Goal: Task Accomplishment & Management: Use online tool/utility

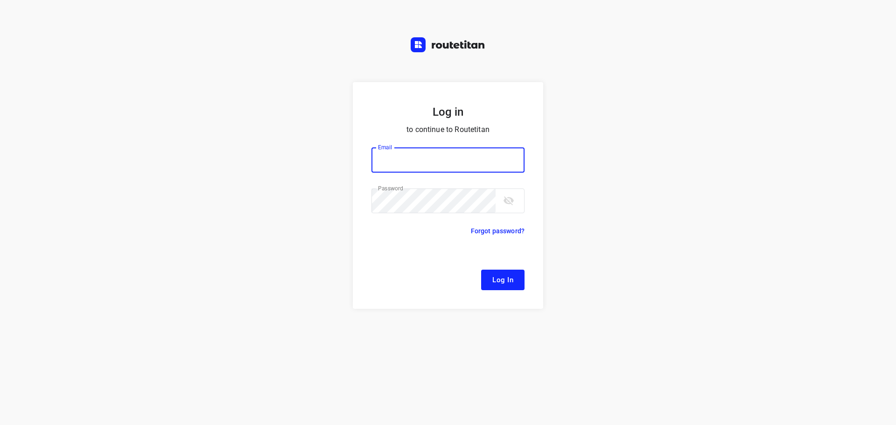
type input "[EMAIL_ADDRESS][DOMAIN_NAME]"
click at [501, 283] on span "Log In" at bounding box center [502, 280] width 21 height 12
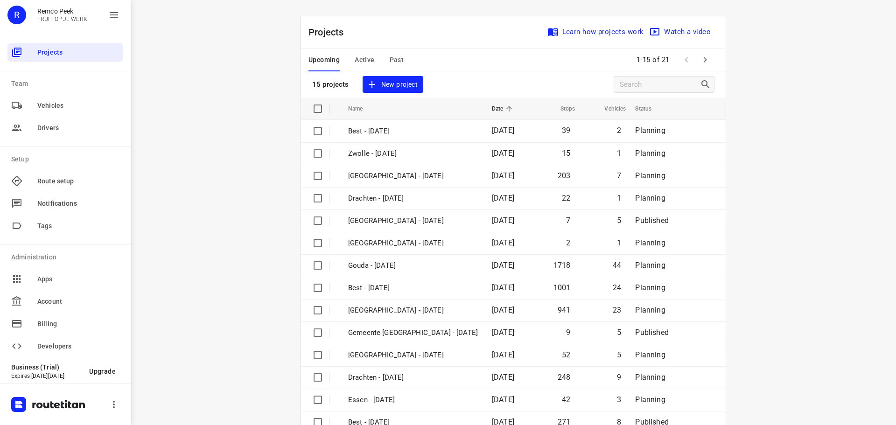
click at [351, 54] on div "Upcoming Active Past" at bounding box center [363, 60] width 110 height 22
click at [356, 56] on span "Active" at bounding box center [365, 60] width 20 height 12
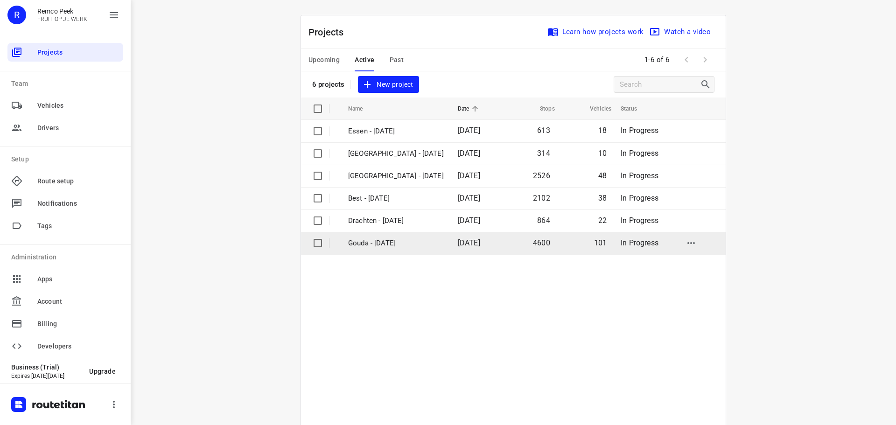
click at [379, 247] on p "Gouda - [DATE]" at bounding box center [396, 243] width 96 height 11
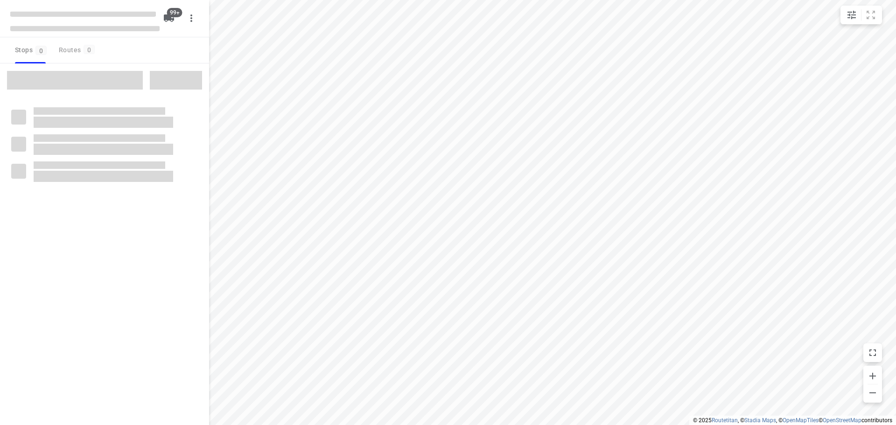
type input "distance"
checkbox input "true"
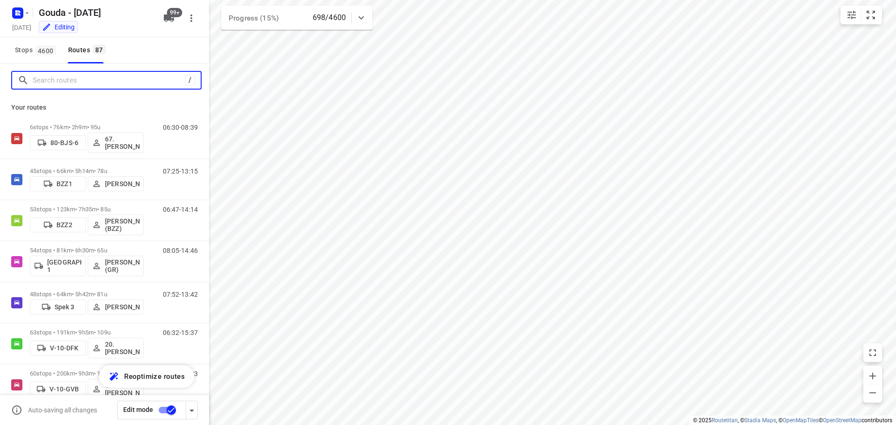
click at [155, 81] on input "Search routes" at bounding box center [109, 80] width 152 height 14
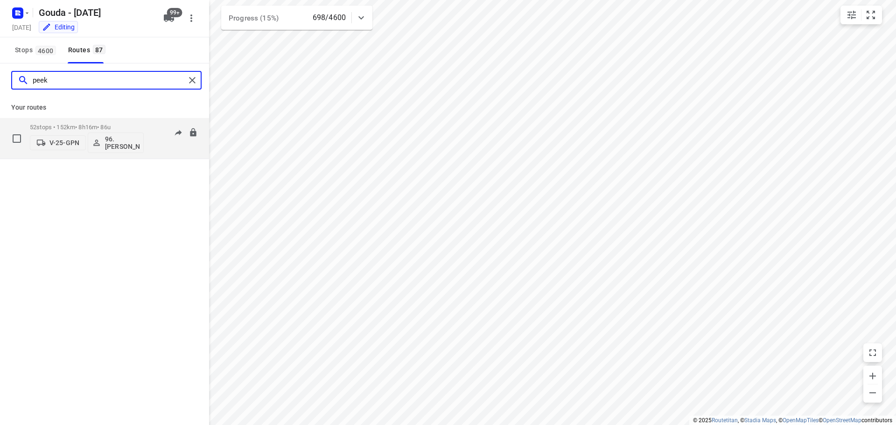
type input "peek"
click at [68, 126] on p "52 stops • 152km • 8h16m • 86u" at bounding box center [87, 127] width 114 height 7
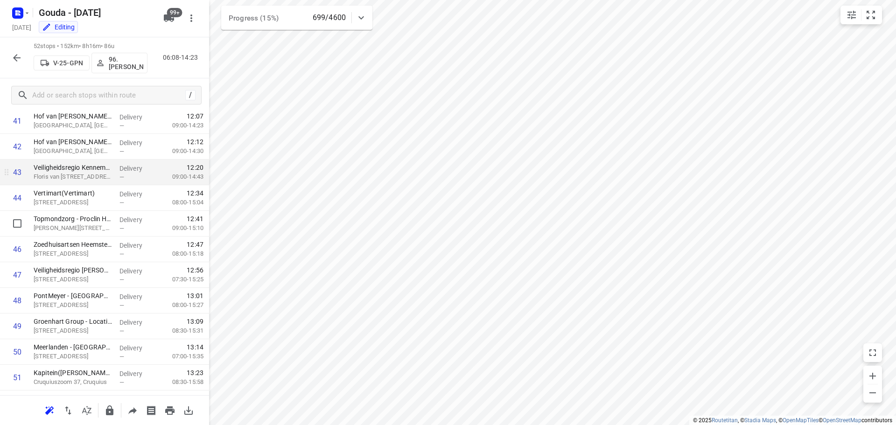
scroll to position [1123, 0]
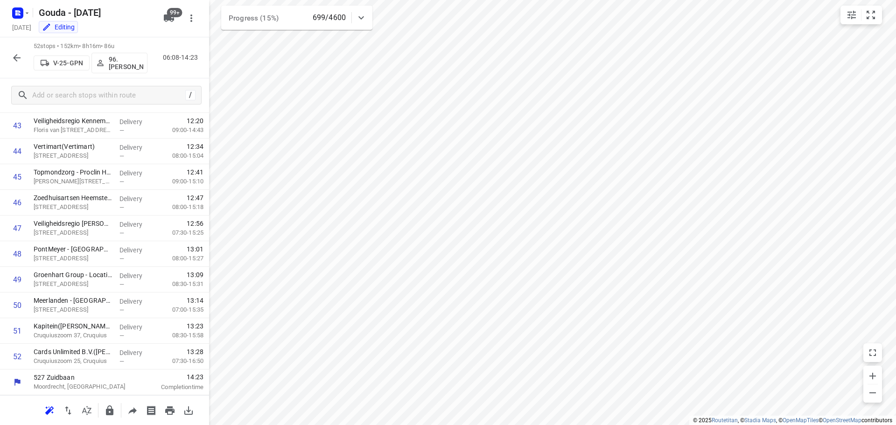
click at [22, 54] on button "button" at bounding box center [16, 58] width 19 height 19
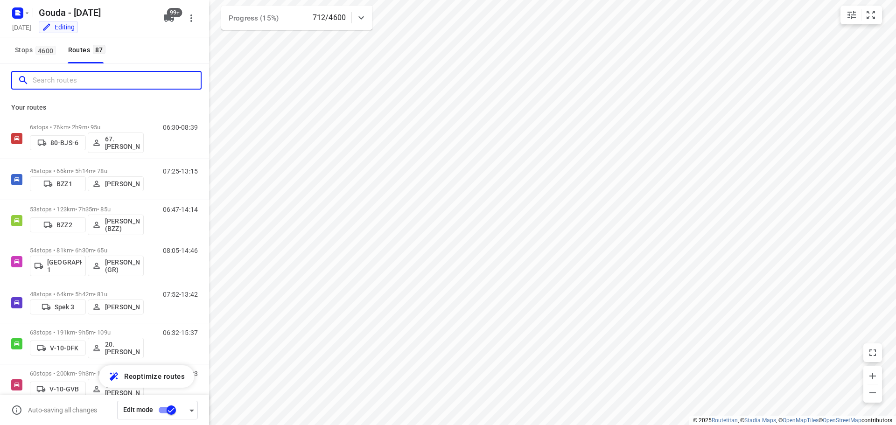
click at [141, 84] on input "Search routes" at bounding box center [117, 80] width 168 height 14
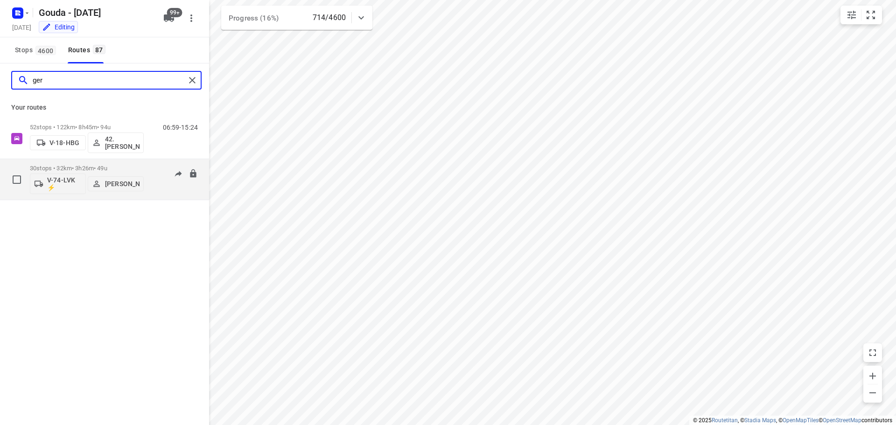
type input "ger"
click at [106, 164] on div "30 stops • 32km • 3h26m • 49u V-74-LVK ⚡ Gerard Krijgsman" at bounding box center [87, 179] width 114 height 39
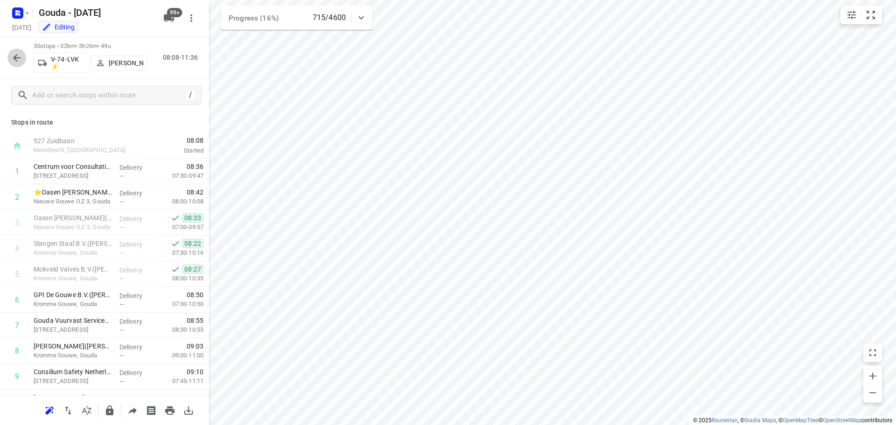
click at [12, 56] on icon "button" at bounding box center [16, 57] width 11 height 11
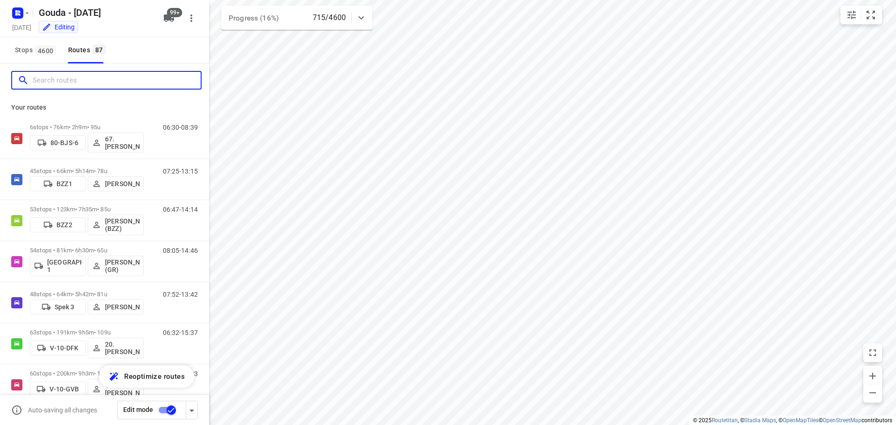
click at [68, 82] on input "Search routes" at bounding box center [117, 80] width 168 height 14
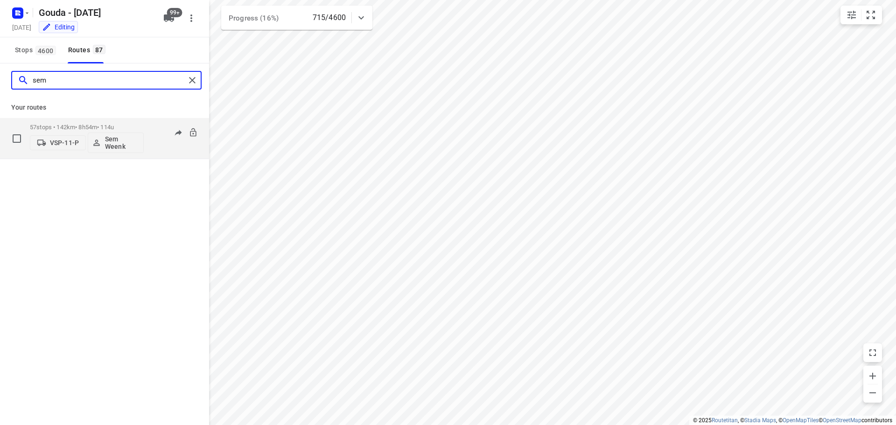
type input "sem"
click at [85, 126] on p "57 stops • 142km • 8h54m • 114u" at bounding box center [87, 127] width 114 height 7
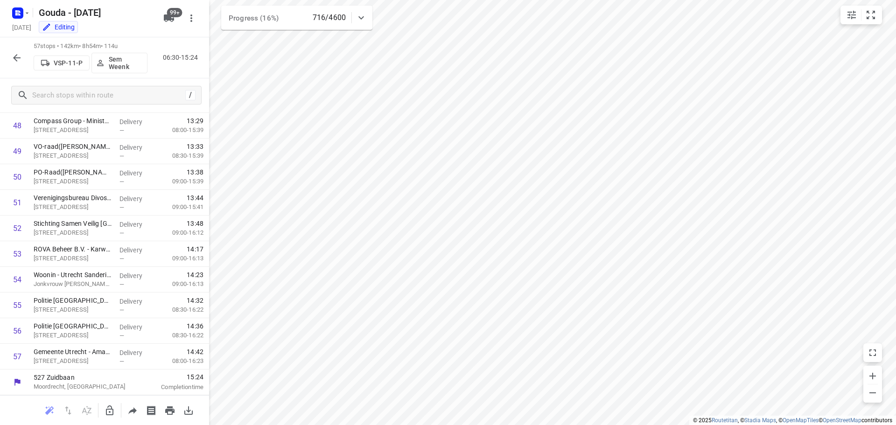
scroll to position [0, 0]
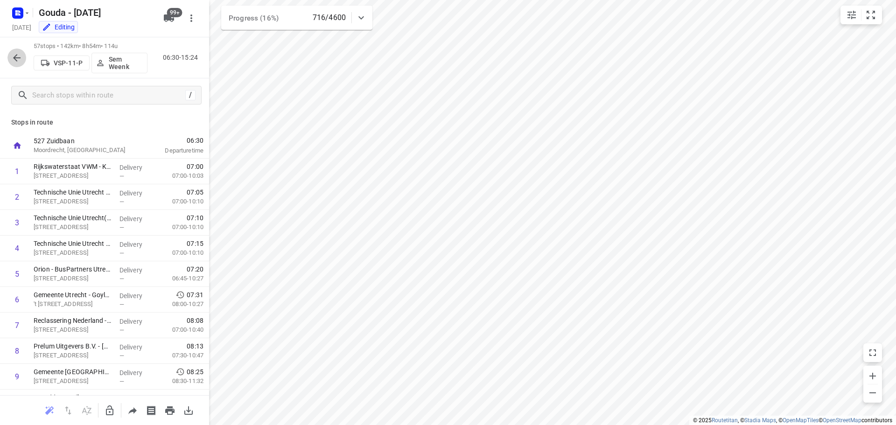
click at [14, 55] on icon "button" at bounding box center [16, 57] width 11 height 11
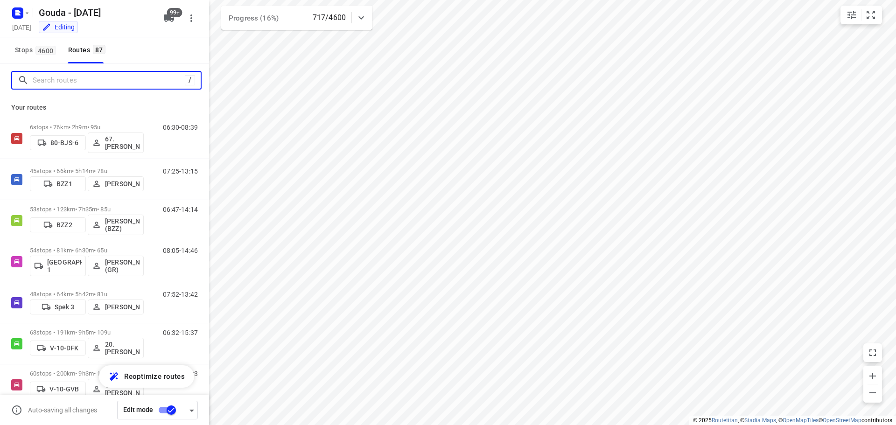
click at [63, 80] on input "Search routes" at bounding box center [109, 80] width 152 height 14
click at [88, 77] on input "Search routes" at bounding box center [117, 80] width 168 height 14
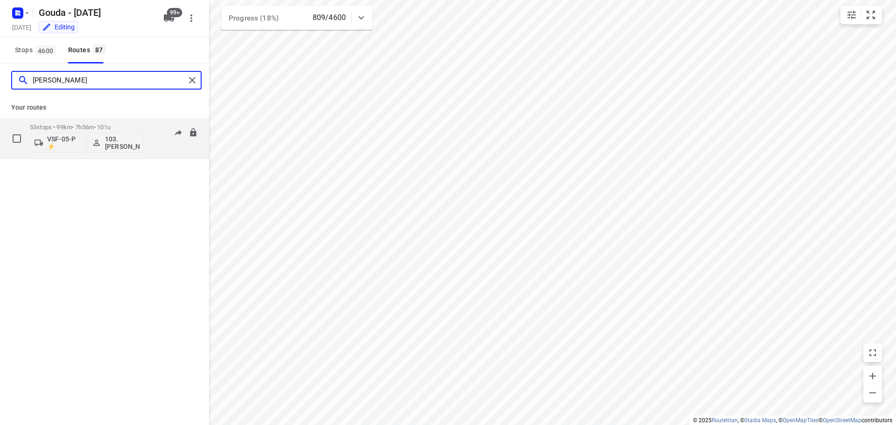
type input "dave"
click at [96, 126] on p "53 stops • 99km • 7h56m • 101u" at bounding box center [87, 127] width 114 height 7
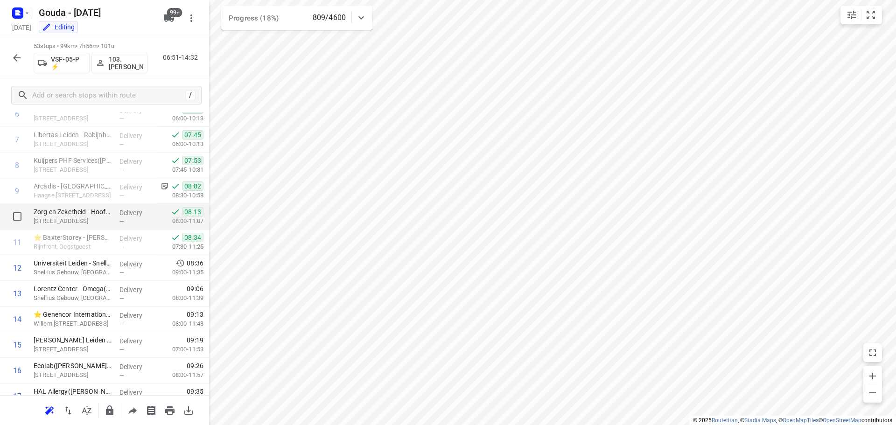
scroll to position [187, 0]
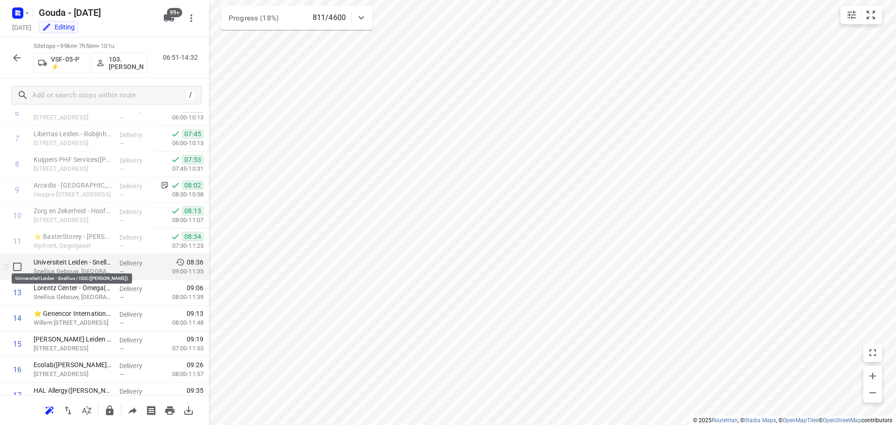
click at [88, 261] on p "Universiteit Leiden - Snellius / ISSC(Patricia Scholten)" at bounding box center [73, 262] width 78 height 9
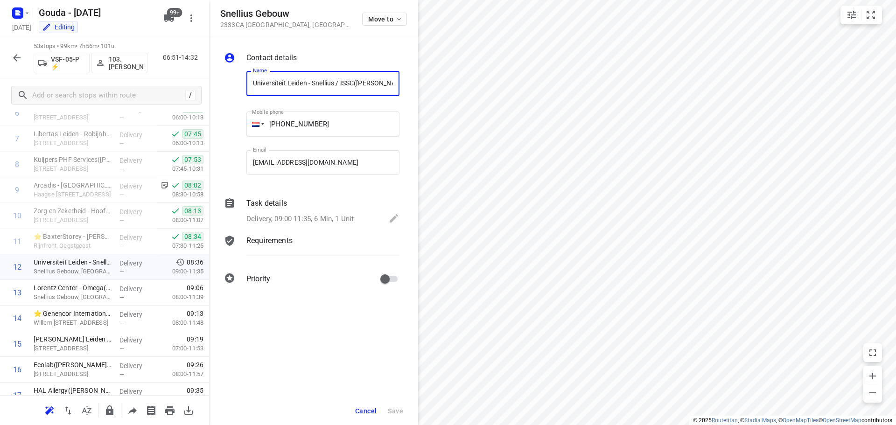
scroll to position [0, 18]
click at [314, 213] on div "Delivery, 09:00-11:35, 6 Min, 1 Unit" at bounding box center [322, 219] width 153 height 13
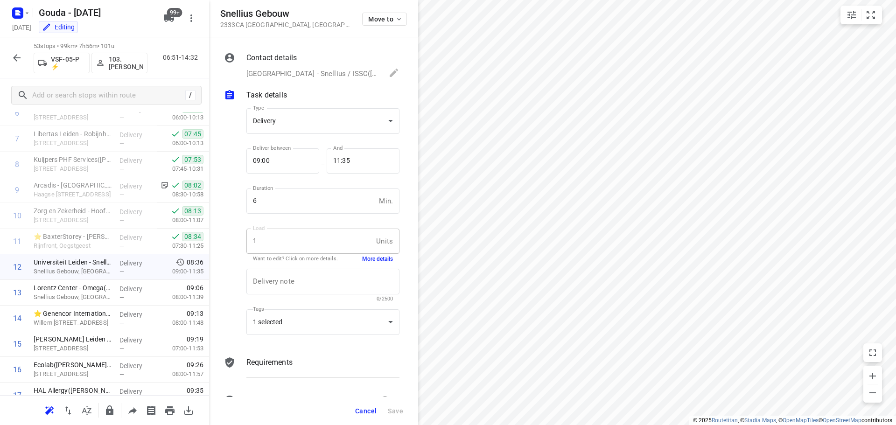
click at [362, 258] on button "More details" at bounding box center [377, 259] width 31 height 8
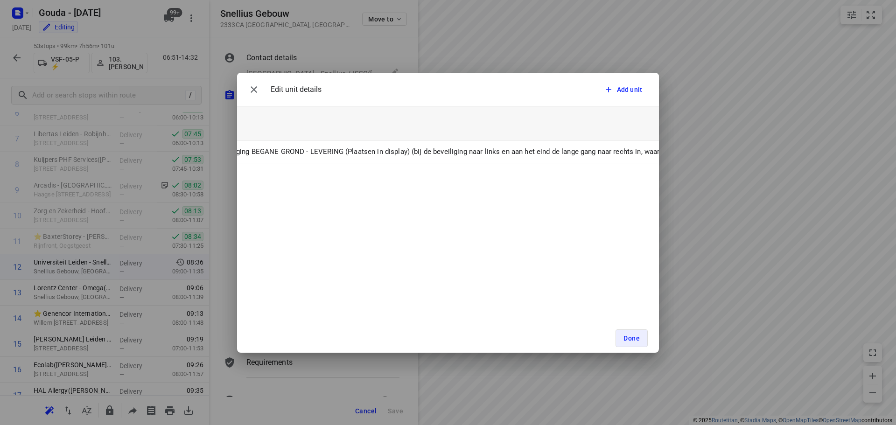
scroll to position [0, 334]
click at [259, 89] on button "button" at bounding box center [253, 89] width 19 height 19
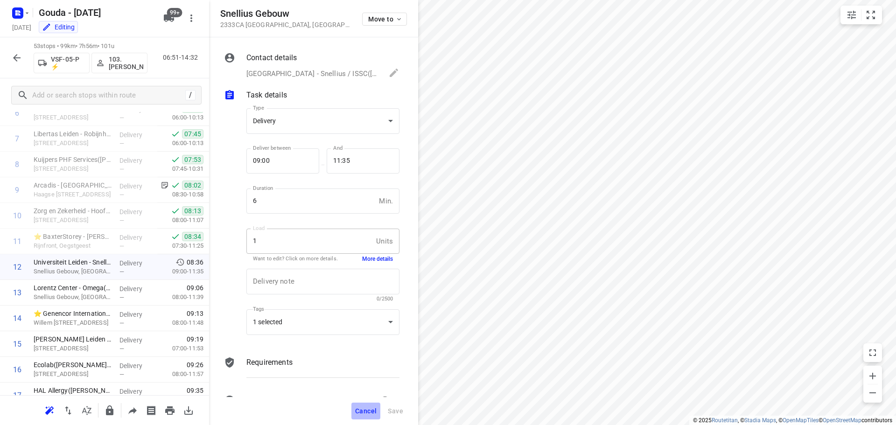
click at [371, 410] on span "Cancel" at bounding box center [365, 410] width 21 height 7
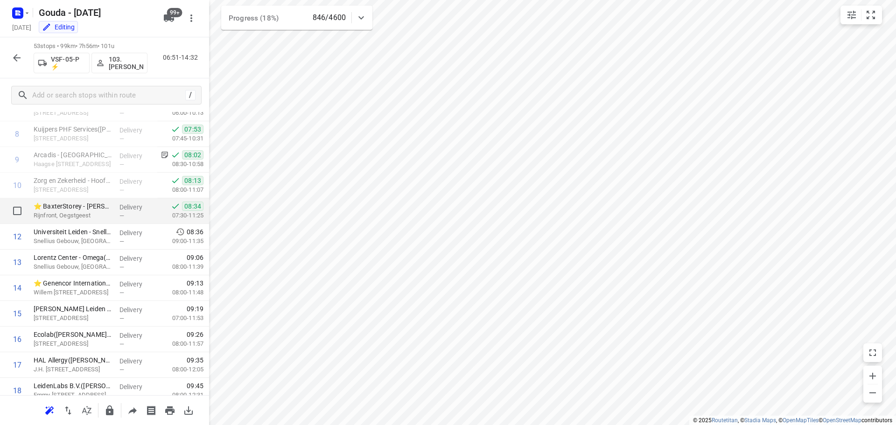
scroll to position [233, 0]
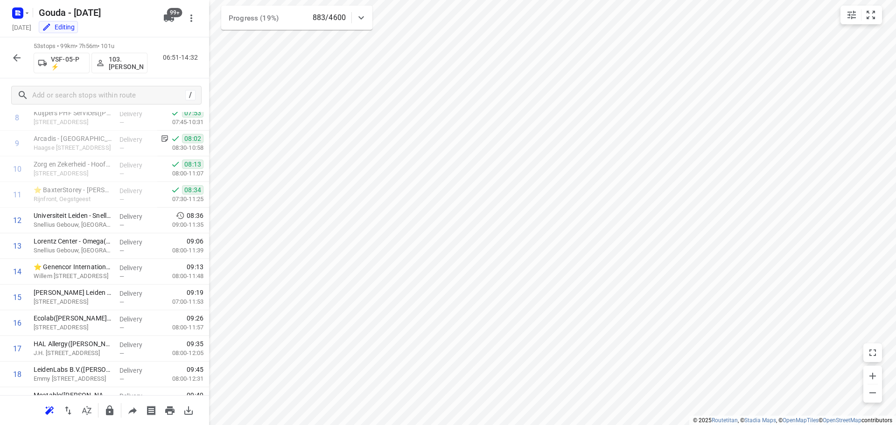
click at [12, 51] on button "button" at bounding box center [16, 58] width 19 height 19
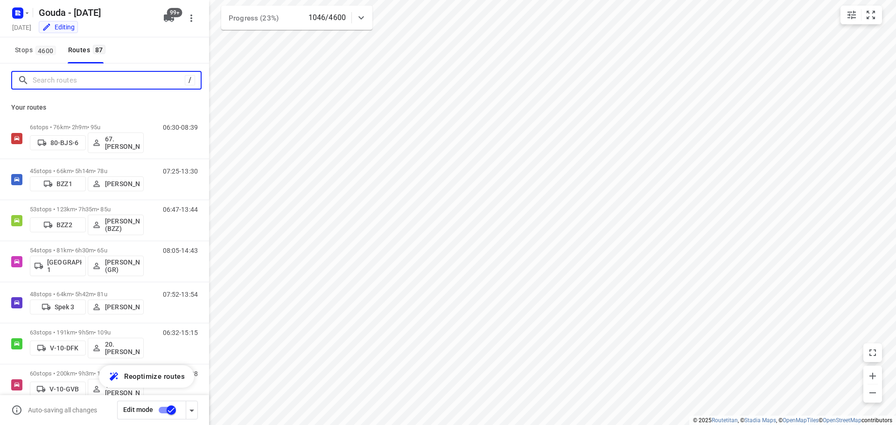
click at [53, 85] on input "Search routes" at bounding box center [109, 80] width 152 height 14
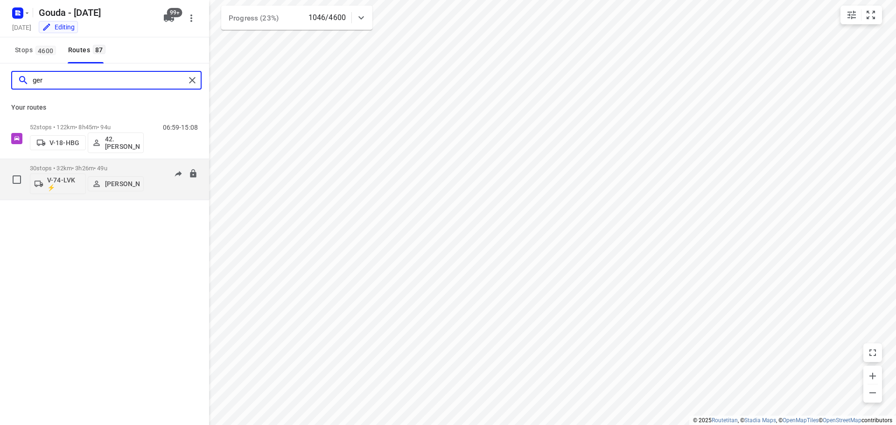
type input "ger"
click at [82, 160] on div "30 stops • 32km • 3h26m • 49u V-74-LVK ⚡ Gerard Krijgsman" at bounding box center [87, 179] width 114 height 39
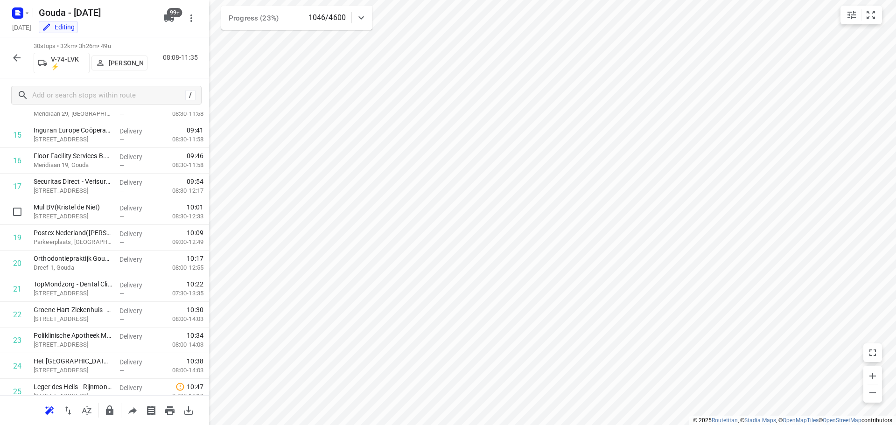
scroll to position [559, 0]
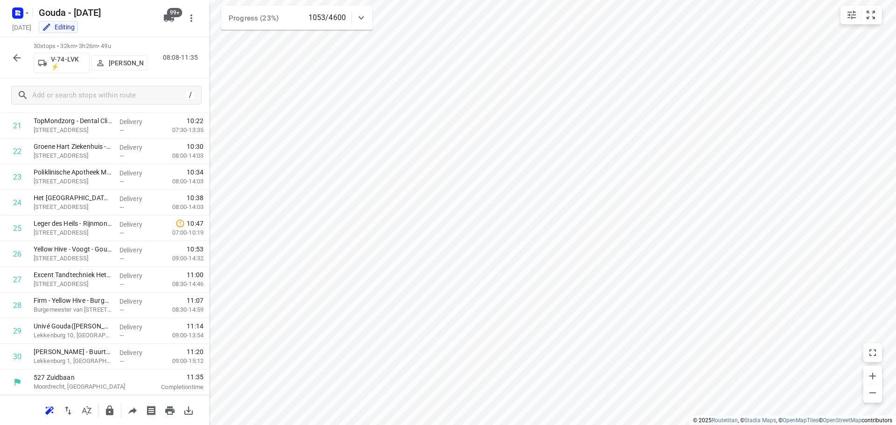
click at [21, 58] on icon "button" at bounding box center [16, 57] width 11 height 11
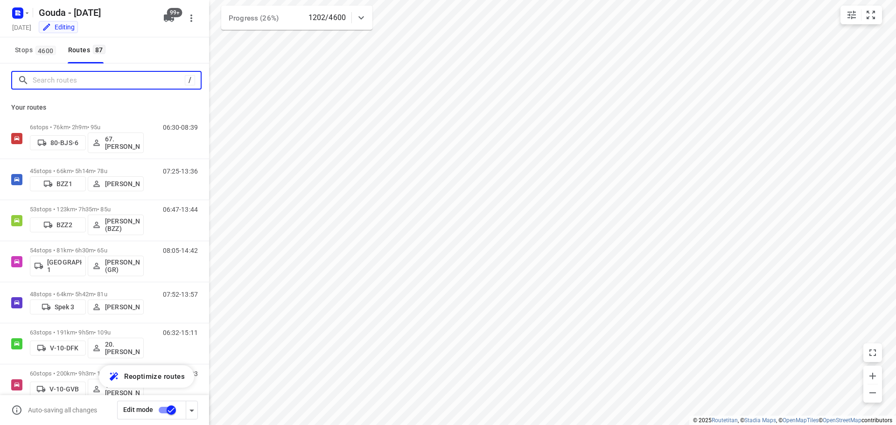
click at [39, 77] on input "Search routes" at bounding box center [109, 80] width 152 height 14
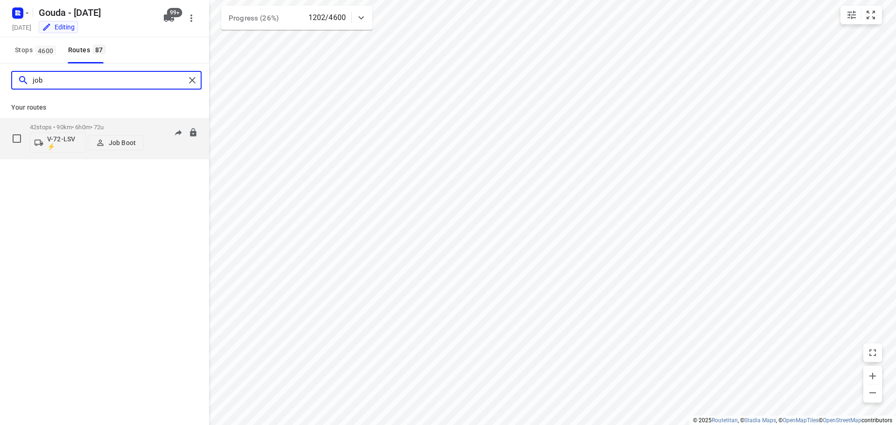
type input "job"
click at [94, 119] on div "42 stops • 90km • 6h0m • 72u V-72-LSV ⚡ Job Boot" at bounding box center [87, 138] width 114 height 39
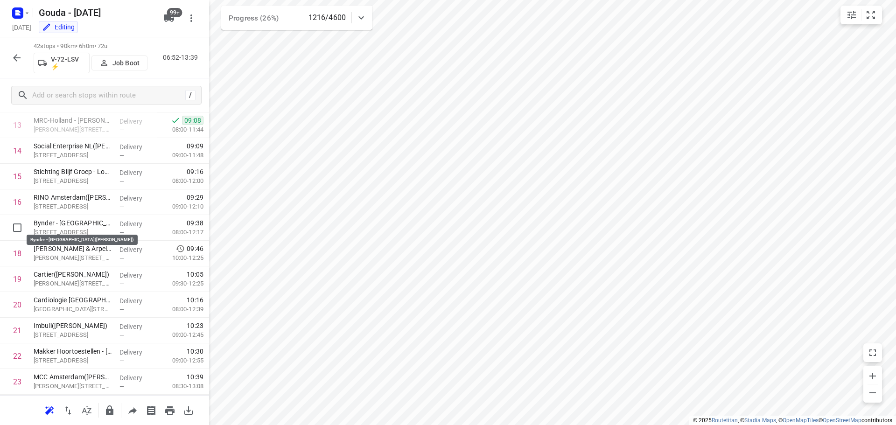
scroll to position [354, 0]
click at [9, 66] on div at bounding box center [16, 58] width 19 height 19
click at [11, 56] on icon "button" at bounding box center [16, 57] width 11 height 11
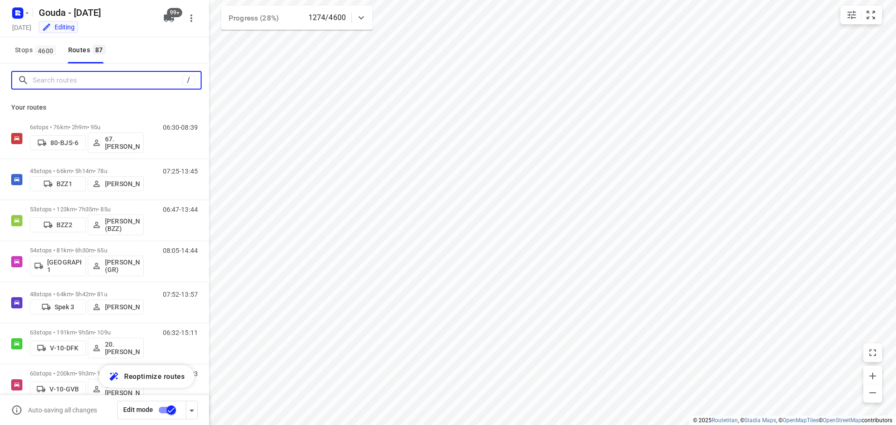
click at [74, 86] on input "Search routes" at bounding box center [107, 80] width 149 height 14
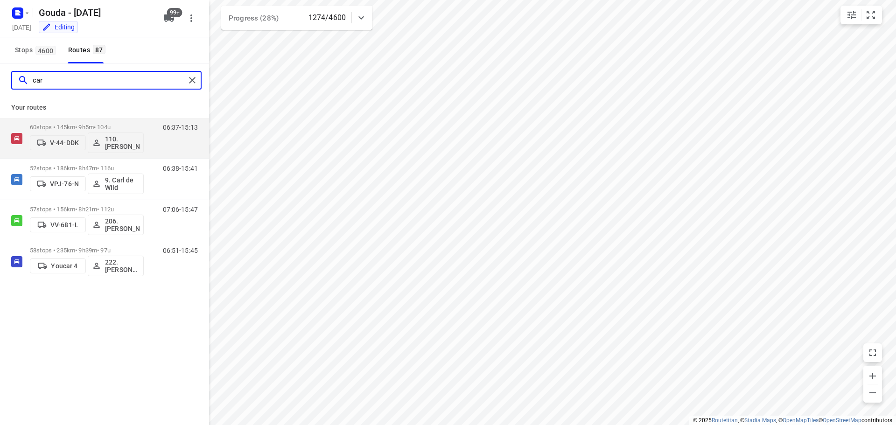
type input "carl"
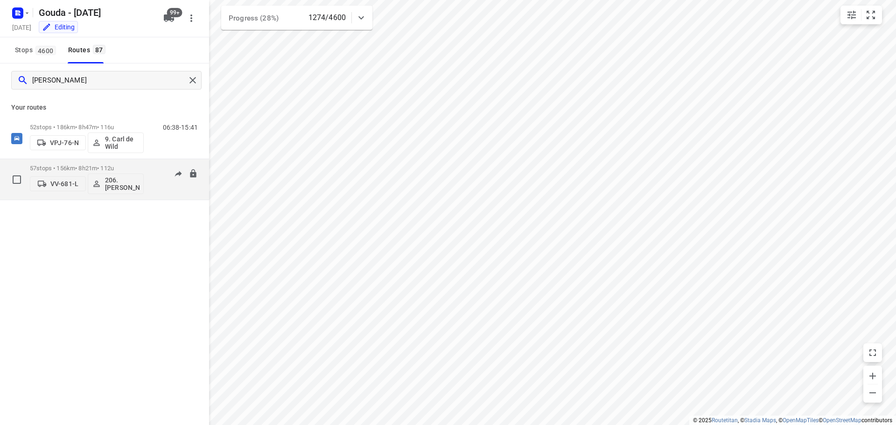
click at [89, 168] on p "57 stops • 156km • 8h21m • 112u" at bounding box center [87, 168] width 114 height 7
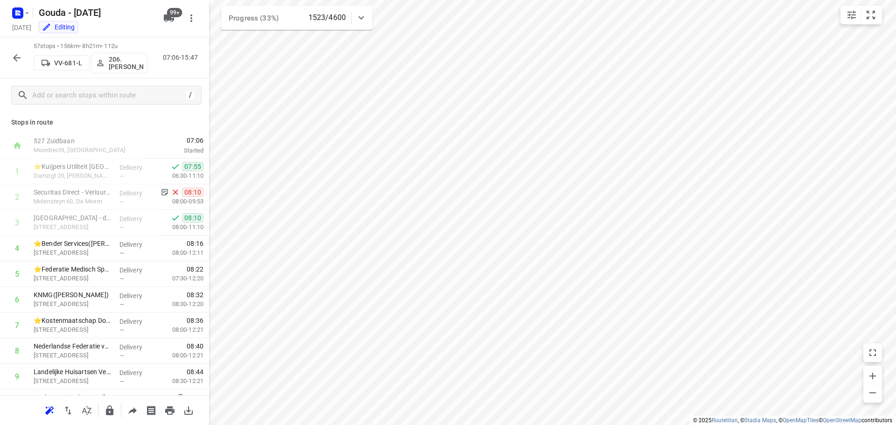
click at [14, 59] on icon "button" at bounding box center [16, 57] width 11 height 11
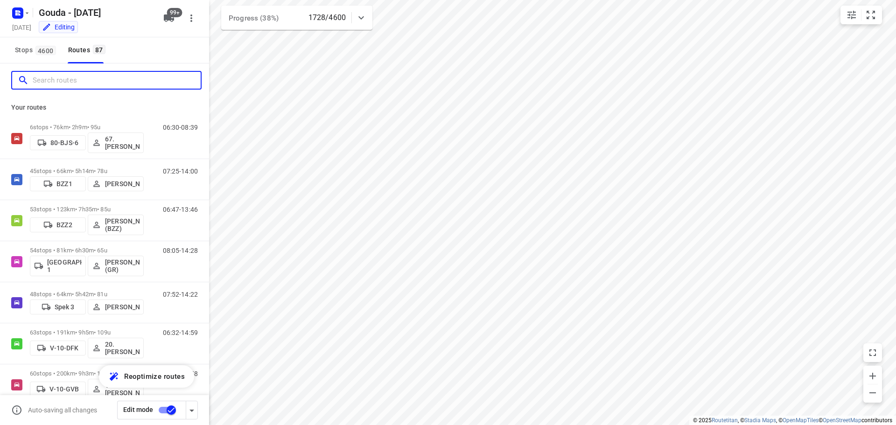
click at [57, 81] on input "Search routes" at bounding box center [117, 80] width 168 height 14
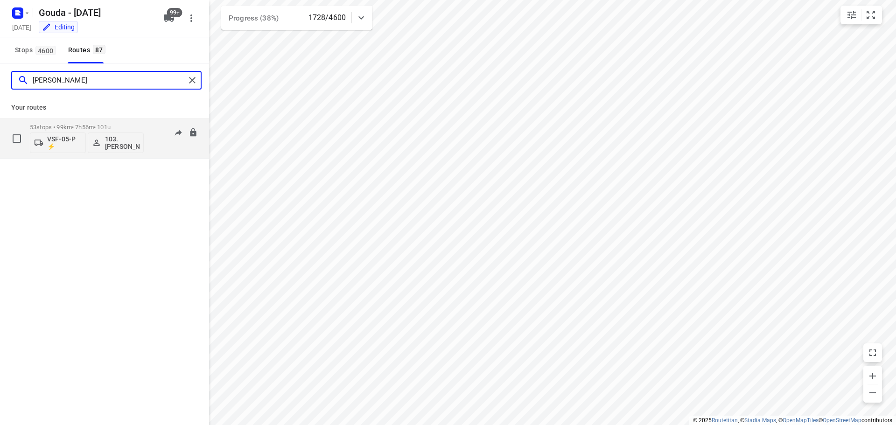
type input "dave"
click at [78, 121] on div "53 stops • 99km • 7h56m • 101u VSF-05-P ⚡ 103.Dave Owen" at bounding box center [87, 138] width 114 height 39
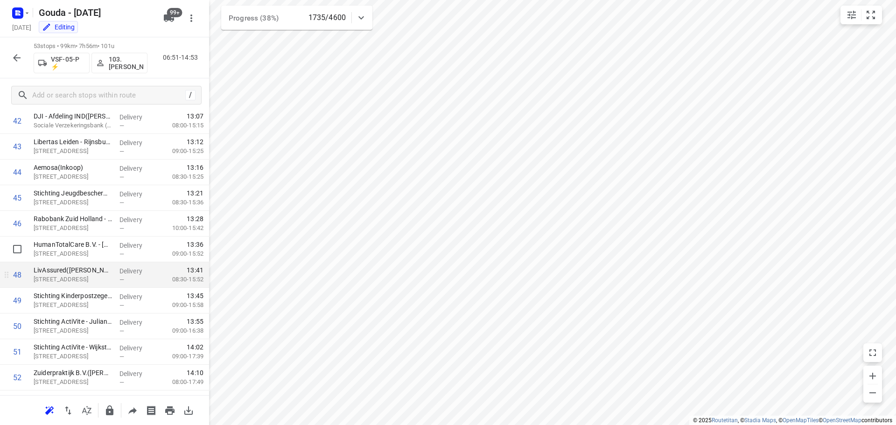
scroll to position [1149, 0]
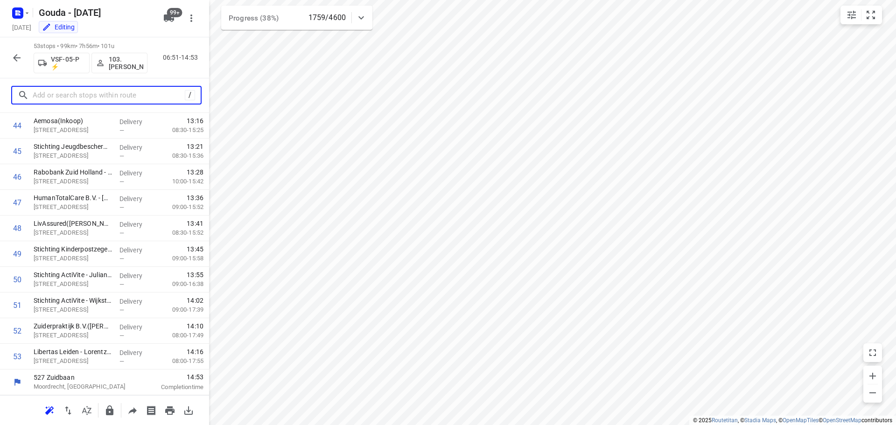
click at [98, 93] on input "text" at bounding box center [109, 95] width 152 height 14
click at [14, 58] on icon "button" at bounding box center [16, 57] width 7 height 7
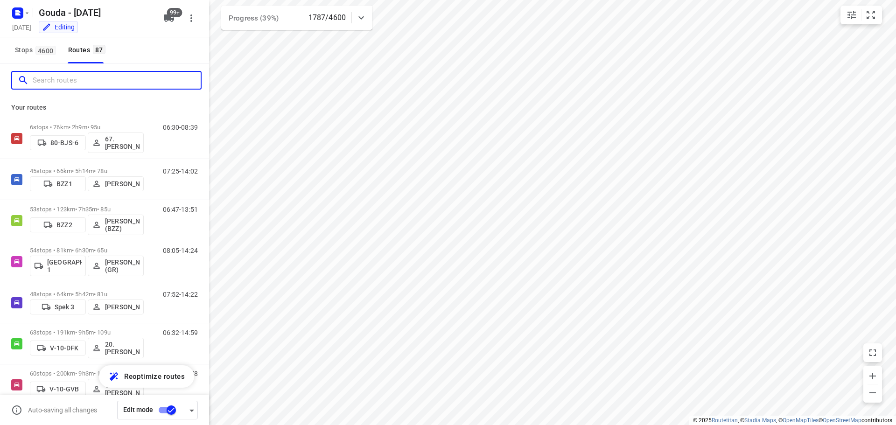
click at [90, 81] on input "Search routes" at bounding box center [117, 80] width 168 height 14
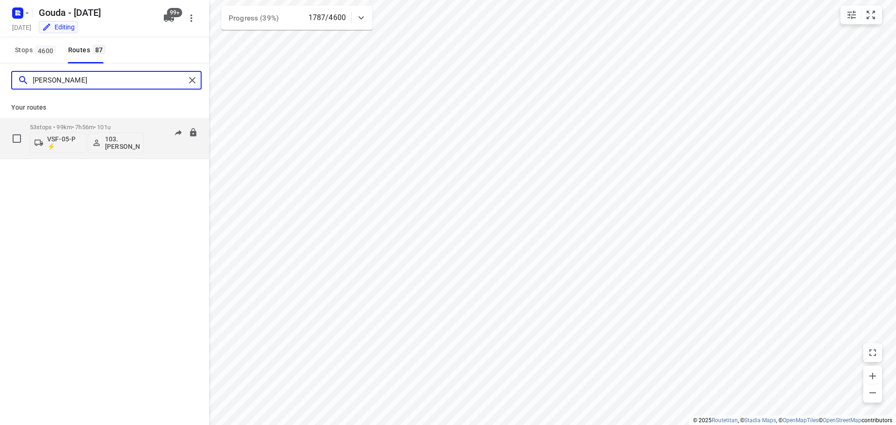
type input "dave"
click at [91, 124] on p "53 stops • 99km • 7h56m • 101u" at bounding box center [87, 127] width 114 height 7
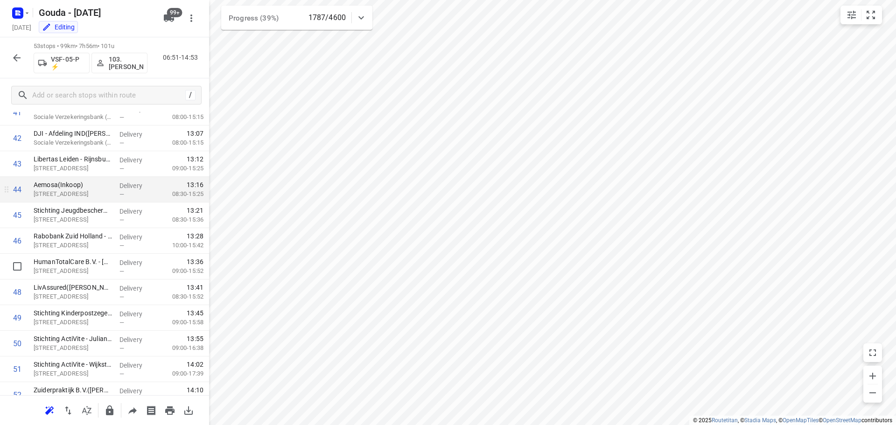
scroll to position [1149, 0]
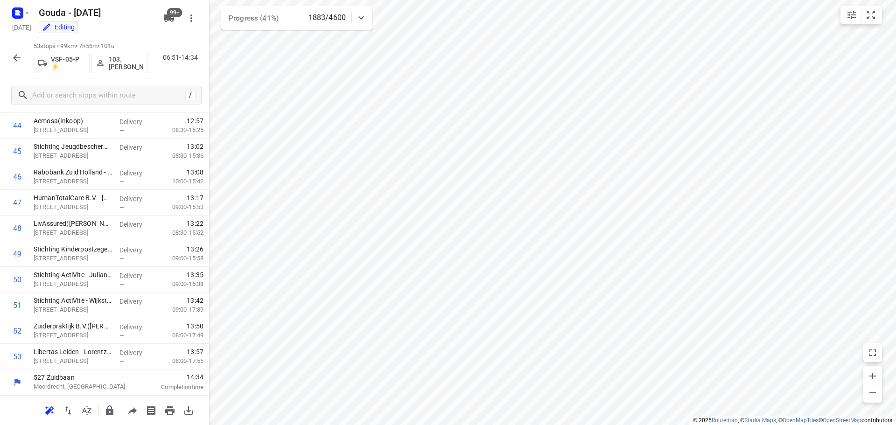
click at [21, 57] on icon "button" at bounding box center [16, 57] width 11 height 11
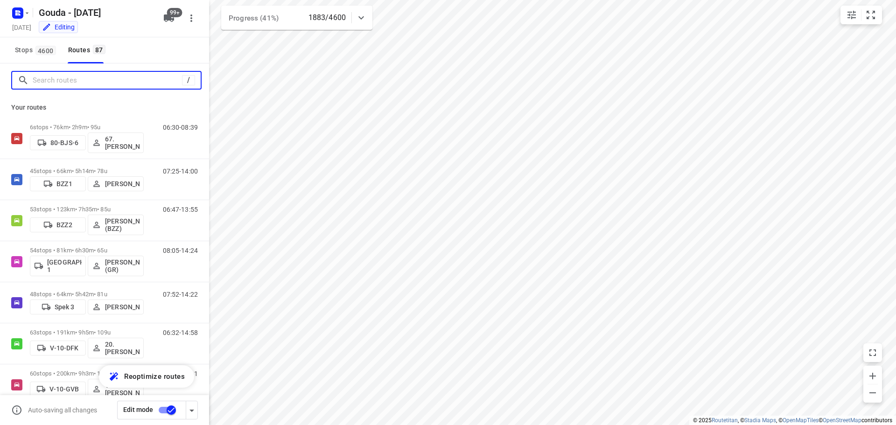
click at [64, 84] on input "Search routes" at bounding box center [107, 80] width 149 height 14
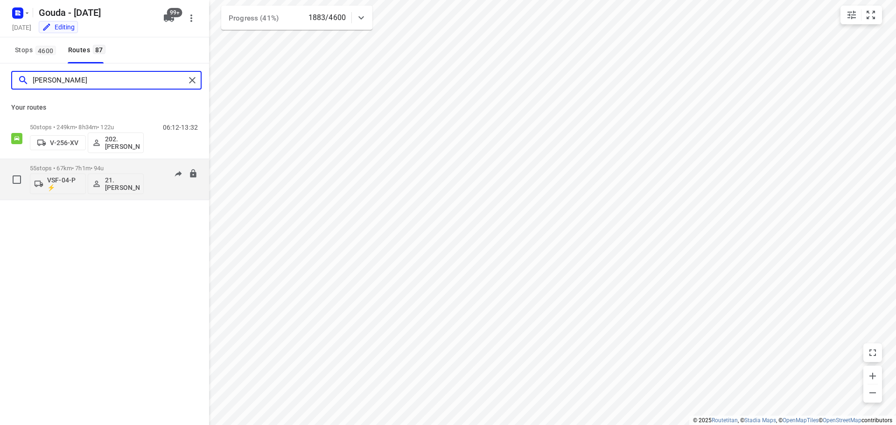
type input "frank"
click at [99, 170] on p "55 stops • 67km • 7h1m • 94u" at bounding box center [87, 168] width 114 height 7
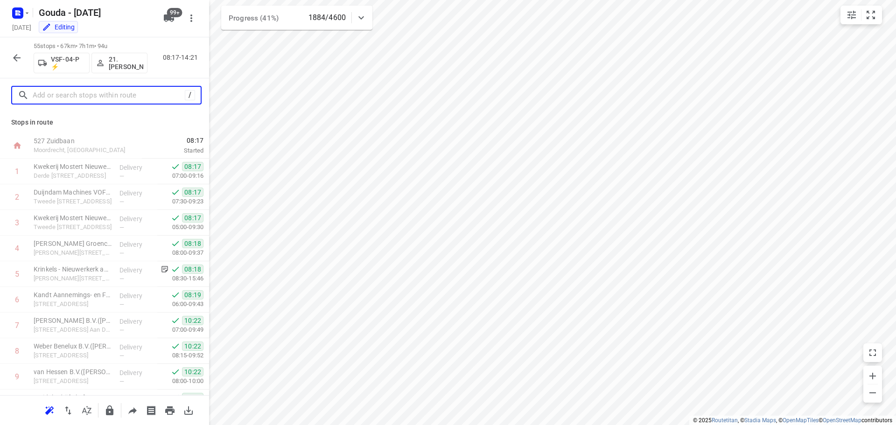
click at [92, 97] on input "text" at bounding box center [109, 95] width 152 height 14
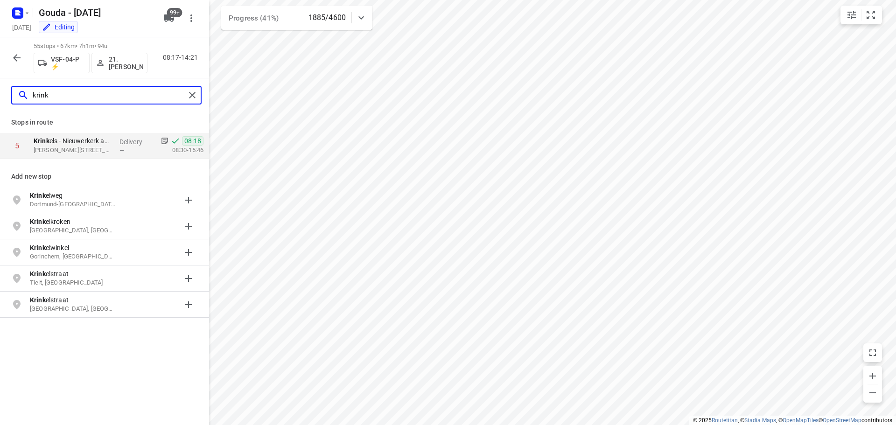
type input "krink"
click at [18, 59] on icon "button" at bounding box center [16, 57] width 11 height 11
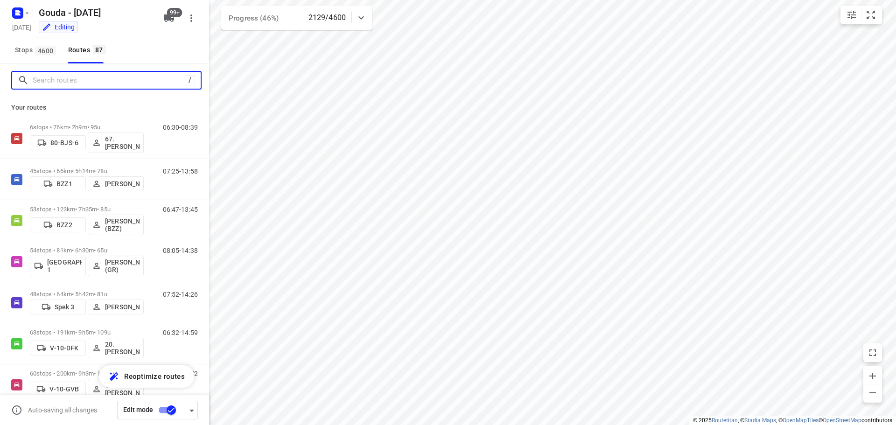
click at [39, 83] on input "Search routes" at bounding box center [109, 80] width 152 height 14
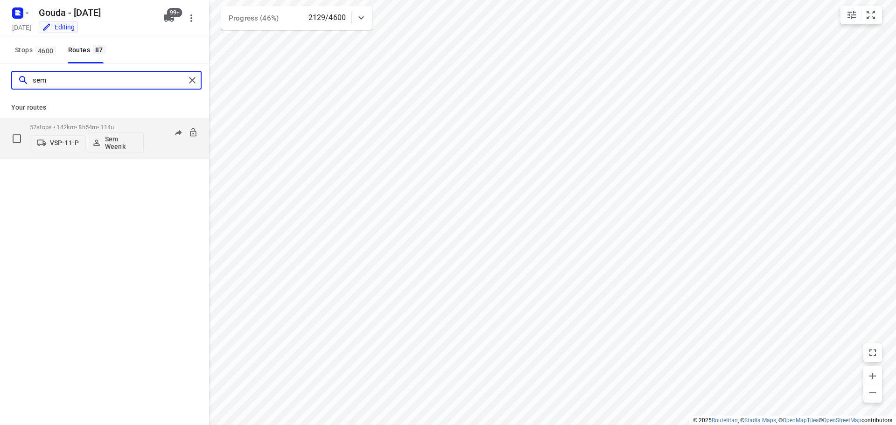
type input "sem"
click at [80, 128] on p "57 stops • 142km • 8h54m • 114u" at bounding box center [87, 127] width 114 height 7
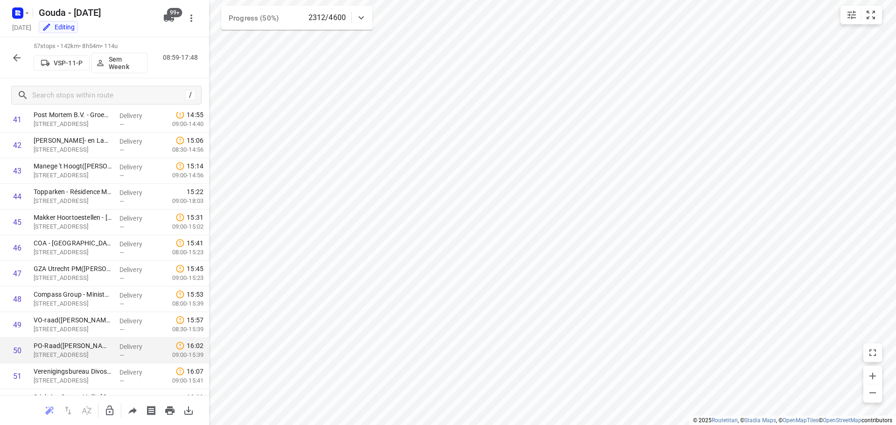
scroll to position [1252, 0]
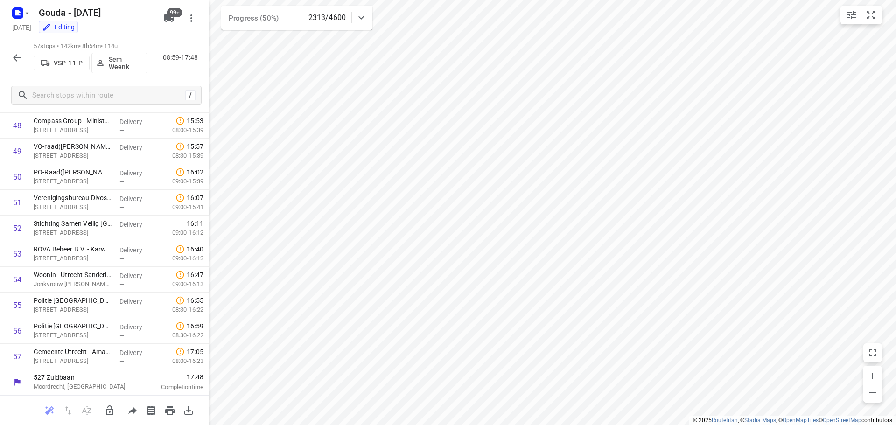
click at [22, 52] on icon "button" at bounding box center [16, 57] width 11 height 11
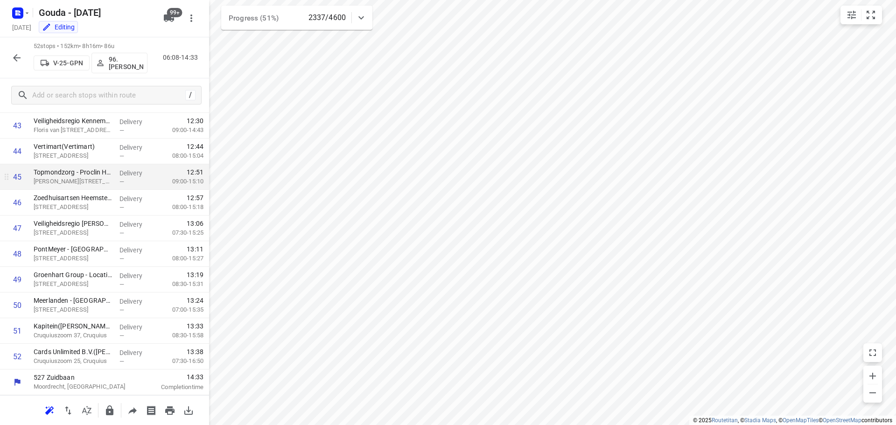
scroll to position [797, 0]
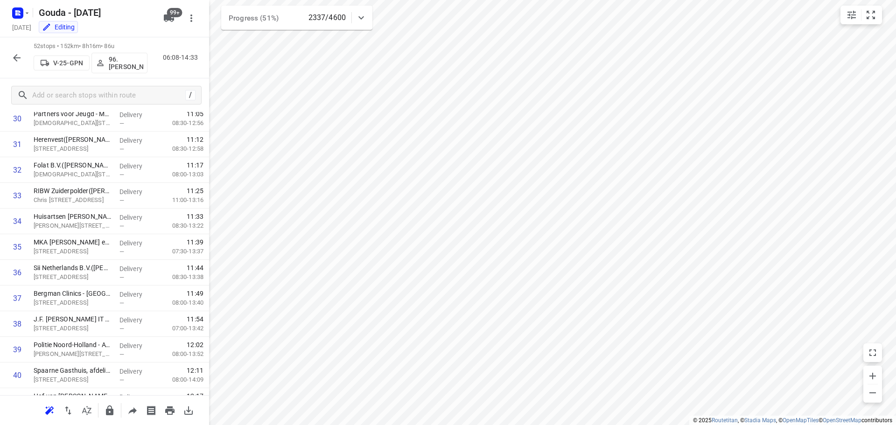
click at [16, 57] on icon "button" at bounding box center [16, 57] width 7 height 7
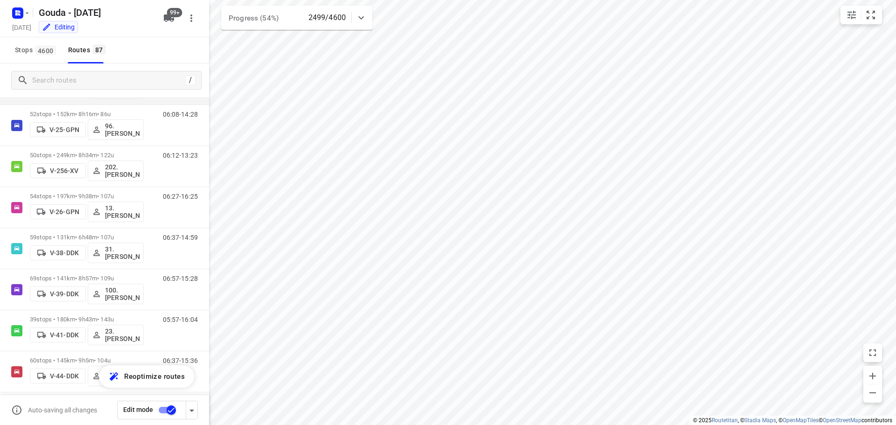
scroll to position [467, 0]
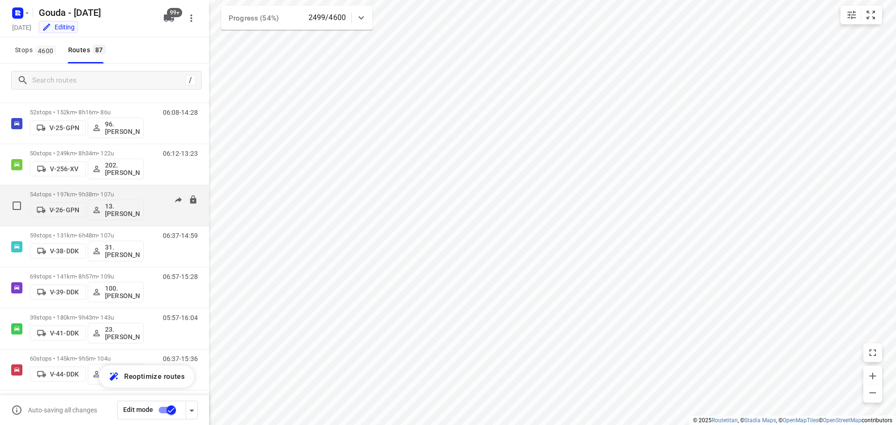
click at [117, 189] on div "54 stops • 197km • 9h38m • 107u V-26-GPN 13. Dennis Middel" at bounding box center [87, 205] width 114 height 39
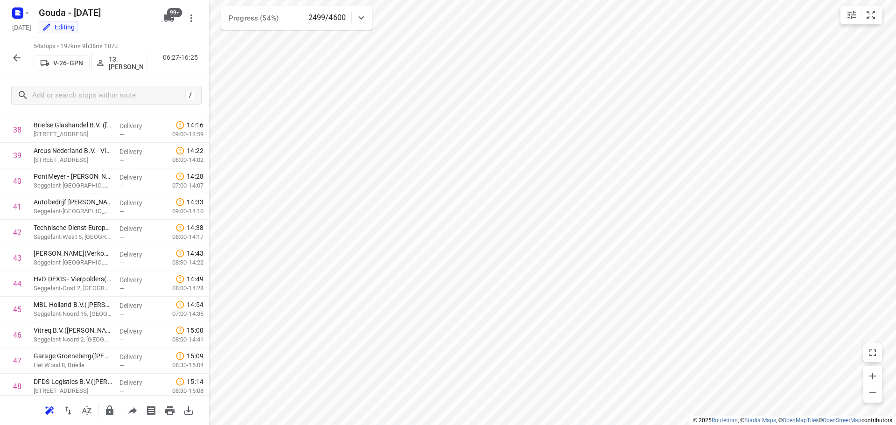
scroll to position [988, 0]
click at [18, 53] on icon "button" at bounding box center [16, 57] width 11 height 11
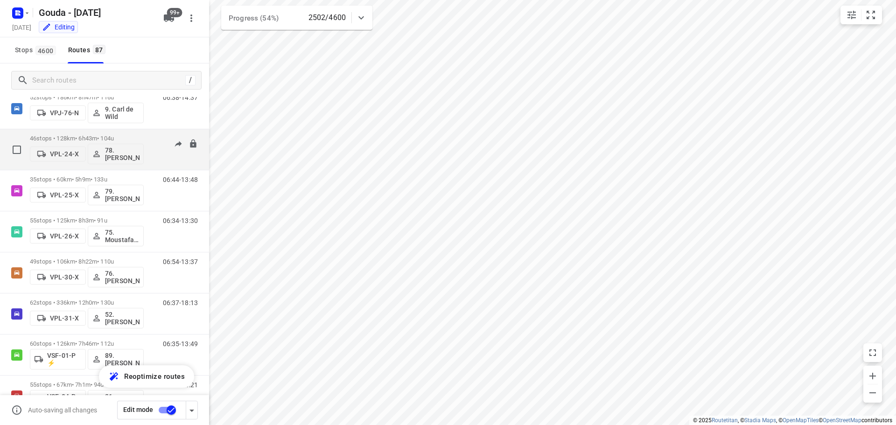
scroll to position [2882, 0]
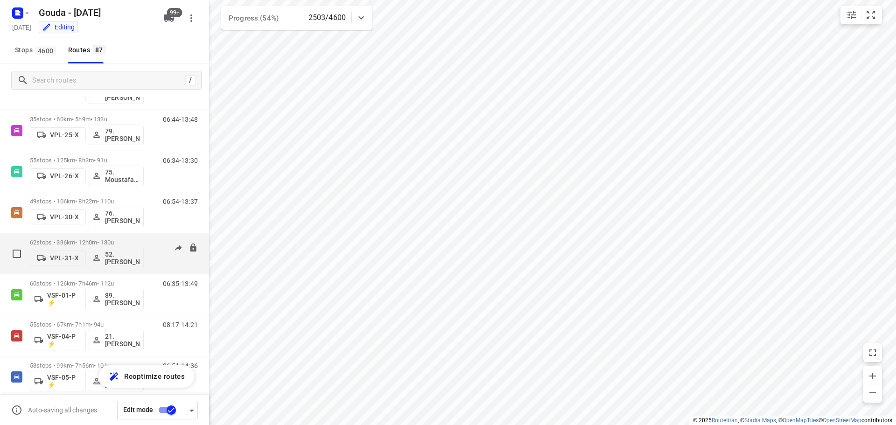
click at [94, 241] on p "62 stops • 336km • 12h0m • 130u" at bounding box center [87, 242] width 114 height 7
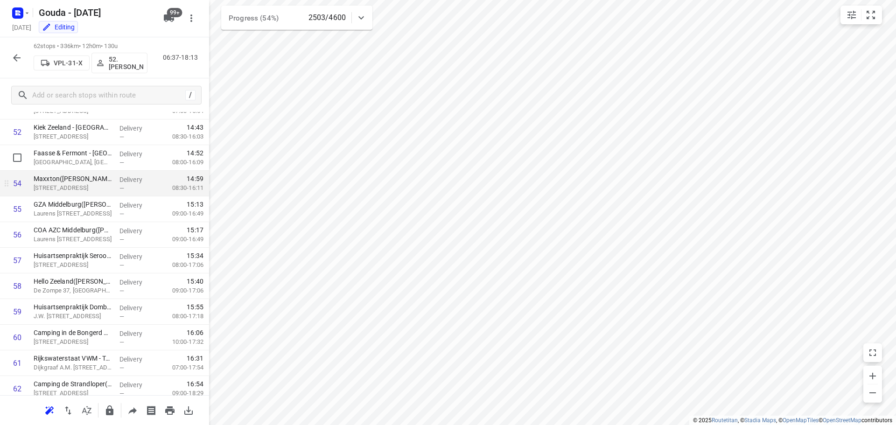
scroll to position [1380, 0]
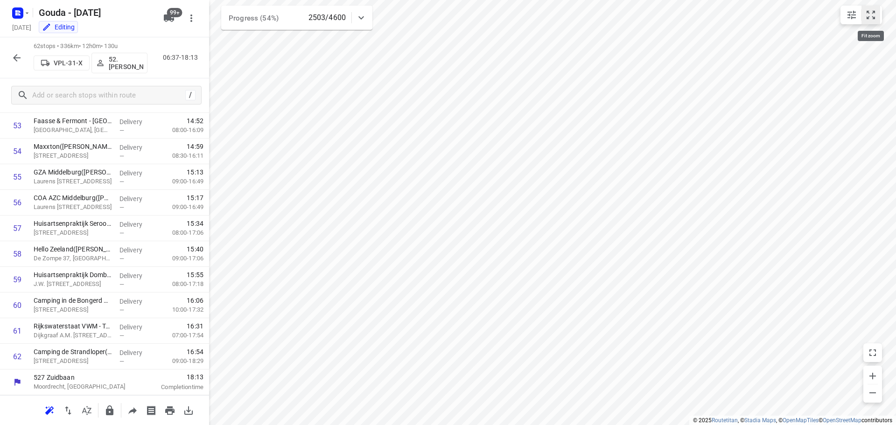
click at [869, 11] on icon "small contained button group" at bounding box center [870, 15] width 8 height 8
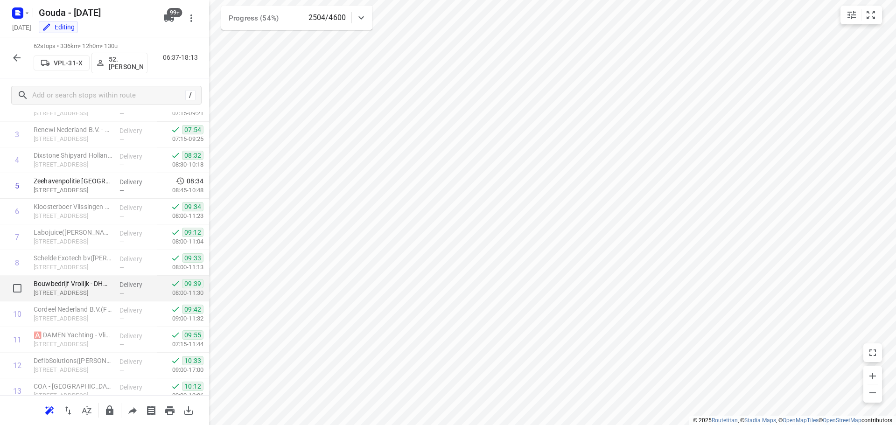
scroll to position [0, 0]
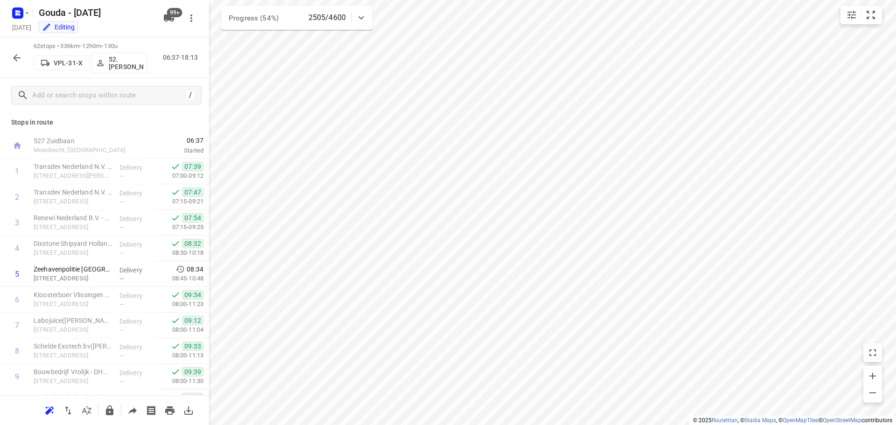
click at [14, 50] on button "button" at bounding box center [16, 58] width 19 height 19
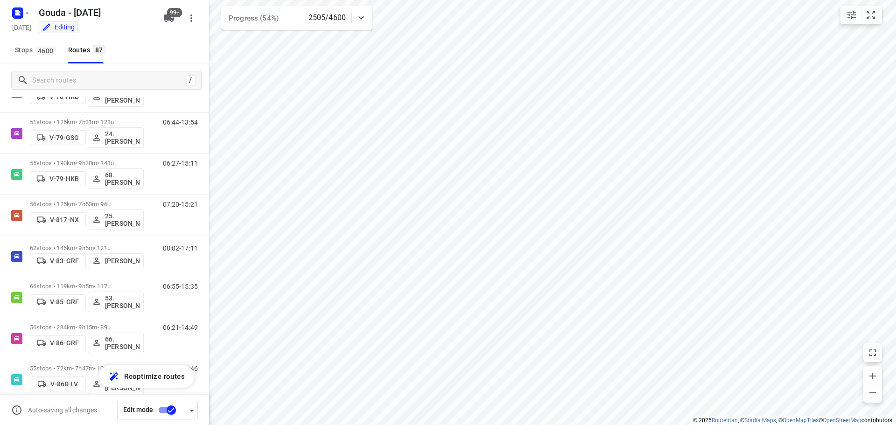
scroll to position [1540, 0]
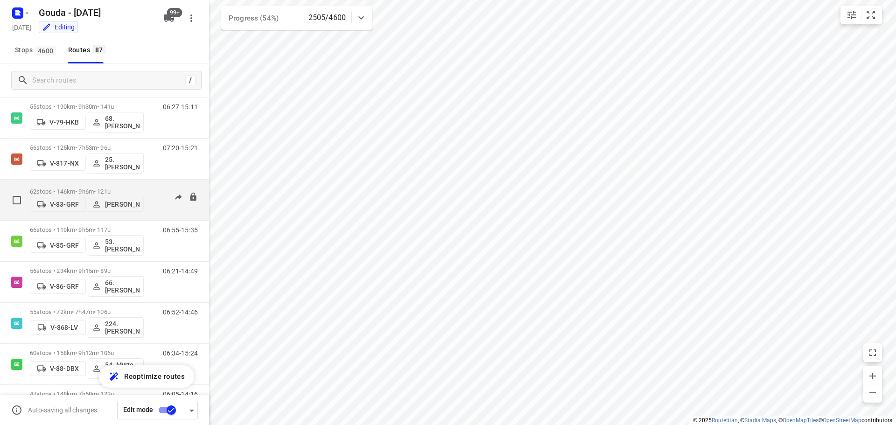
click at [86, 188] on p "62 stops • 146km • 9h6m • 121u" at bounding box center [87, 191] width 114 height 7
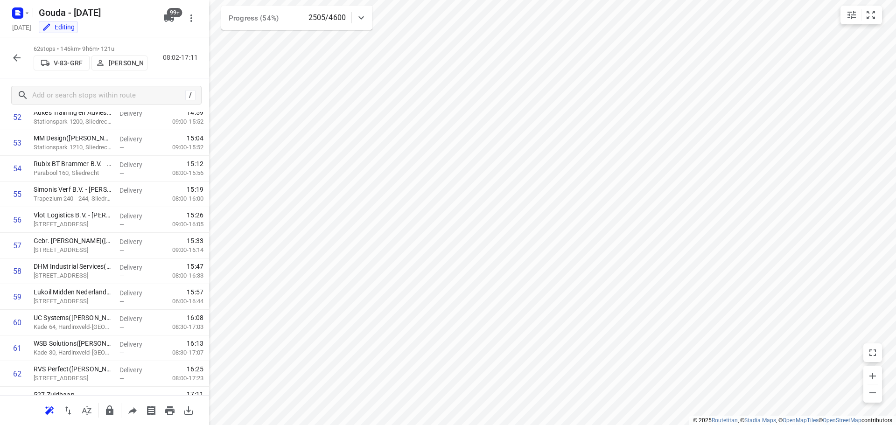
scroll to position [1380, 0]
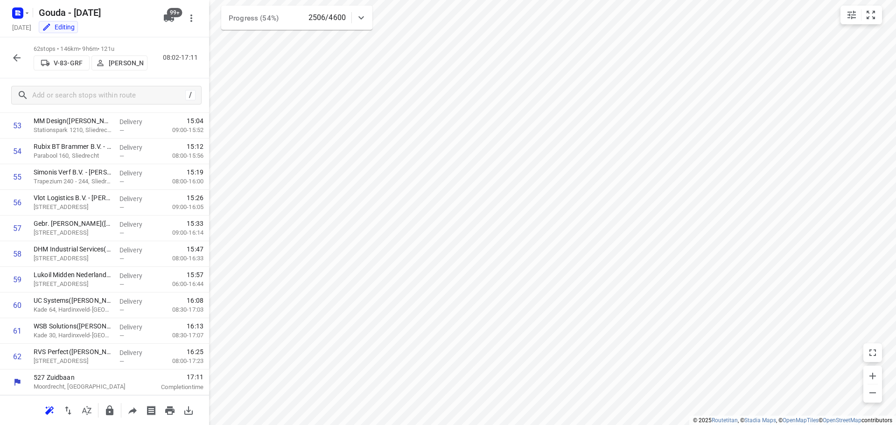
click at [15, 63] on icon "button" at bounding box center [16, 57] width 11 height 11
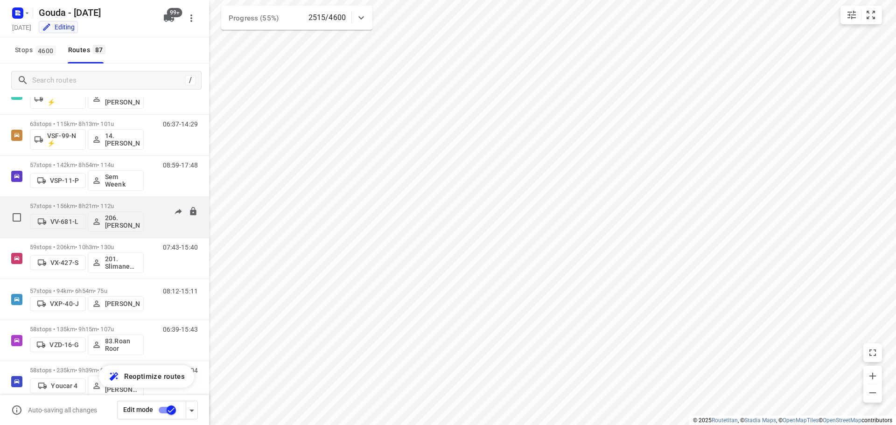
scroll to position [3304, 0]
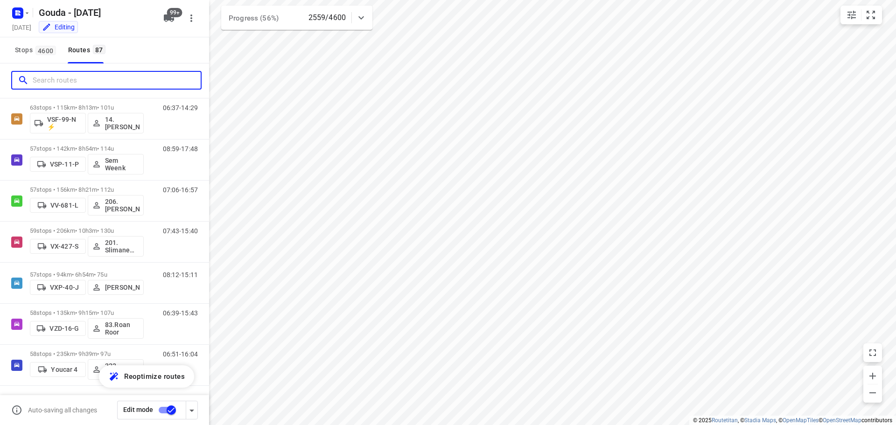
click at [51, 79] on input "Search routes" at bounding box center [117, 80] width 168 height 14
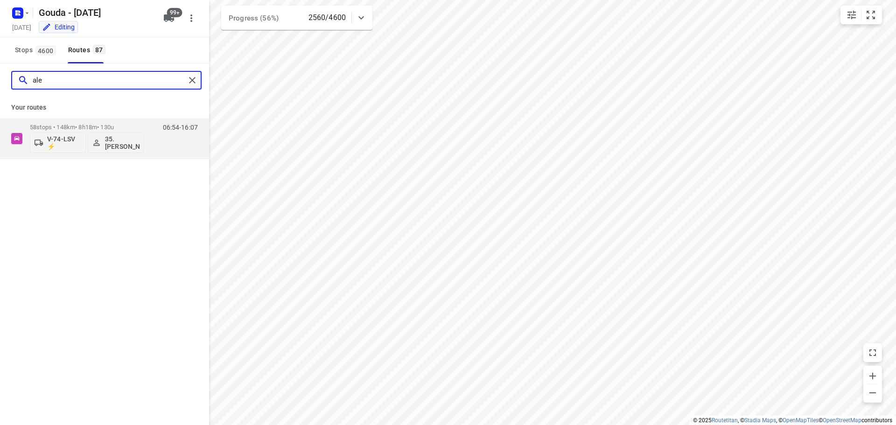
scroll to position [0, 0]
type input "alex"
click at [98, 125] on p "58 stops • 148km • 8h18m • 130u" at bounding box center [87, 127] width 114 height 7
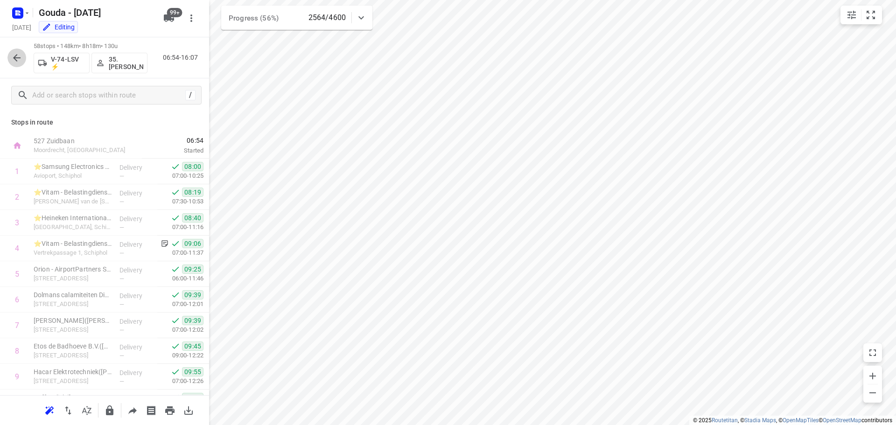
click at [17, 55] on icon "button" at bounding box center [16, 57] width 11 height 11
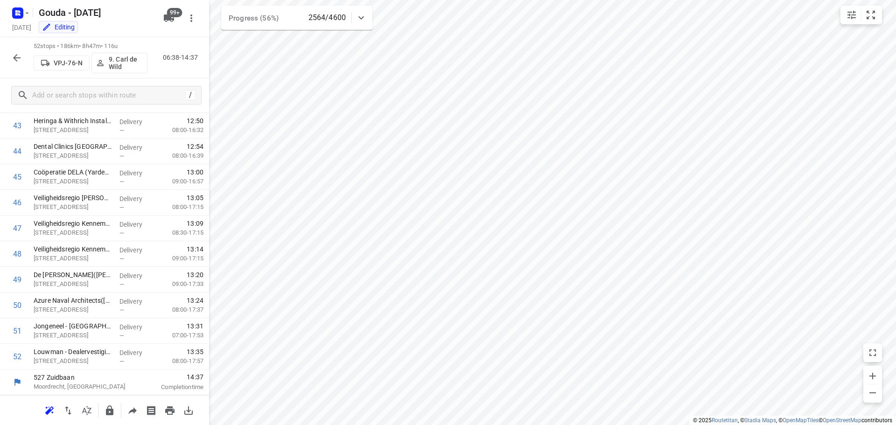
scroll to position [1077, 0]
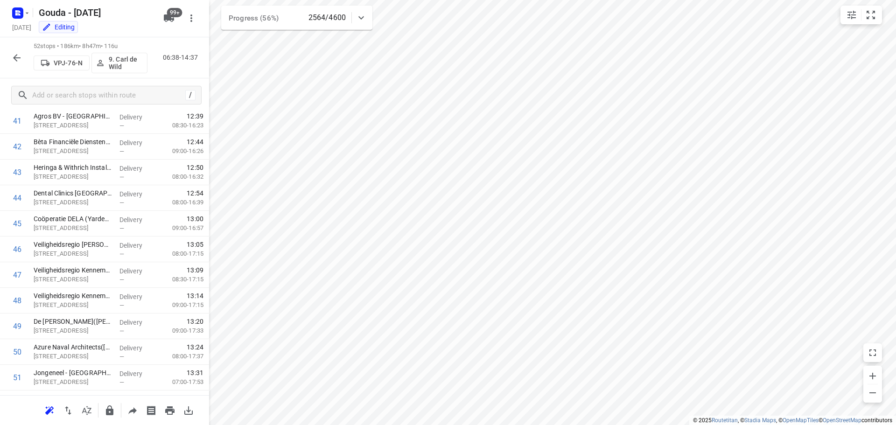
click at [19, 55] on icon "button" at bounding box center [16, 57] width 11 height 11
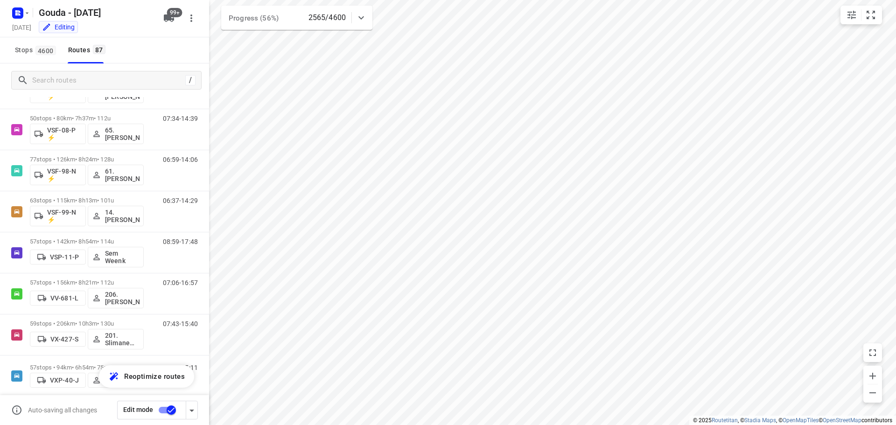
scroll to position [3304, 0]
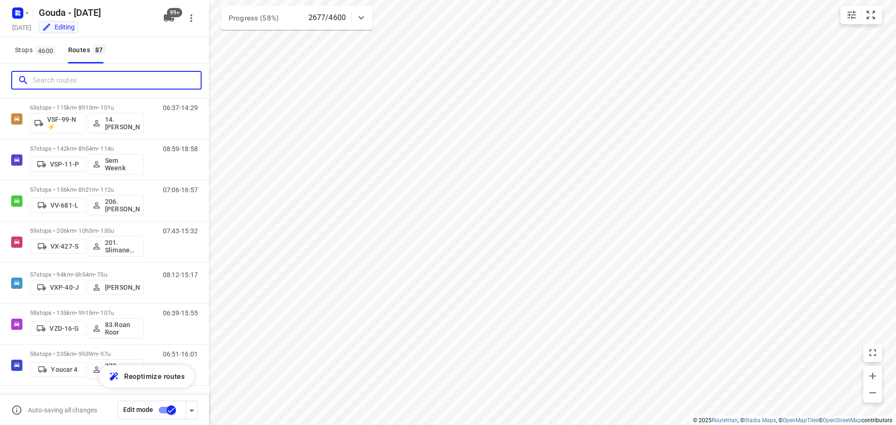
click at [75, 77] on input "Search routes" at bounding box center [117, 80] width 168 height 14
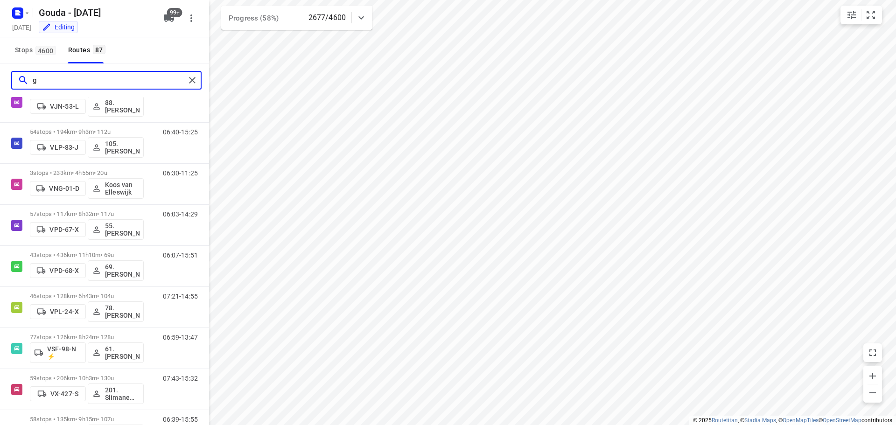
scroll to position [0, 0]
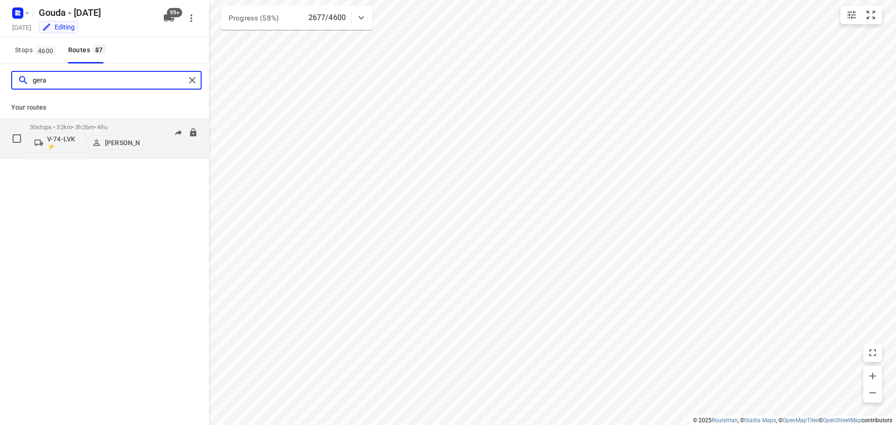
type input "gera"
click at [101, 124] on p "30 stops • 32km • 3h26m • 49u" at bounding box center [87, 127] width 114 height 7
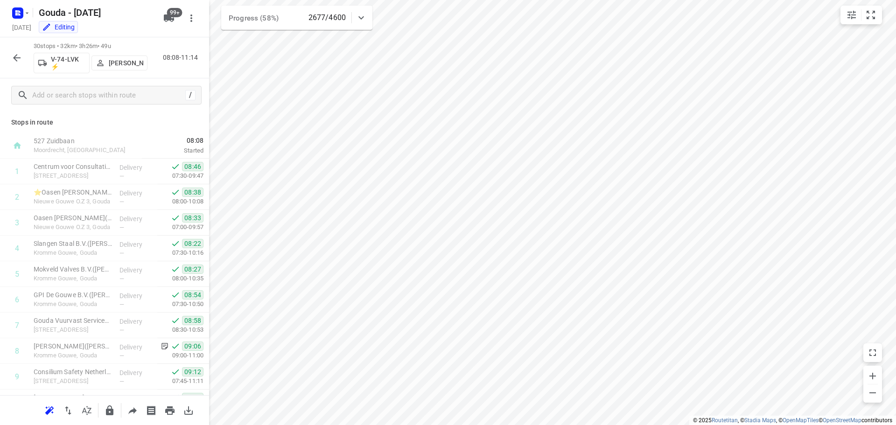
click at [20, 55] on icon "button" at bounding box center [16, 57] width 11 height 11
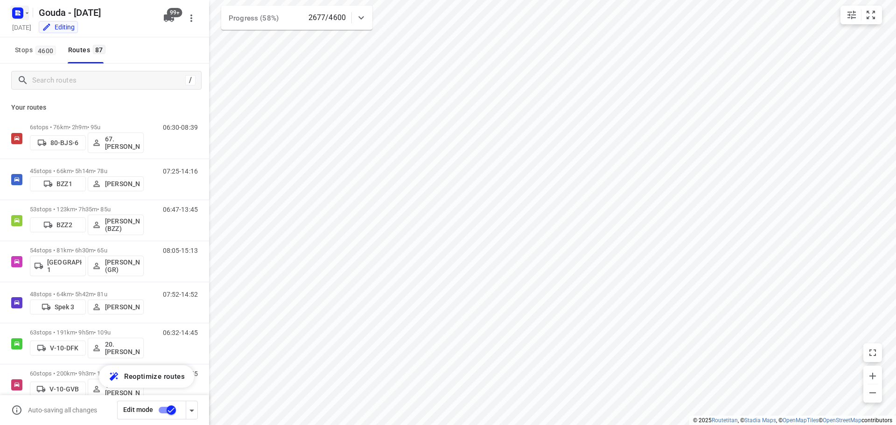
click at [15, 15] on rect "button" at bounding box center [17, 12] width 11 height 11
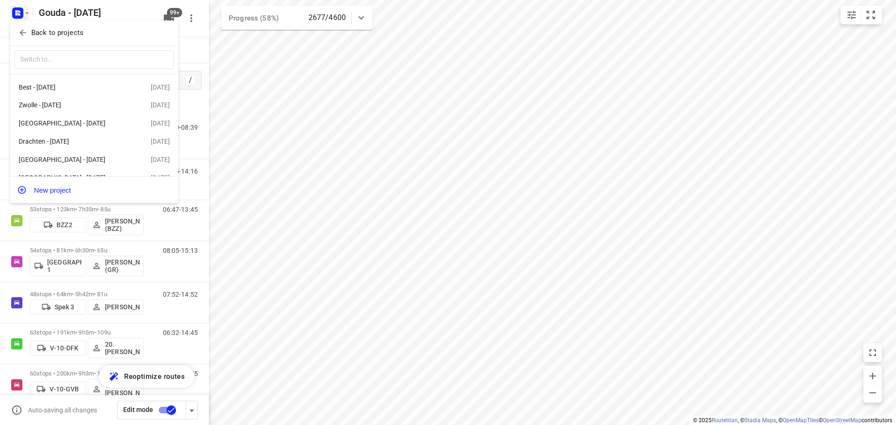
click at [196, 53] on div at bounding box center [448, 212] width 896 height 425
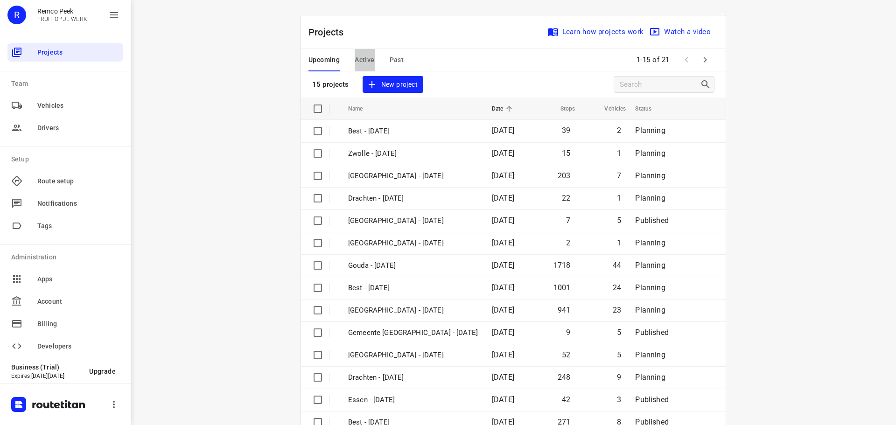
click at [365, 58] on span "Active" at bounding box center [365, 60] width 20 height 12
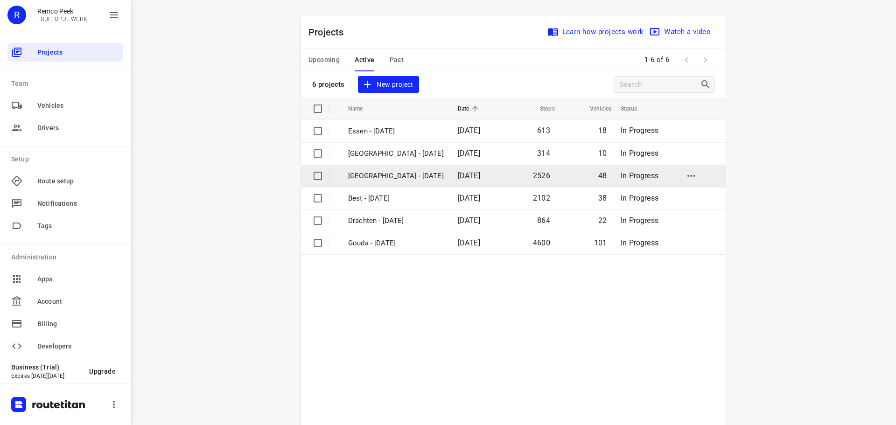
click at [369, 176] on p "[GEOGRAPHIC_DATA] - [DATE]" at bounding box center [396, 176] width 96 height 11
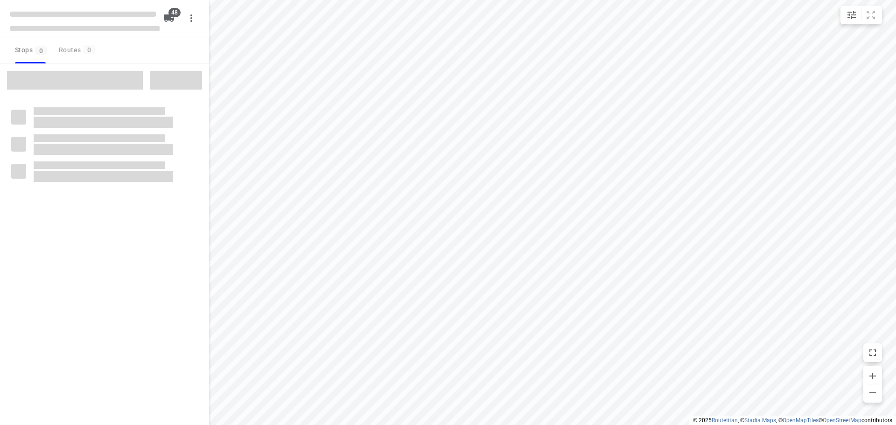
type input "distance"
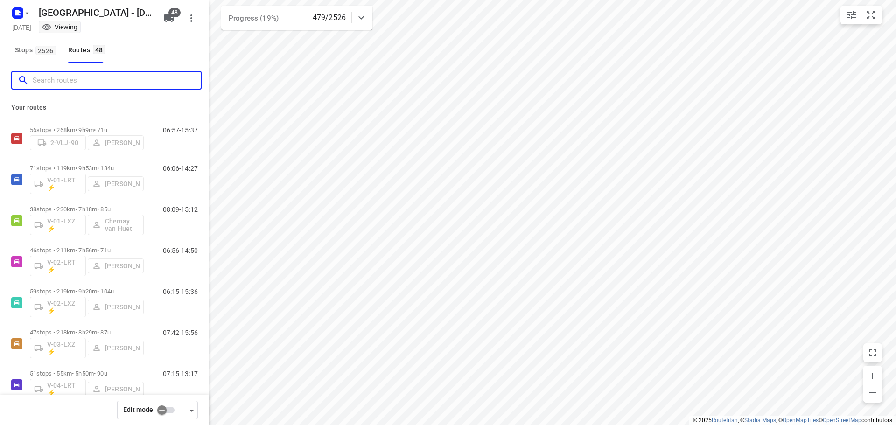
click at [77, 81] on input "Search routes" at bounding box center [117, 80] width 168 height 14
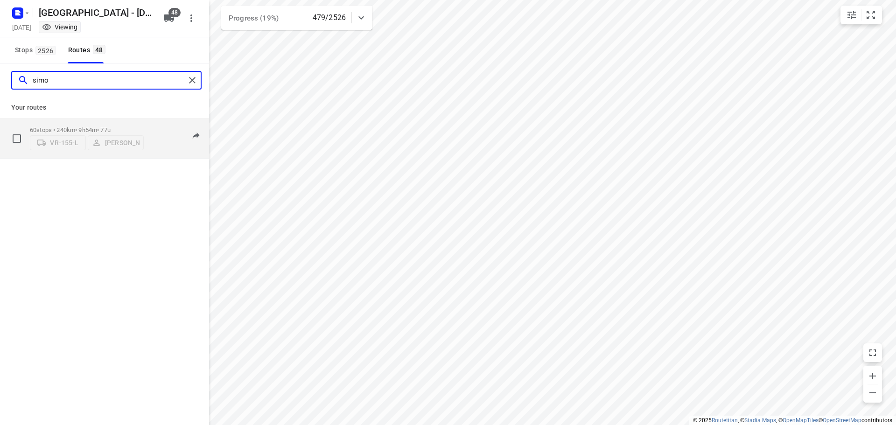
type input "simo"
click at [73, 128] on p "60 stops • 240km • 9h54m • 77u" at bounding box center [87, 129] width 114 height 7
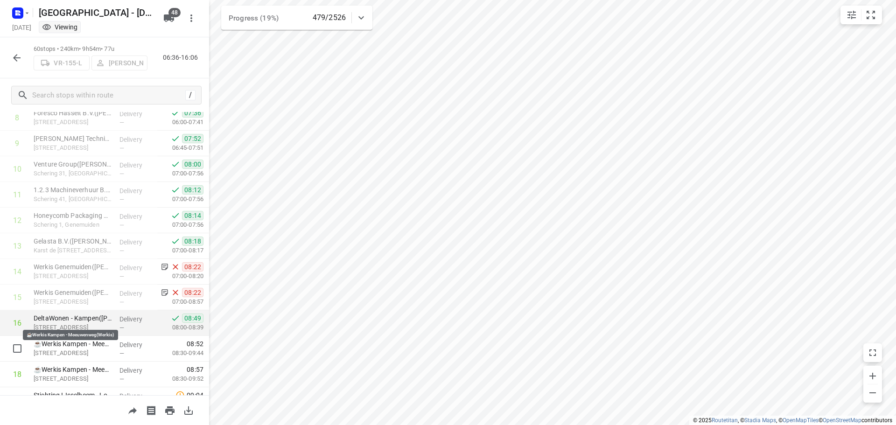
scroll to position [280, 0]
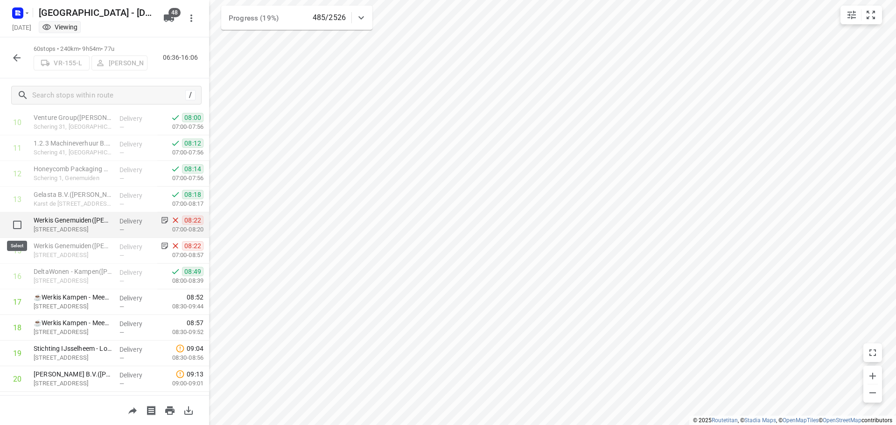
drag, startPoint x: 15, startPoint y: 225, endPoint x: 18, endPoint y: 240, distance: 15.2
click at [15, 225] on input "checkbox" at bounding box center [17, 225] width 19 height 19
checkbox input "true"
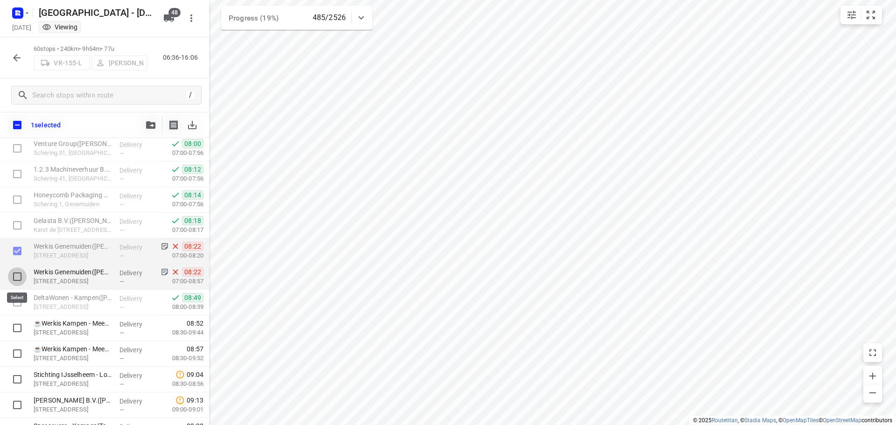
click at [17, 280] on input "checkbox" at bounding box center [17, 276] width 19 height 19
checkbox input "true"
click at [187, 123] on icon "button" at bounding box center [192, 124] width 11 height 11
click at [10, 56] on button "button" at bounding box center [16, 58] width 19 height 19
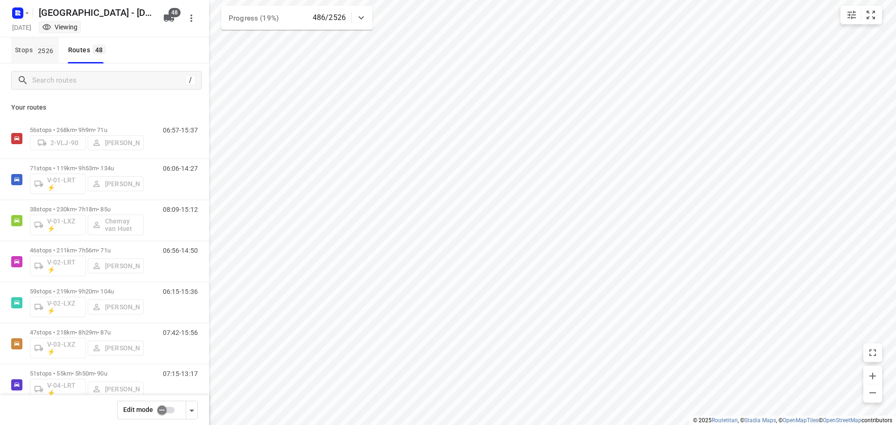
click at [25, 46] on span "Stops 2526" at bounding box center [37, 50] width 44 height 12
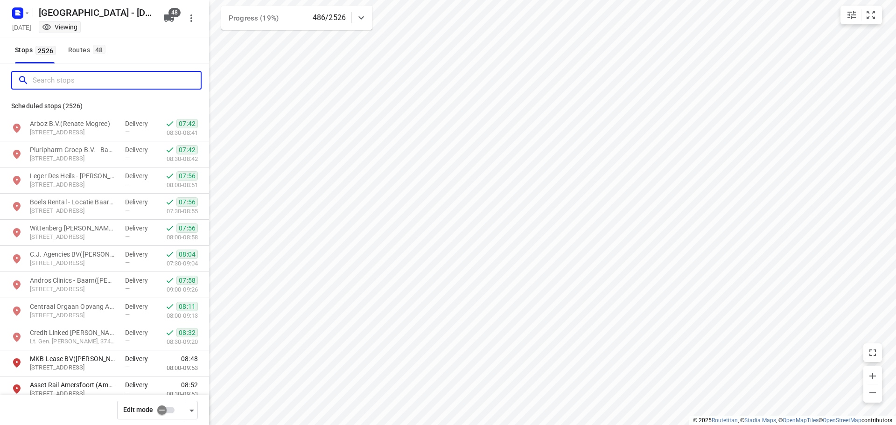
click at [150, 79] on input "Search stops" at bounding box center [117, 80] width 168 height 14
click at [86, 81] on input "Search stops" at bounding box center [117, 80] width 168 height 14
click at [85, 52] on div "Routes 48" at bounding box center [88, 50] width 40 height 12
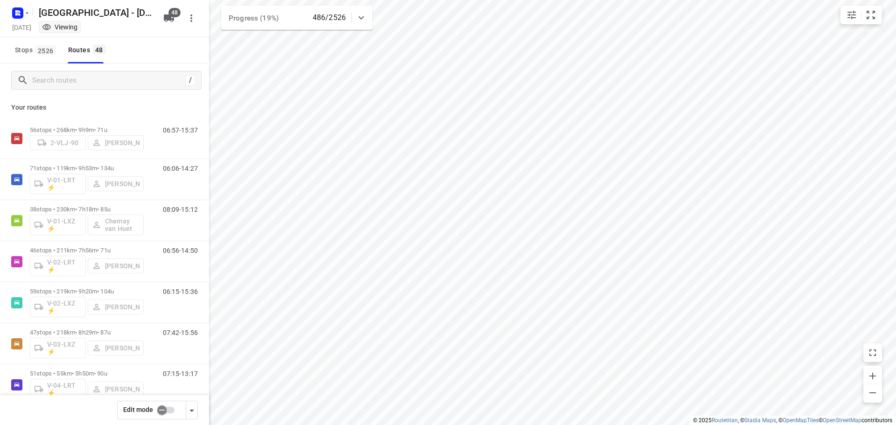
click at [165, 409] on input "checkbox" at bounding box center [161, 410] width 53 height 18
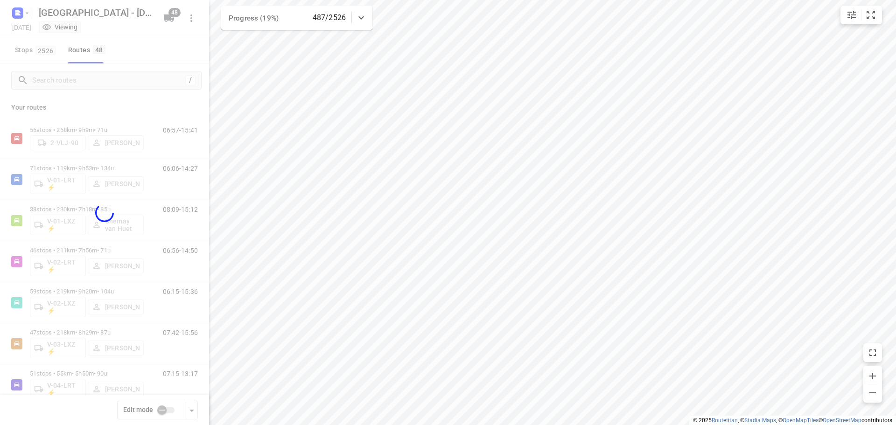
checkbox input "true"
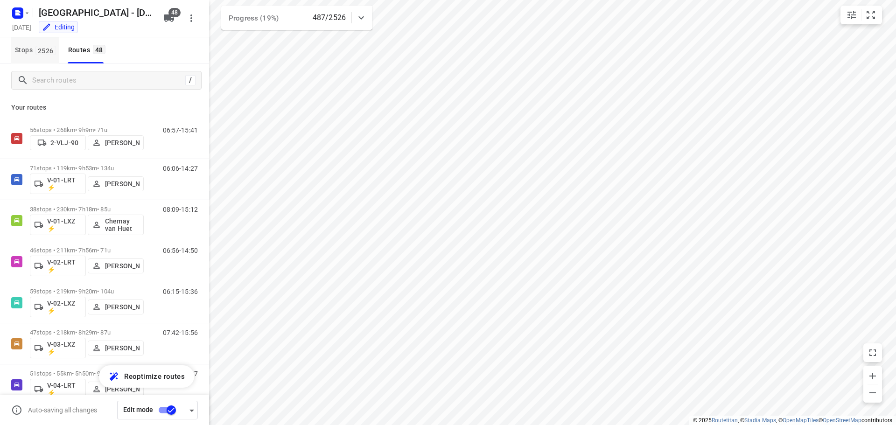
click at [38, 56] on button "Stops 2526" at bounding box center [35, 50] width 48 height 26
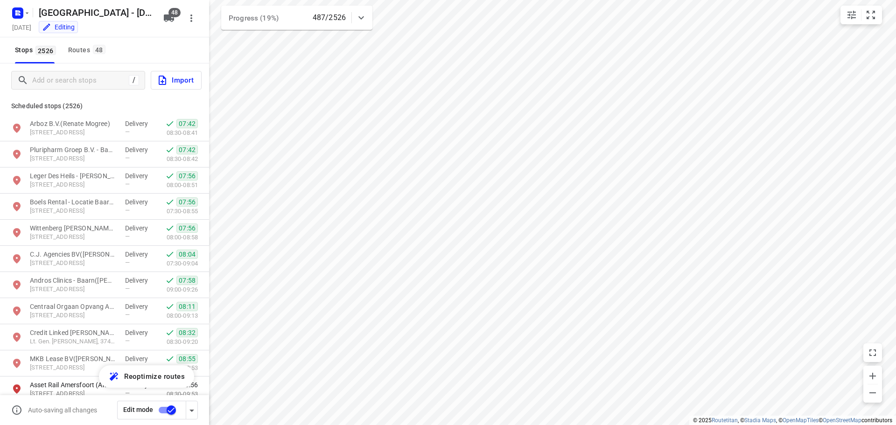
click at [181, 82] on span "Import" at bounding box center [175, 80] width 37 height 12
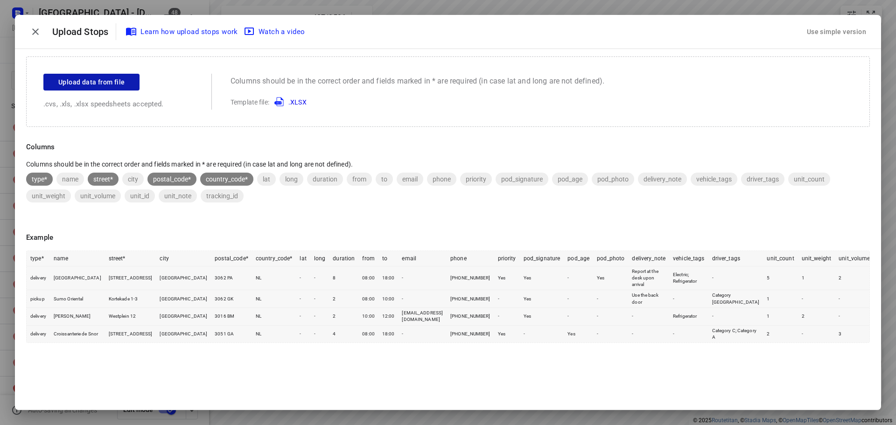
click at [90, 78] on span "Upload data from file" at bounding box center [91, 83] width 66 height 12
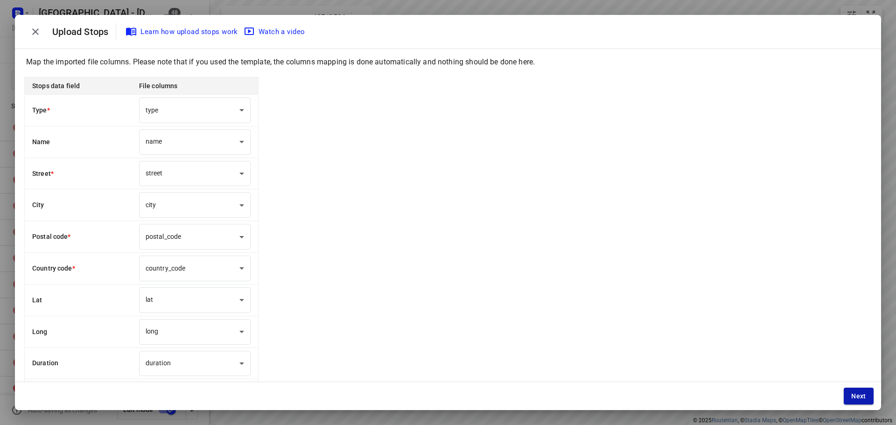
click at [865, 389] on button "Next" at bounding box center [859, 396] width 30 height 17
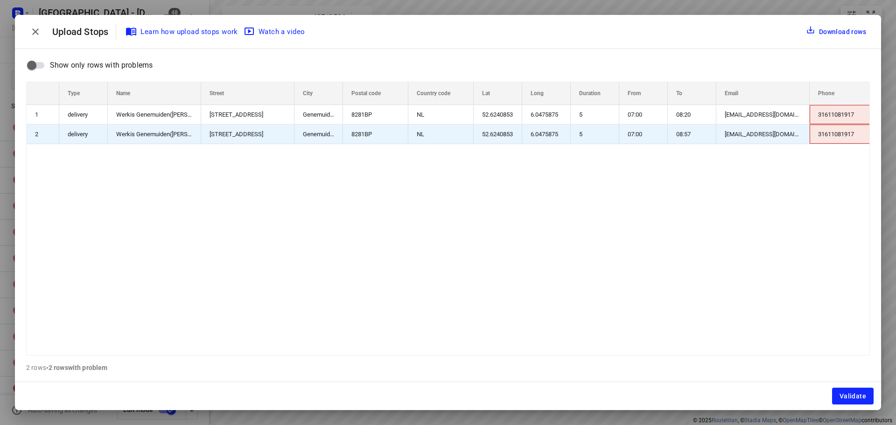
click at [836, 113] on div "31611081917" at bounding box center [844, 114] width 70 height 19
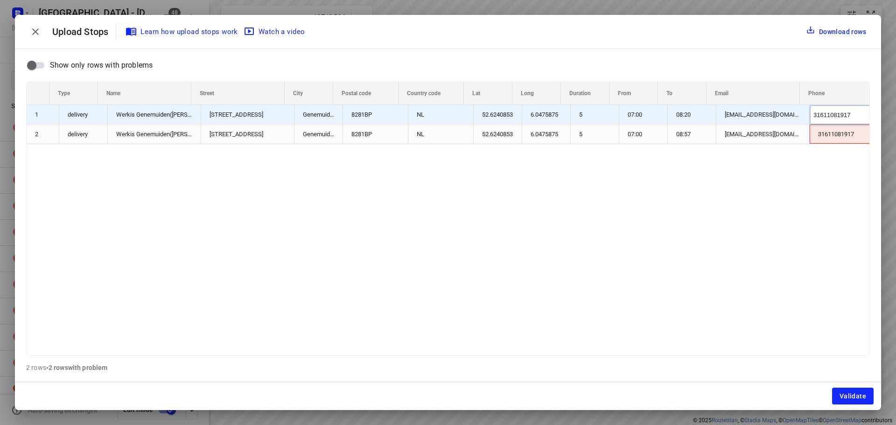
scroll to position [0, 10]
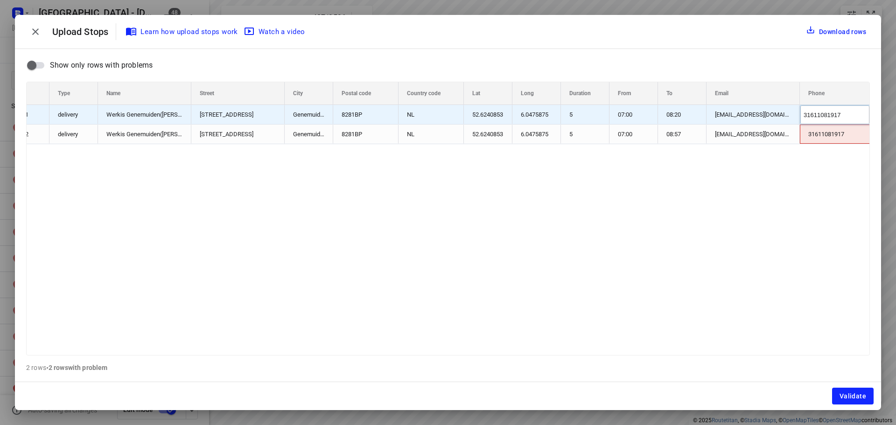
click at [836, 113] on input "31611081917" at bounding box center [834, 114] width 69 height 19
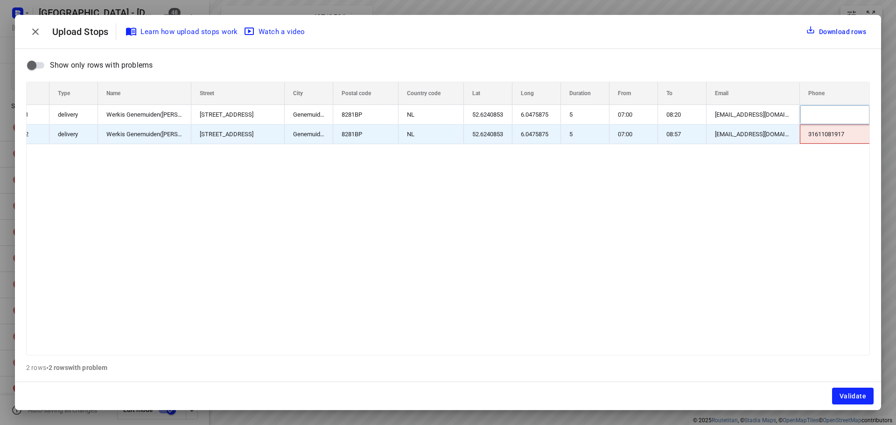
click at [821, 136] on div "31611081917" at bounding box center [835, 134] width 70 height 19
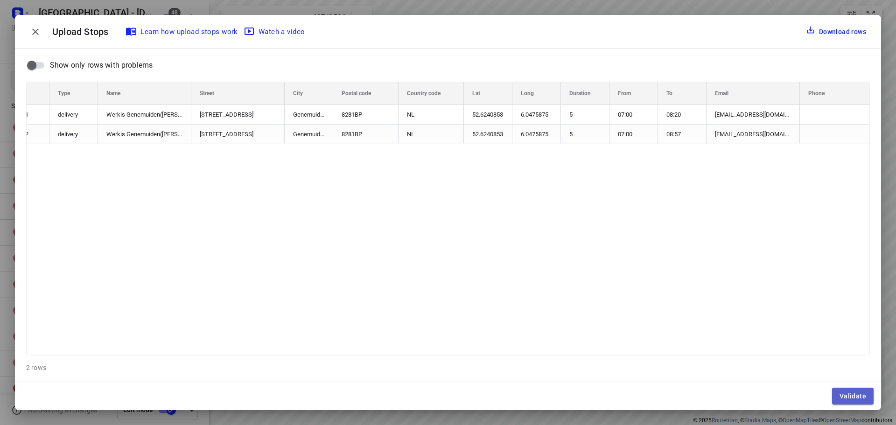
click at [847, 390] on button "Validate" at bounding box center [853, 396] width 42 height 17
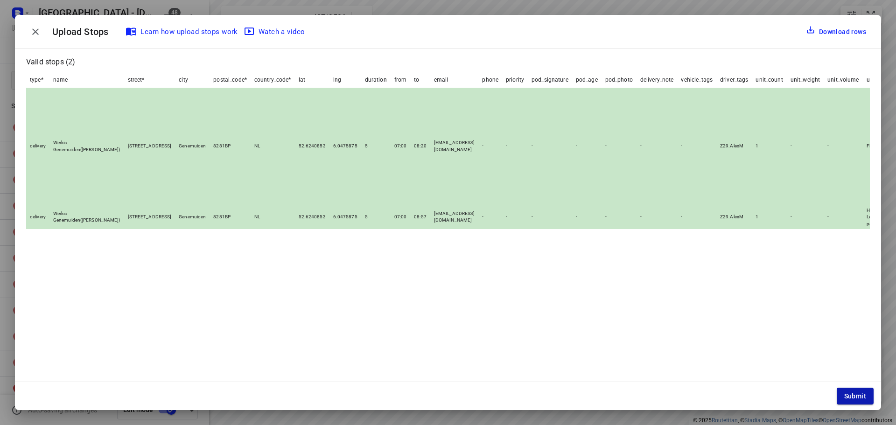
click at [857, 394] on span "Submit" at bounding box center [855, 395] width 22 height 7
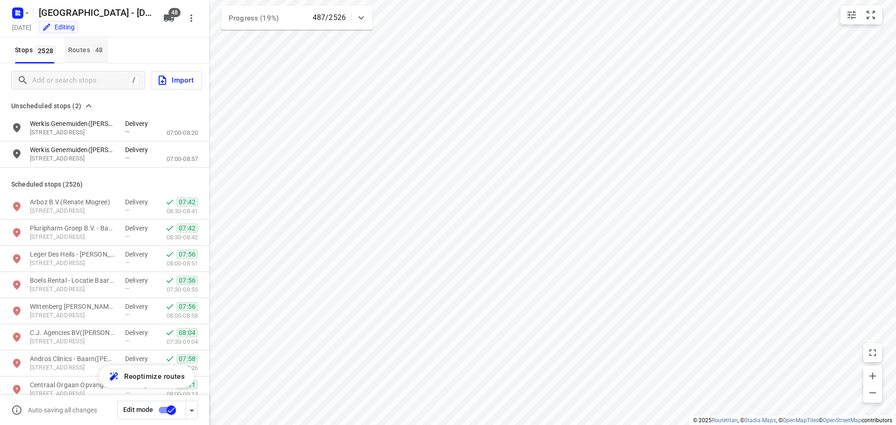
click at [73, 49] on div "Routes 48" at bounding box center [88, 50] width 40 height 12
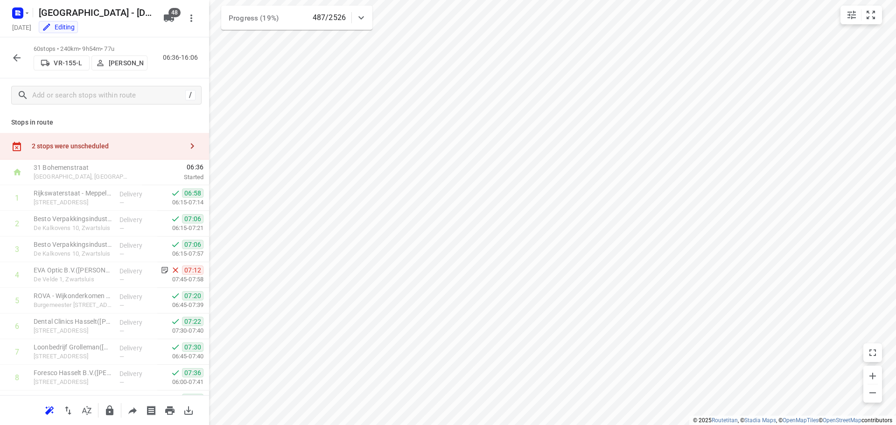
click at [79, 146] on div "2 stops were unscheduled" at bounding box center [107, 145] width 151 height 7
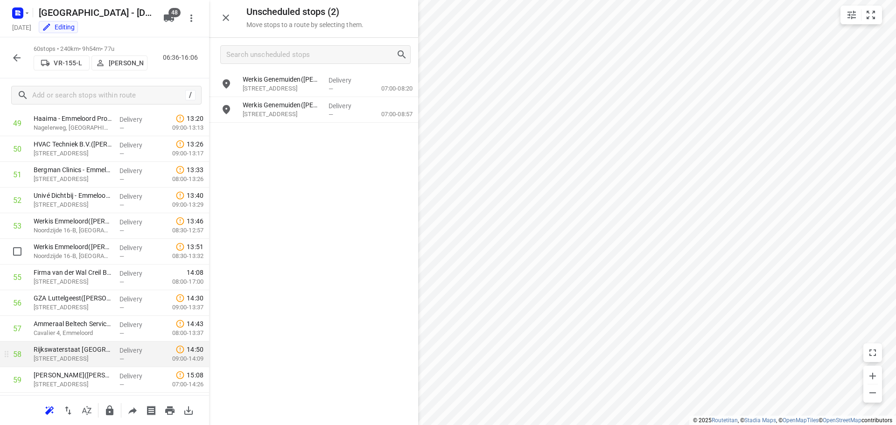
scroll to position [1355, 0]
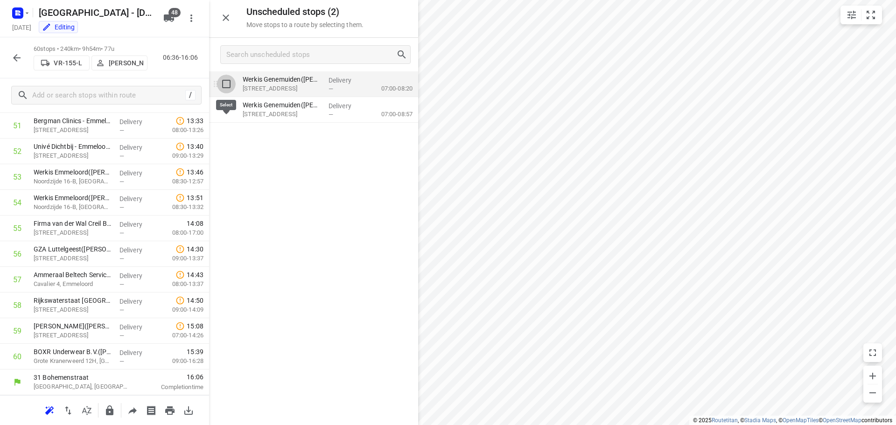
click at [226, 85] on input "grid" at bounding box center [226, 84] width 19 height 19
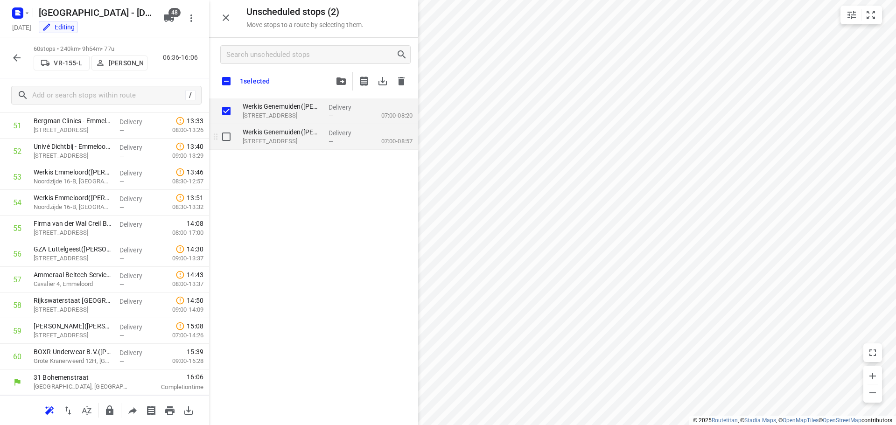
checkbox input "true"
click at [225, 136] on input "grid" at bounding box center [226, 136] width 19 height 19
checkbox input "true"
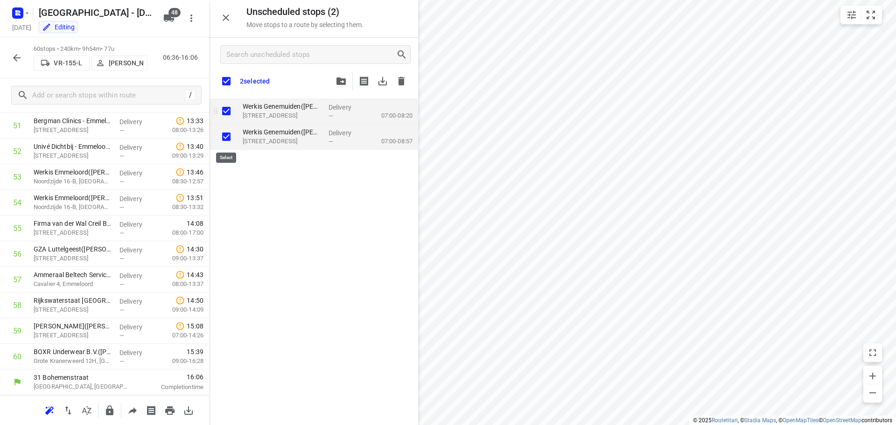
checkbox input "true"
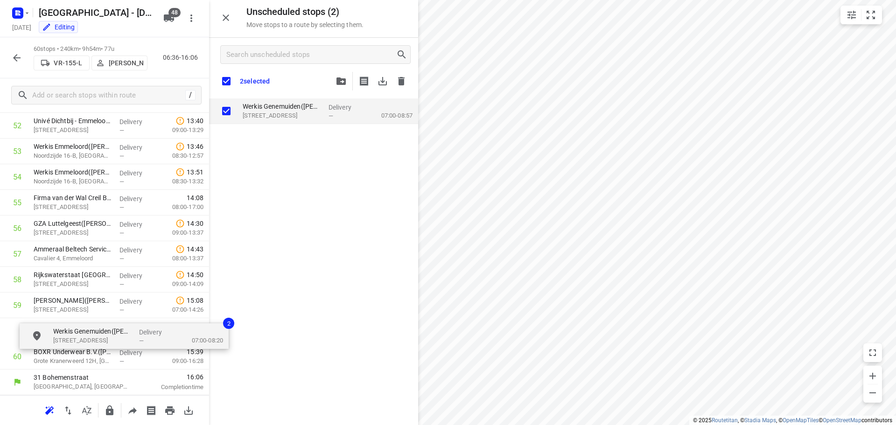
drag, startPoint x: 269, startPoint y: 112, endPoint x: 79, endPoint y: 347, distance: 301.9
checkbox input "true"
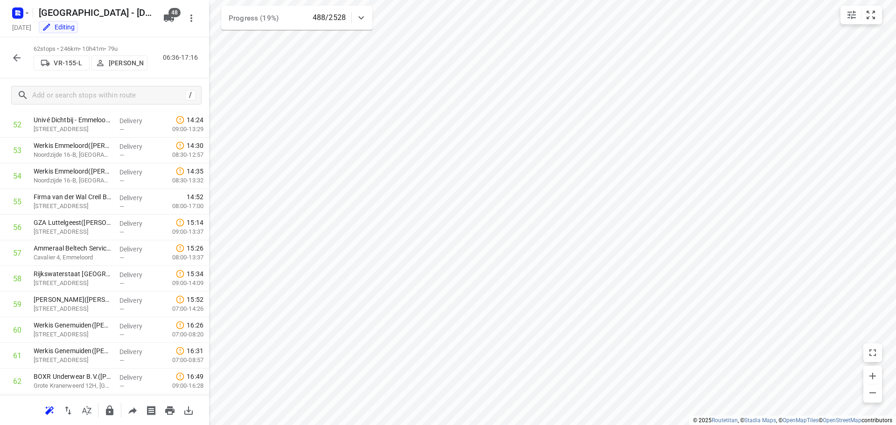
click at [20, 58] on icon "button" at bounding box center [16, 57] width 11 height 11
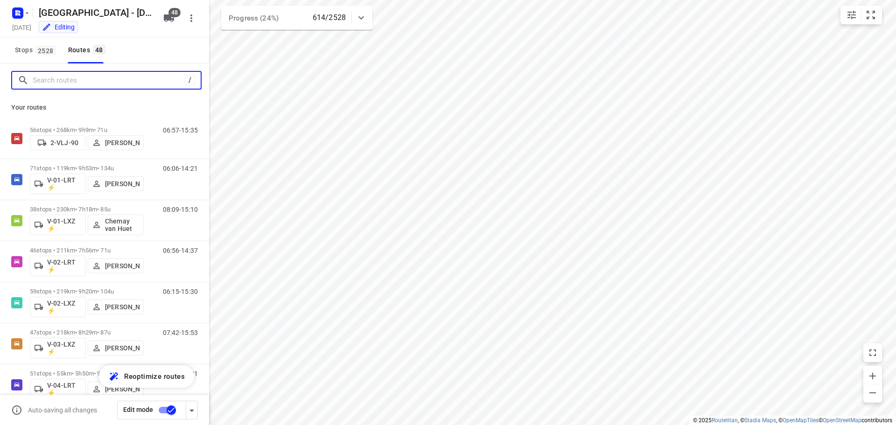
click at [46, 80] on input "Search routes" at bounding box center [109, 80] width 152 height 14
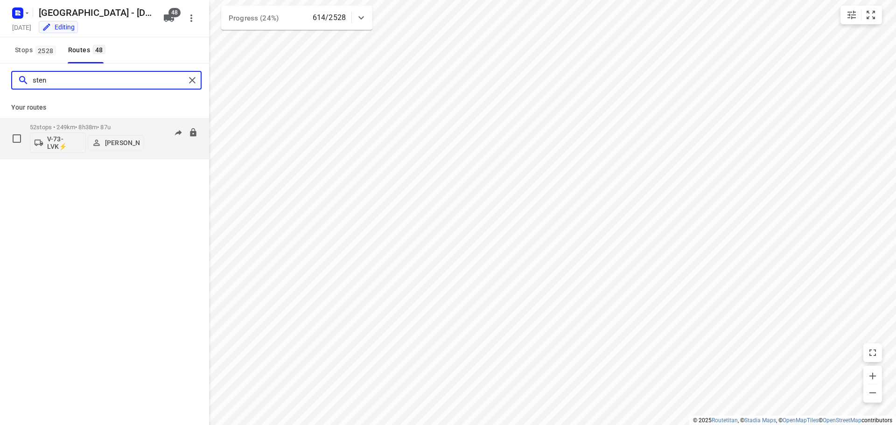
type input "sten"
click at [70, 124] on p "52 stops • 249km • 8h38m • 87u" at bounding box center [87, 127] width 114 height 7
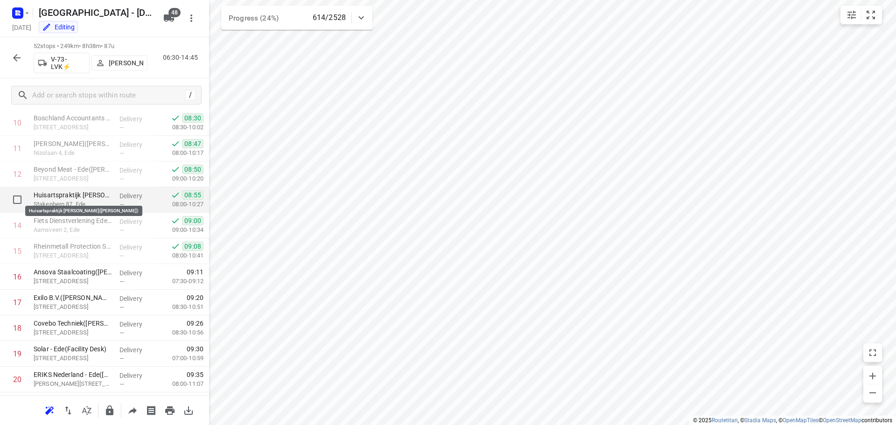
scroll to position [280, 0]
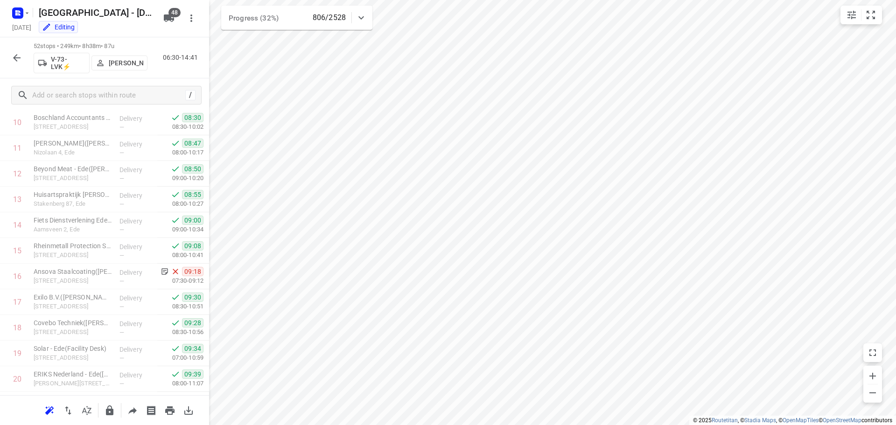
click at [17, 60] on icon "button" at bounding box center [16, 57] width 11 height 11
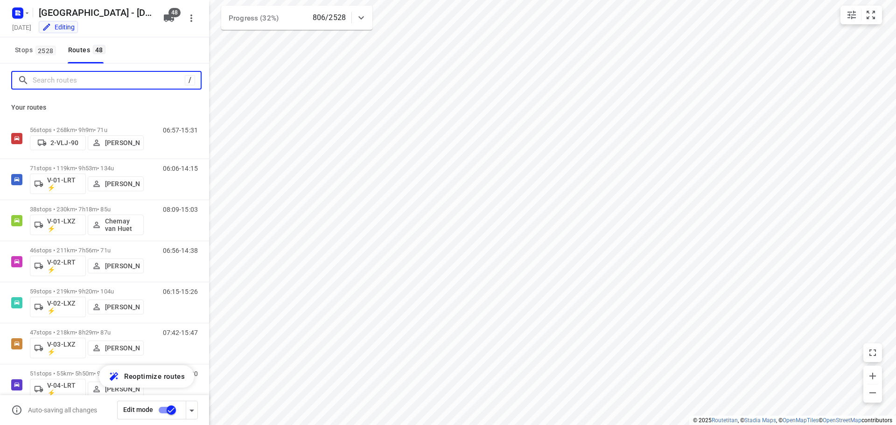
click at [64, 82] on input "Search routes" at bounding box center [109, 80] width 152 height 14
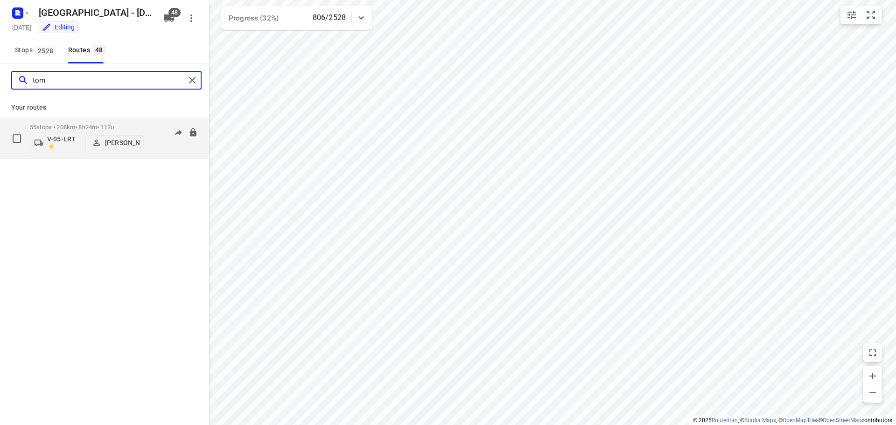
type input "tom"
click at [79, 125] on p "55 stops • 208km • 8h24m • 113u" at bounding box center [87, 127] width 114 height 7
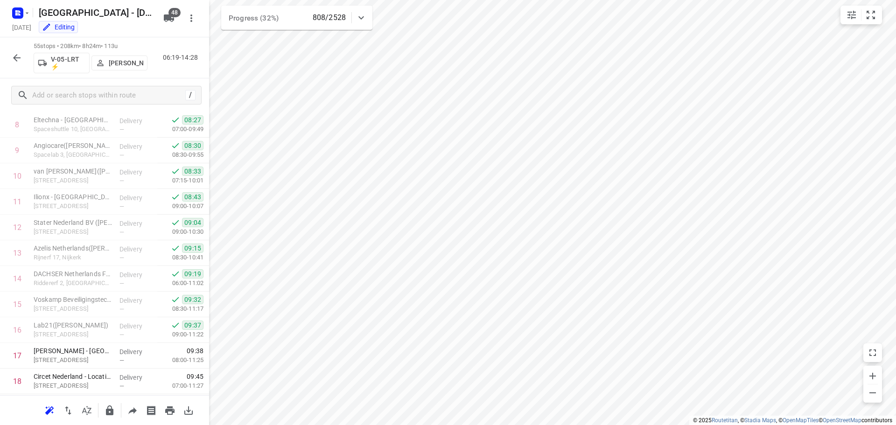
scroll to position [0, 0]
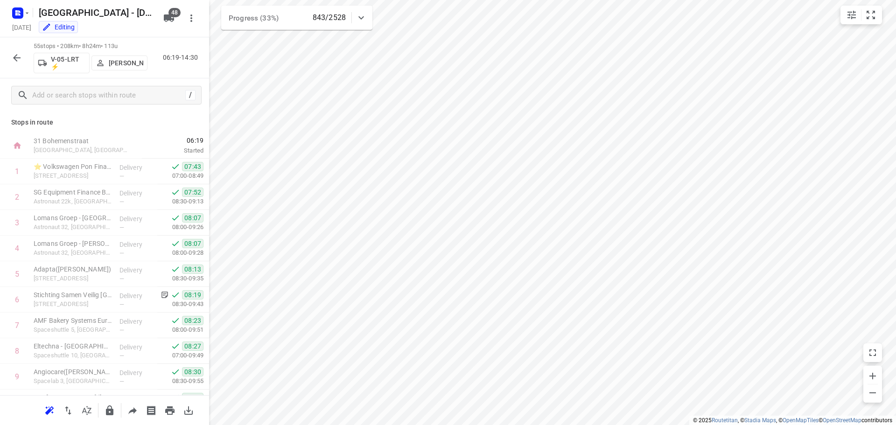
click at [12, 56] on icon "button" at bounding box center [16, 57] width 11 height 11
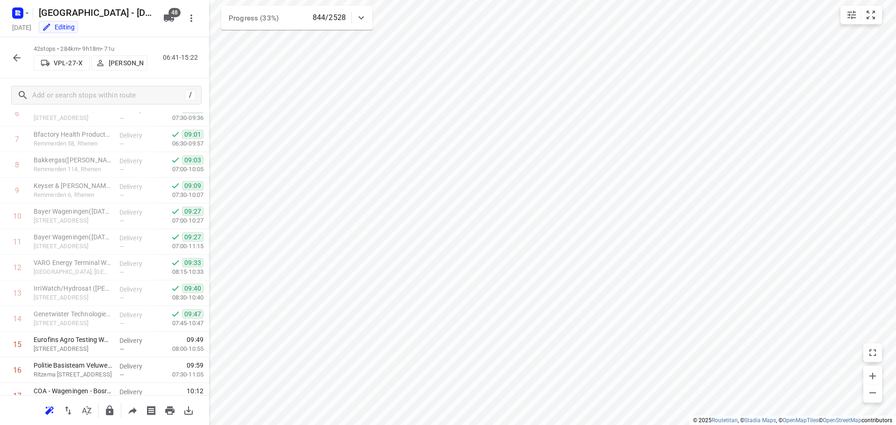
scroll to position [233, 0]
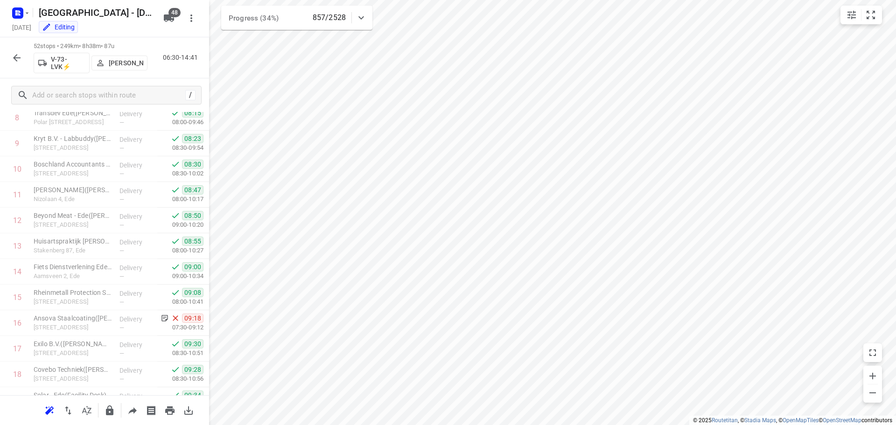
click at [20, 55] on icon "button" at bounding box center [16, 57] width 11 height 11
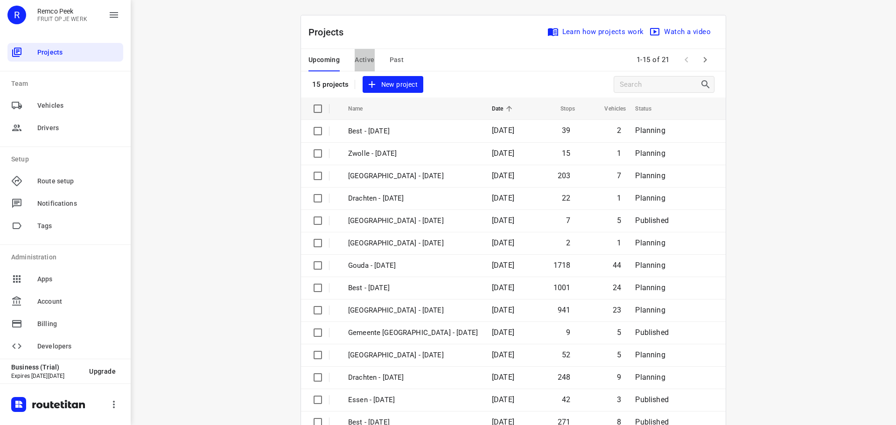
click at [359, 59] on span "Active" at bounding box center [365, 60] width 20 height 12
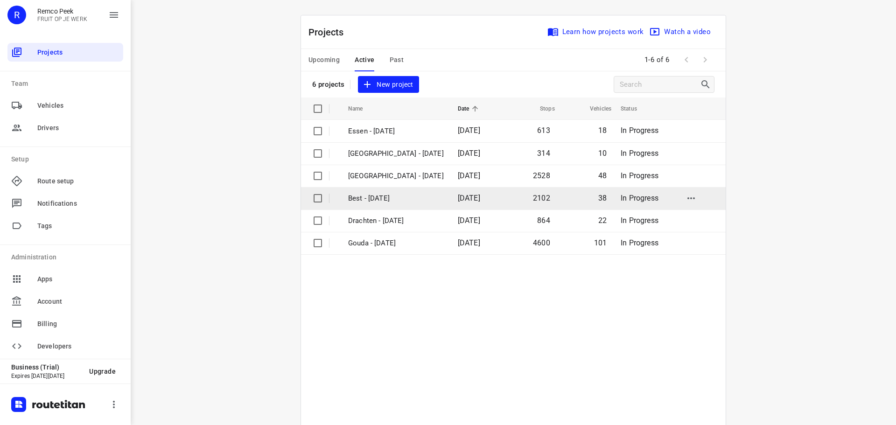
click at [381, 197] on p "Best - [DATE]" at bounding box center [396, 198] width 96 height 11
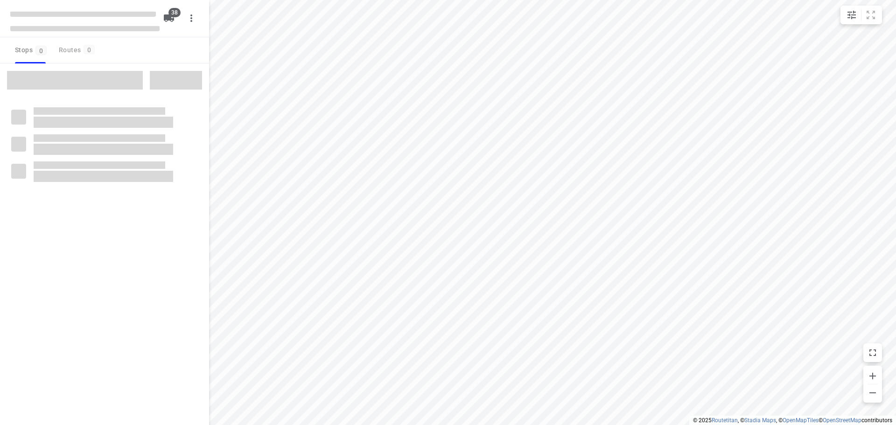
type input "distance"
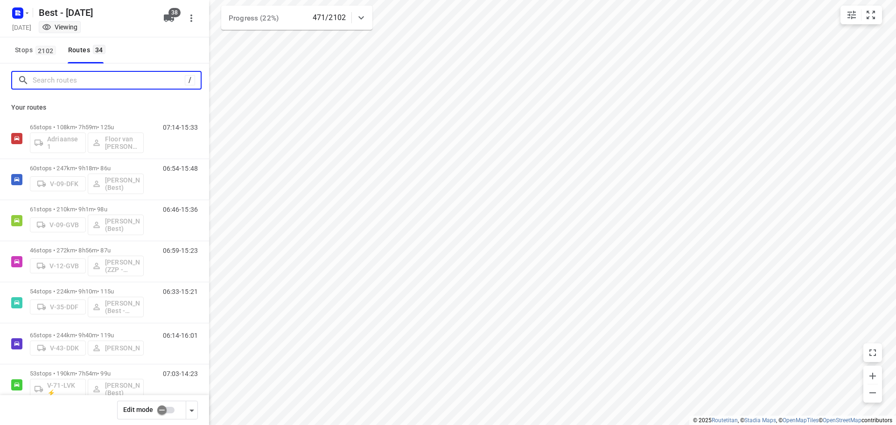
click at [61, 79] on input "Search routes" at bounding box center [109, 80] width 152 height 14
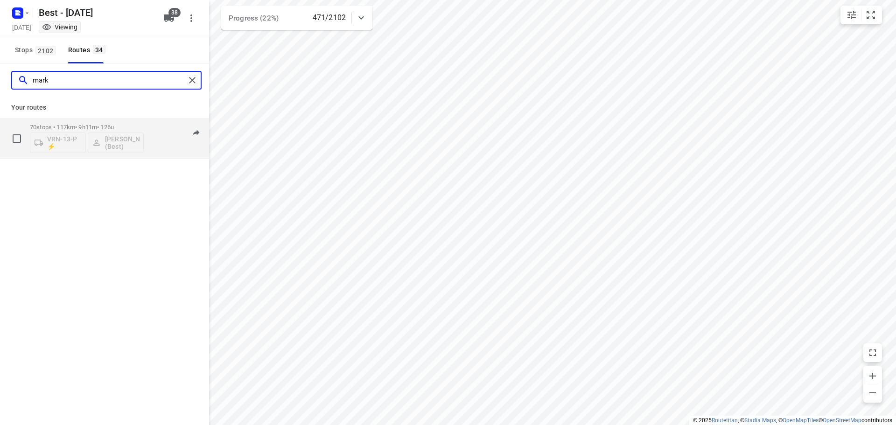
type input "mark"
click at [115, 127] on p "70 stops • 117km • 9h11m • 126u" at bounding box center [87, 127] width 114 height 7
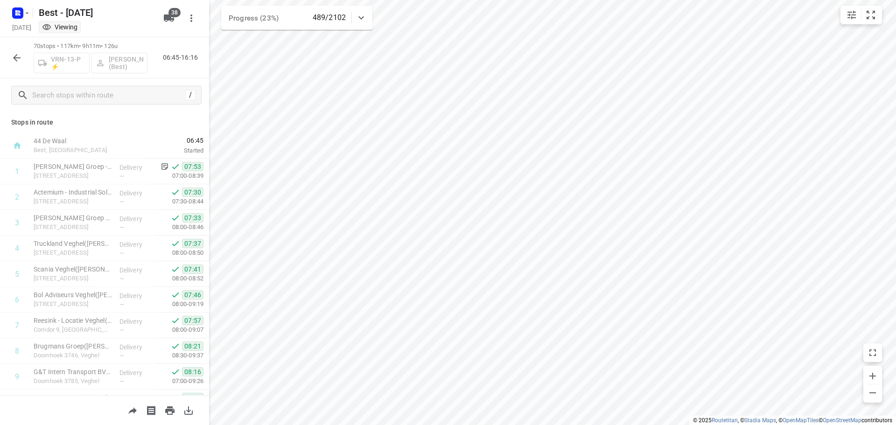
drag, startPoint x: 126, startPoint y: 121, endPoint x: 20, endPoint y: 56, distance: 124.3
click at [125, 121] on p "Stops in route" at bounding box center [104, 123] width 187 height 10
click at [16, 54] on icon "button" at bounding box center [16, 57] width 11 height 11
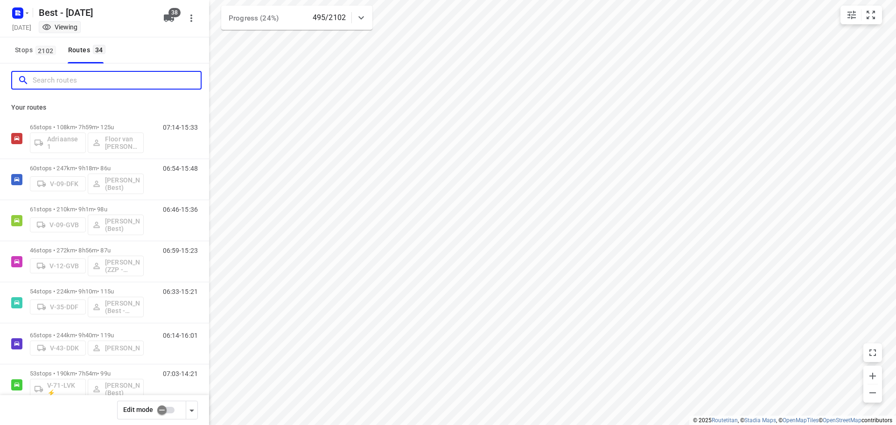
click at [67, 81] on input "Search routes" at bounding box center [117, 80] width 168 height 14
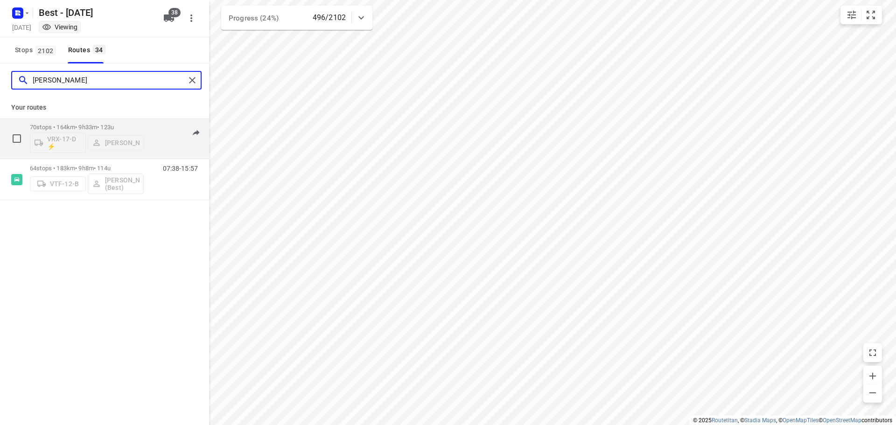
type input "lisa"
click at [112, 76] on input "lisa" at bounding box center [109, 80] width 153 height 14
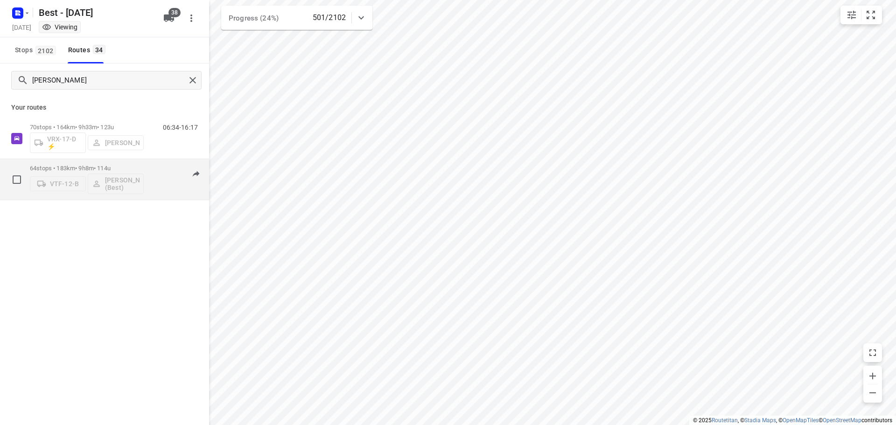
click at [84, 166] on p "64 stops • 183km • 9h8m • 114u" at bounding box center [87, 168] width 114 height 7
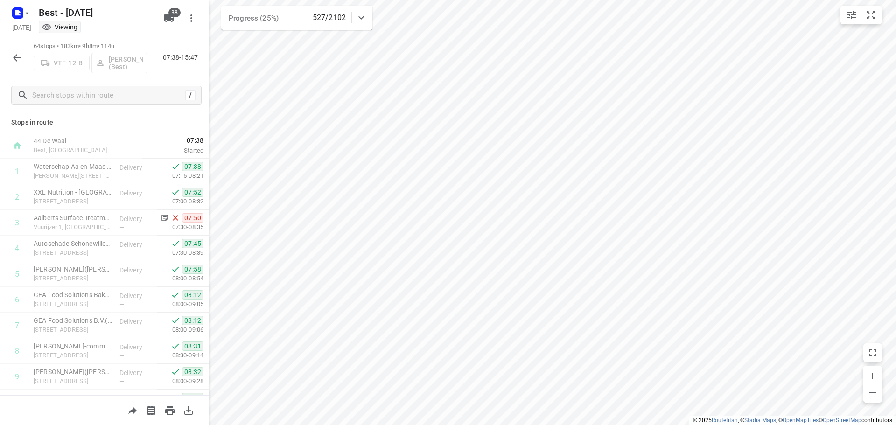
click at [21, 54] on icon "button" at bounding box center [16, 57] width 11 height 11
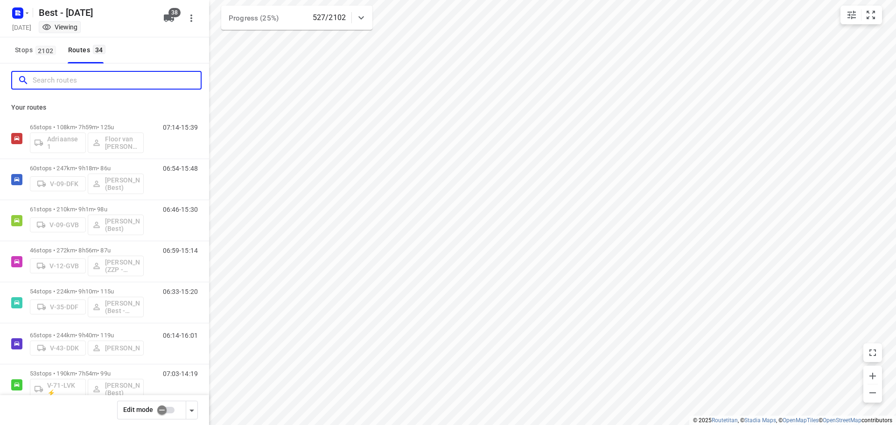
click at [58, 77] on input "Search routes" at bounding box center [117, 80] width 168 height 14
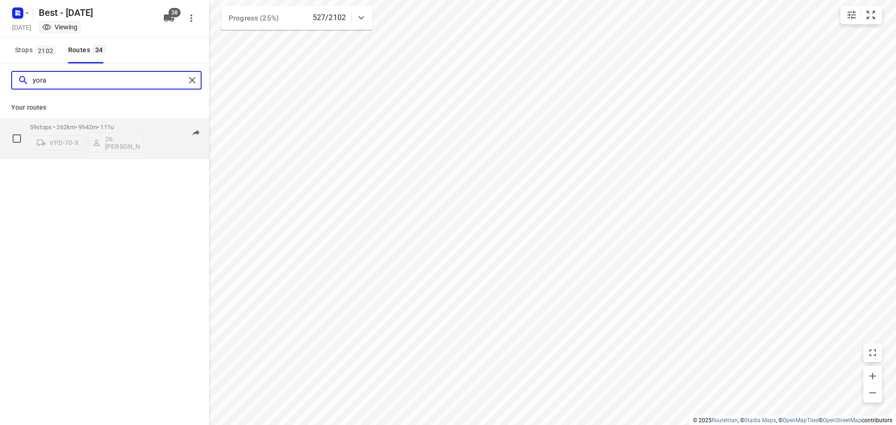
type input "yora"
click at [86, 127] on p "59 stops • 262km • 9h42m • 111u" at bounding box center [87, 127] width 114 height 7
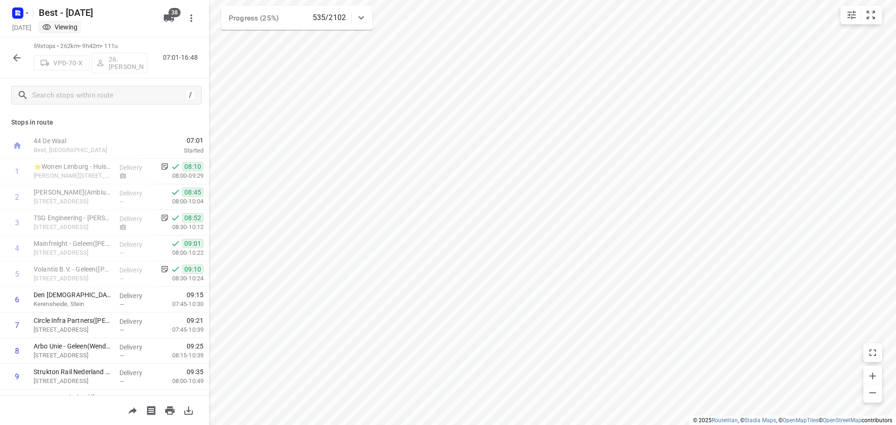
click at [13, 60] on icon "button" at bounding box center [16, 57] width 11 height 11
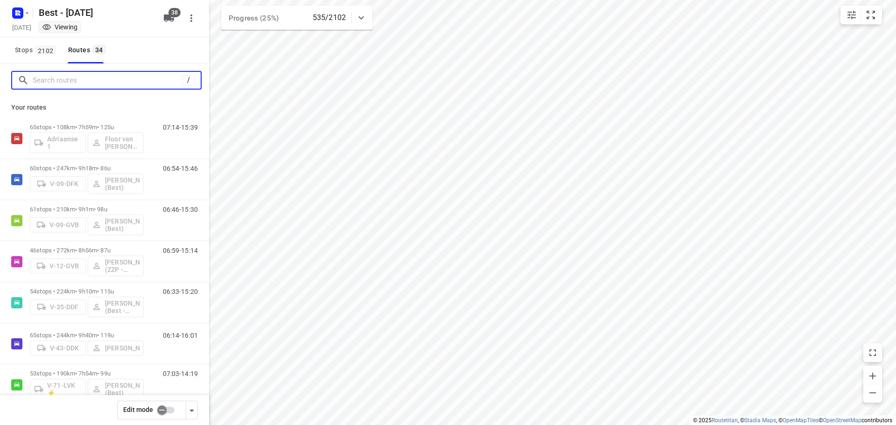
click at [78, 83] on input "Search routes" at bounding box center [107, 80] width 149 height 14
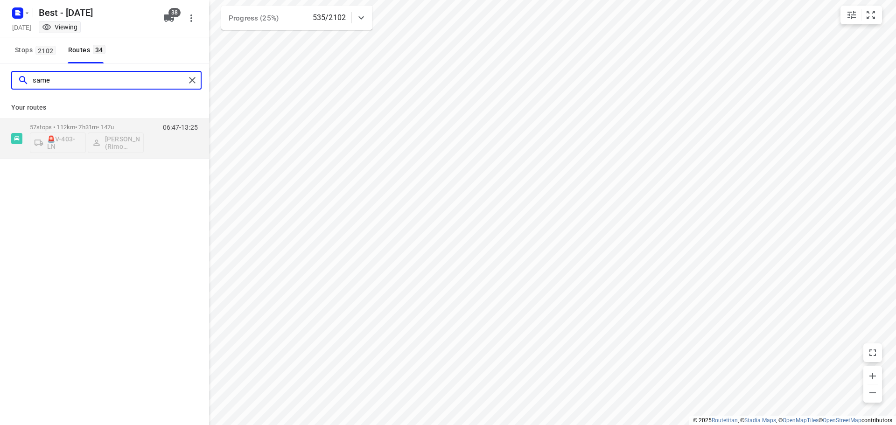
type input "samer"
click at [94, 126] on p "57 stops • 112km • 7h31m • 147u" at bounding box center [87, 127] width 114 height 7
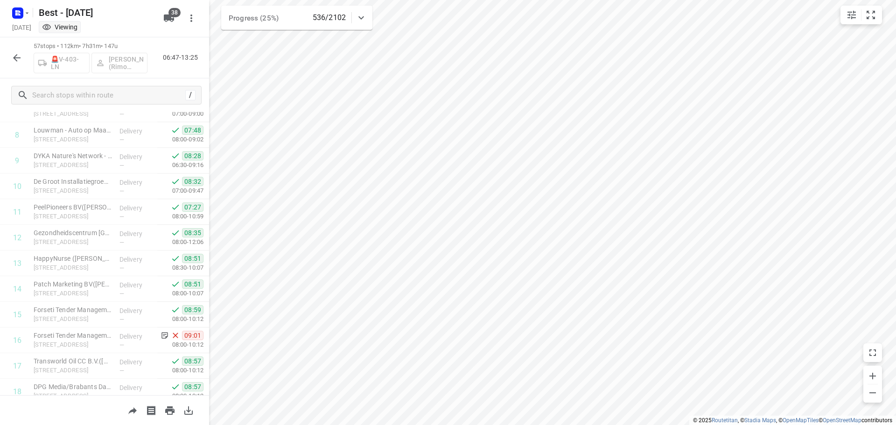
scroll to position [280, 0]
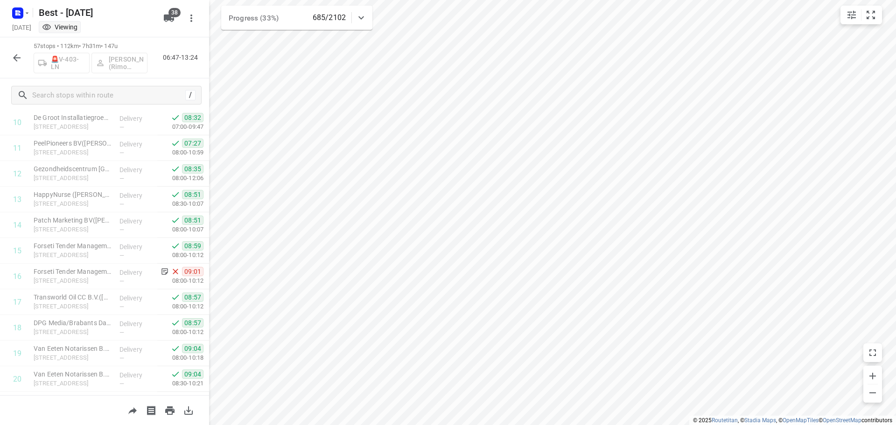
click at [14, 55] on icon "button" at bounding box center [16, 57] width 11 height 11
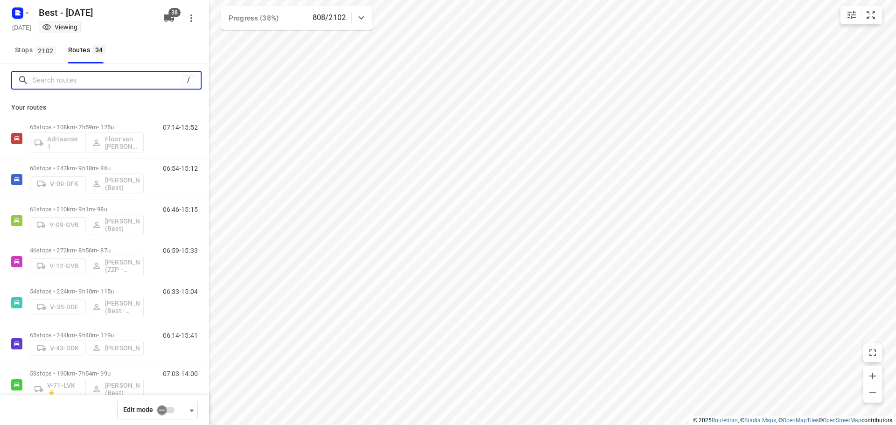
click at [108, 81] on input "Search routes" at bounding box center [107, 80] width 149 height 14
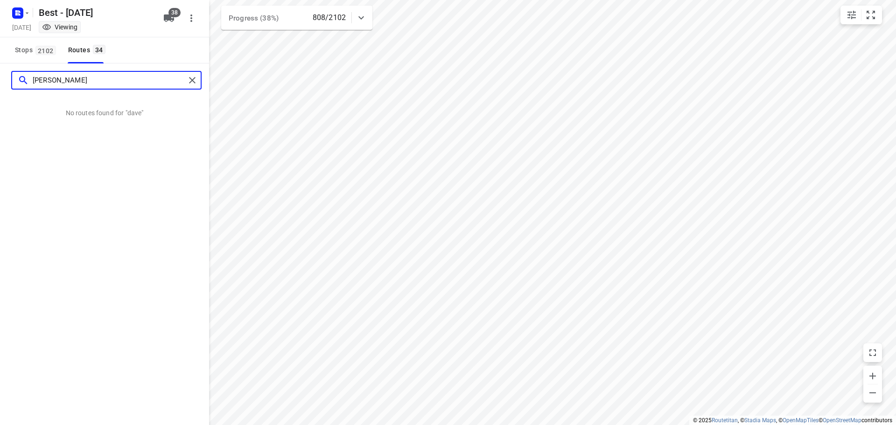
type input "dave"
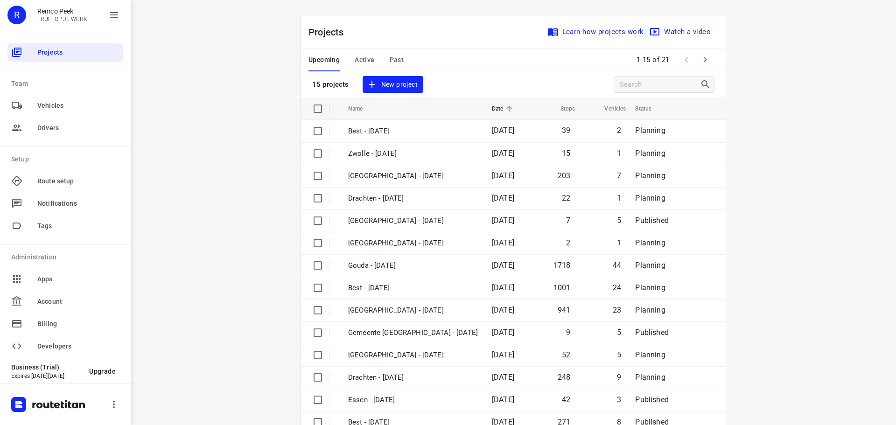
click at [397, 57] on span "Past" at bounding box center [397, 60] width 14 height 12
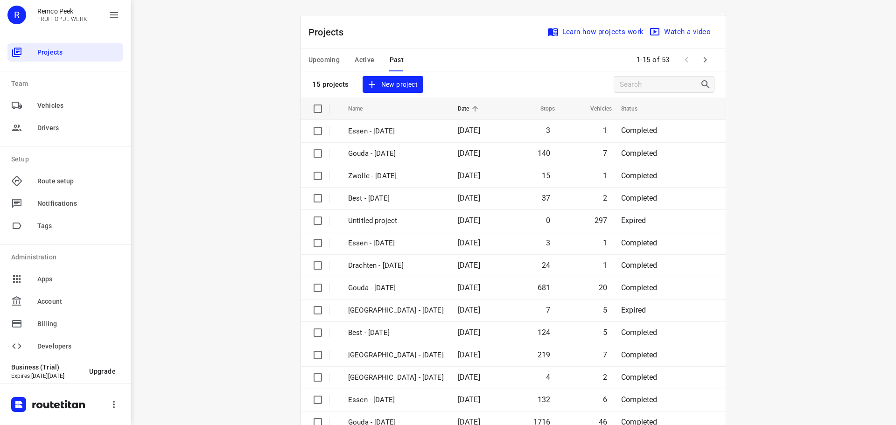
click at [705, 52] on button "button" at bounding box center [705, 59] width 19 height 19
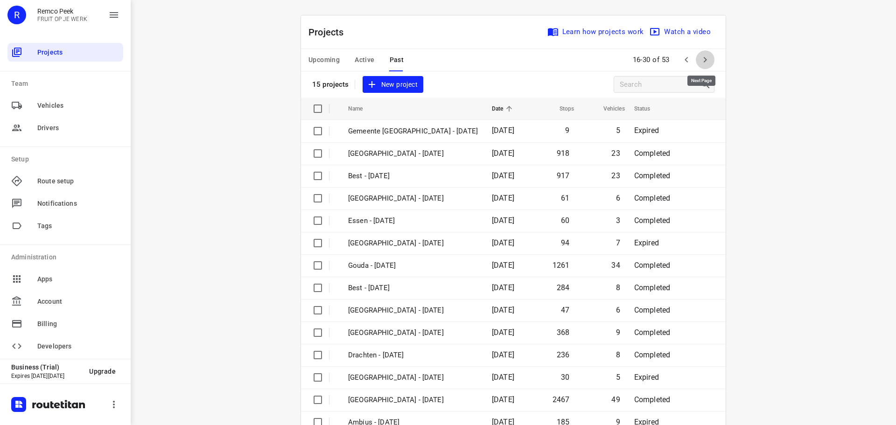
click at [704, 55] on icon "button" at bounding box center [704, 59] width 11 height 11
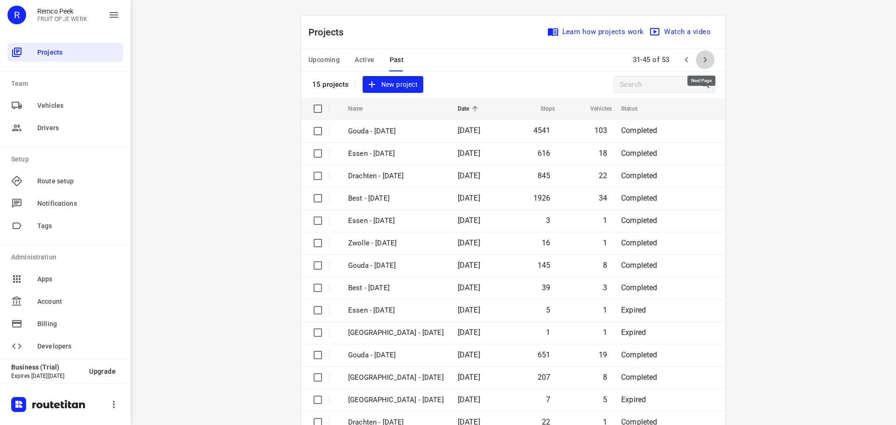
click at [704, 60] on icon "button" at bounding box center [704, 59] width 11 height 11
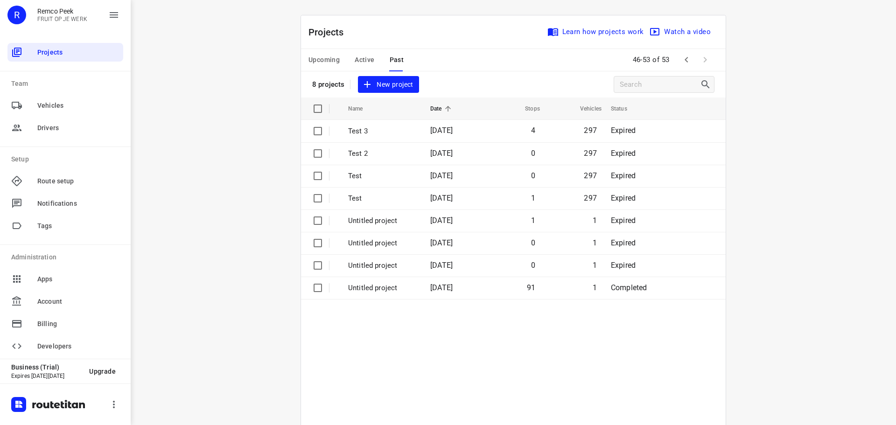
drag, startPoint x: 800, startPoint y: 0, endPoint x: 661, endPoint y: 0, distance: 139.5
click at [726, 42] on div "Projects Learn how projects work Watch a video 8 projects New project Name Date…" at bounding box center [513, 247] width 448 height 464
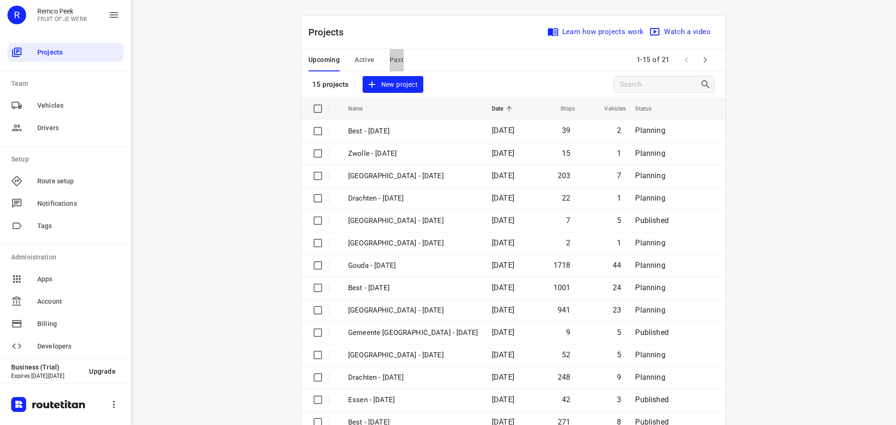
click at [390, 56] on span "Past" at bounding box center [397, 60] width 14 height 12
click at [362, 58] on span "Active" at bounding box center [365, 60] width 20 height 12
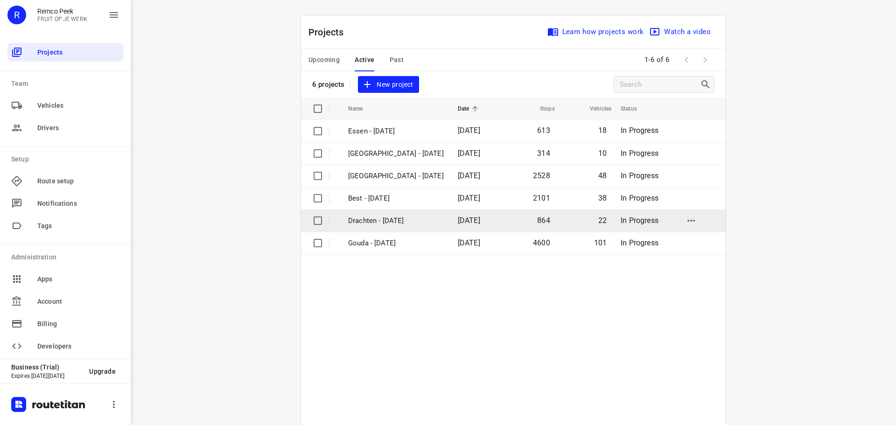
click at [367, 221] on p "Drachten - [DATE]" at bounding box center [396, 221] width 96 height 11
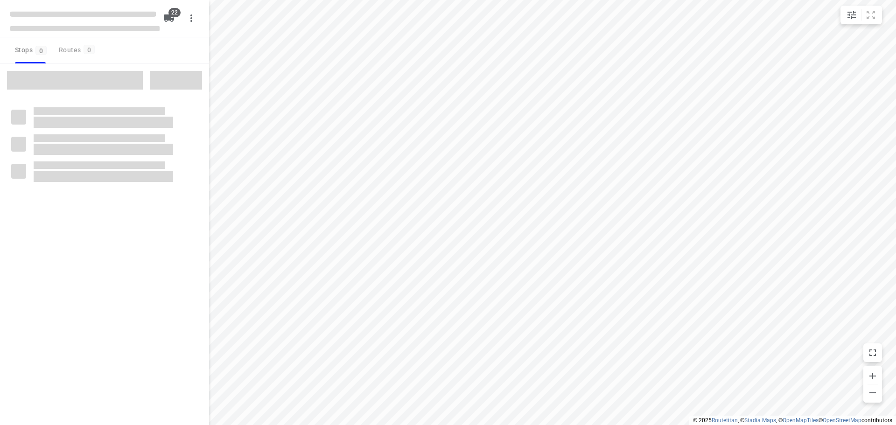
type input "distance"
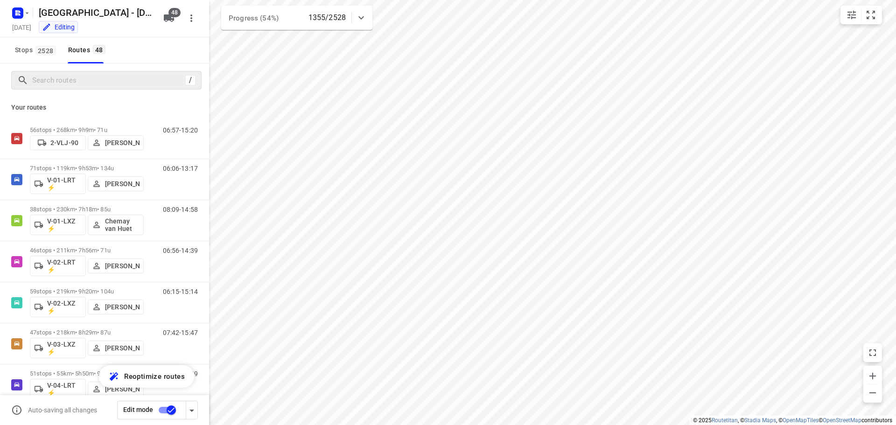
click at [65, 89] on div "/" at bounding box center [104, 80] width 209 height 34
click at [65, 82] on input "Search routes" at bounding box center [109, 80] width 152 height 14
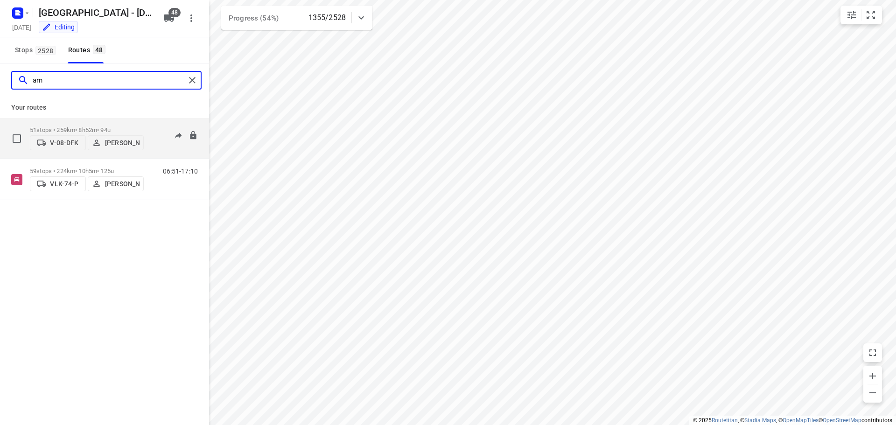
type input "arn"
click at [66, 126] on p "51 stops • 259km • 8h52m • 94u" at bounding box center [87, 129] width 114 height 7
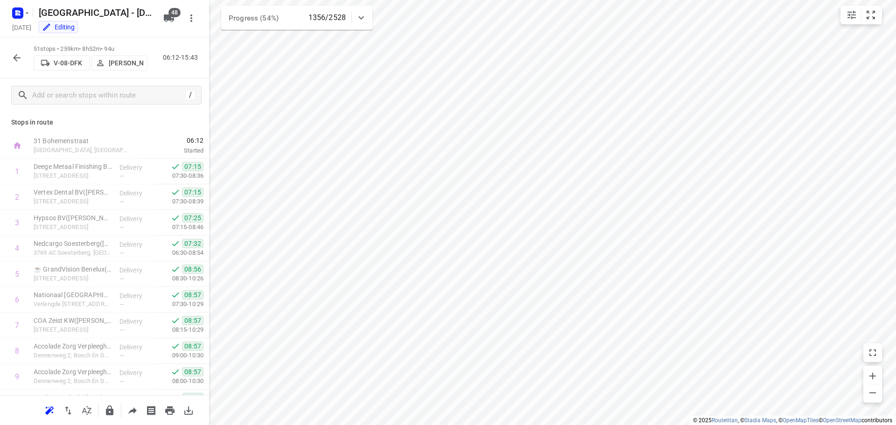
click at [14, 57] on icon "button" at bounding box center [16, 57] width 7 height 7
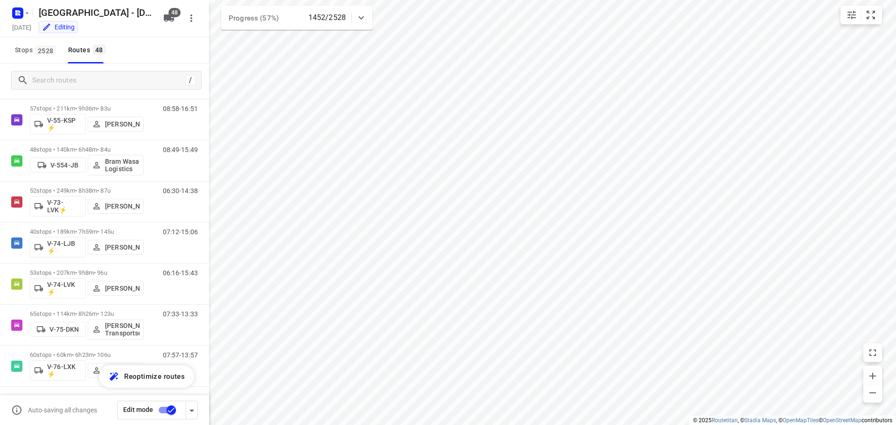
scroll to position [685, 0]
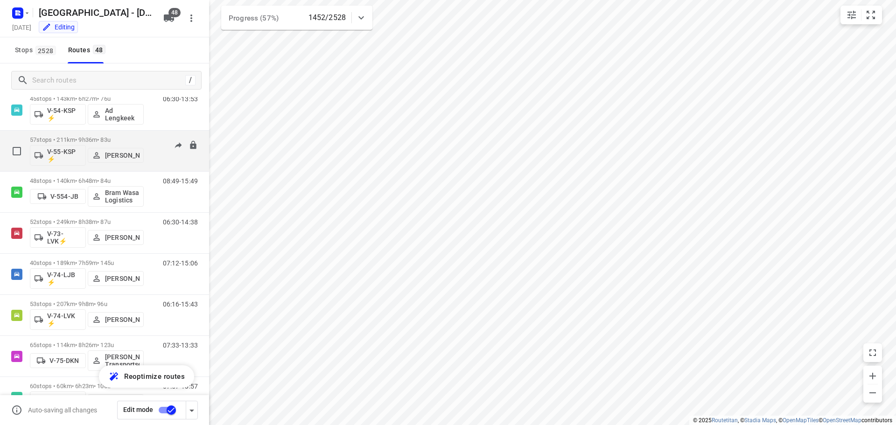
click at [118, 138] on p "57 stops • 211km • 9h36m • 83u" at bounding box center [87, 139] width 114 height 7
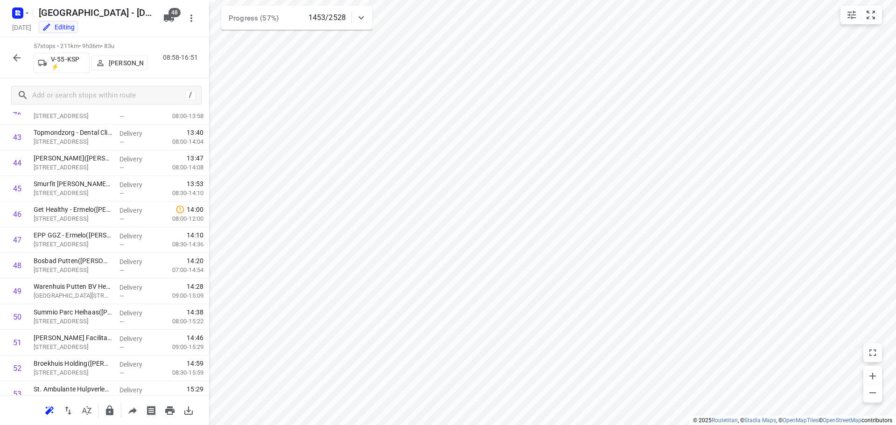
scroll to position [1252, 0]
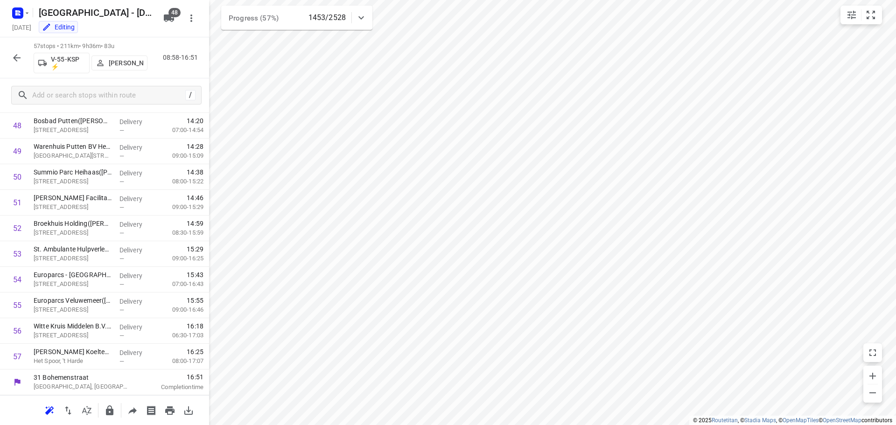
click at [14, 55] on icon "button" at bounding box center [16, 57] width 11 height 11
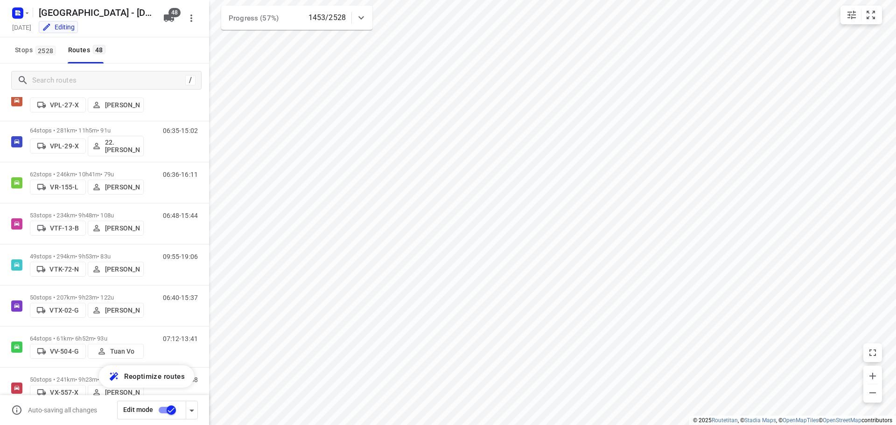
scroll to position [1674, 0]
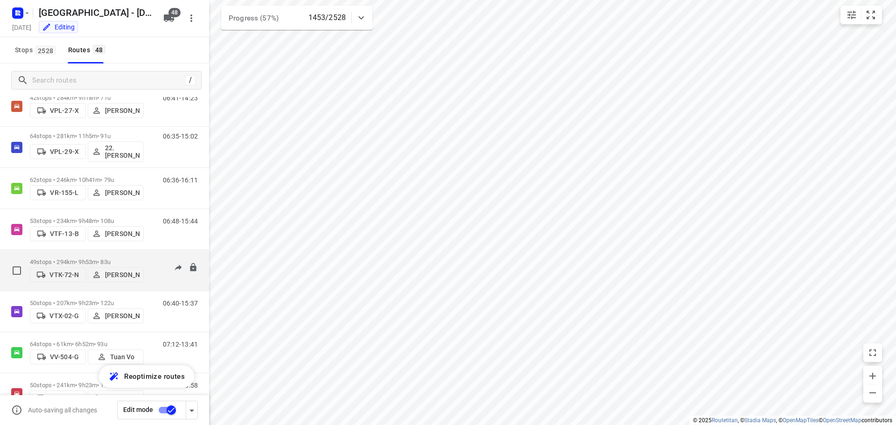
click at [131, 258] on p "49 stops • 294km • 9h53m • 83u" at bounding box center [87, 261] width 114 height 7
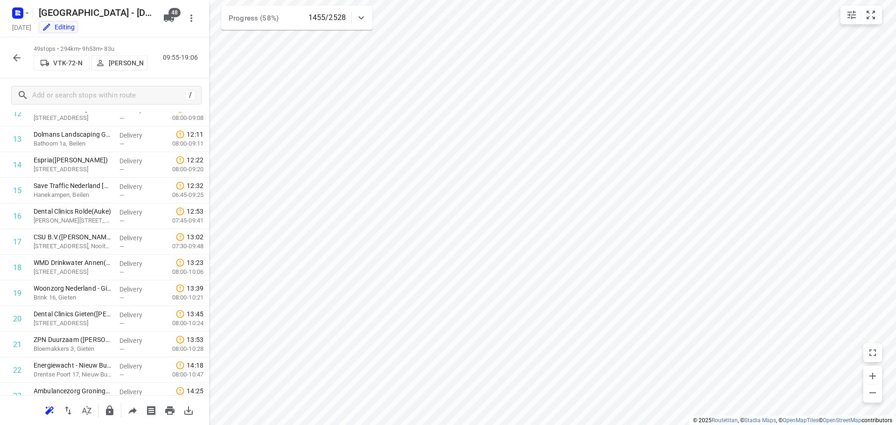
scroll to position [0, 0]
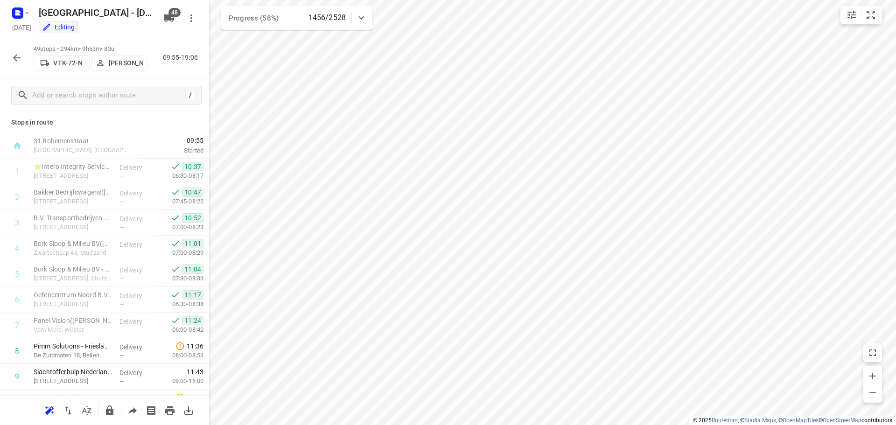
click at [12, 57] on icon "button" at bounding box center [16, 57] width 11 height 11
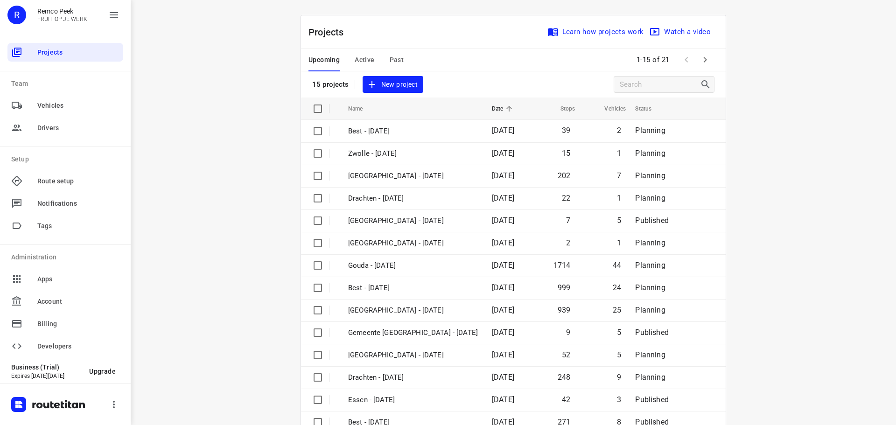
click at [357, 57] on span "Active" at bounding box center [365, 60] width 20 height 12
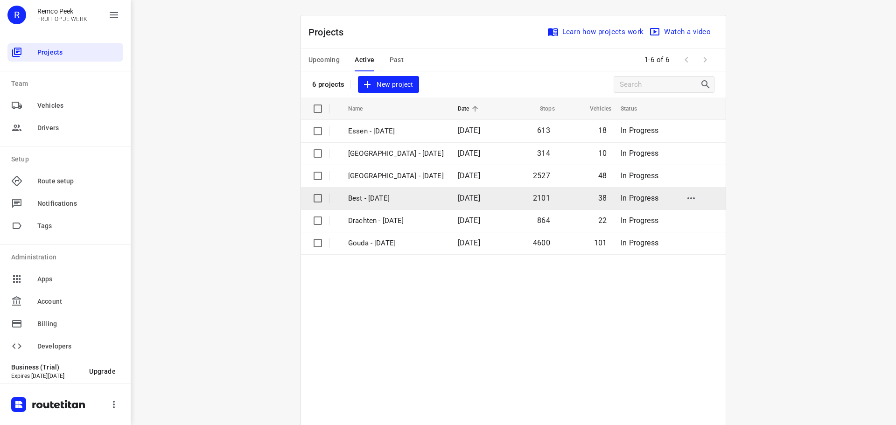
click at [379, 196] on p "Best - [DATE]" at bounding box center [396, 198] width 96 height 11
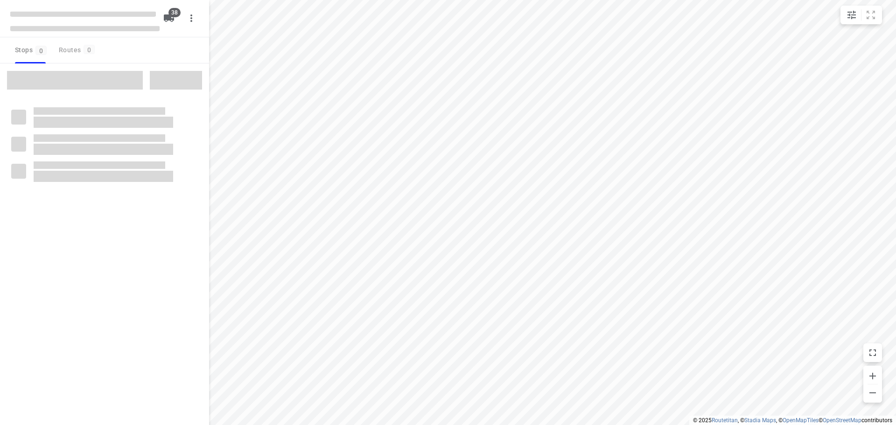
type input "distance"
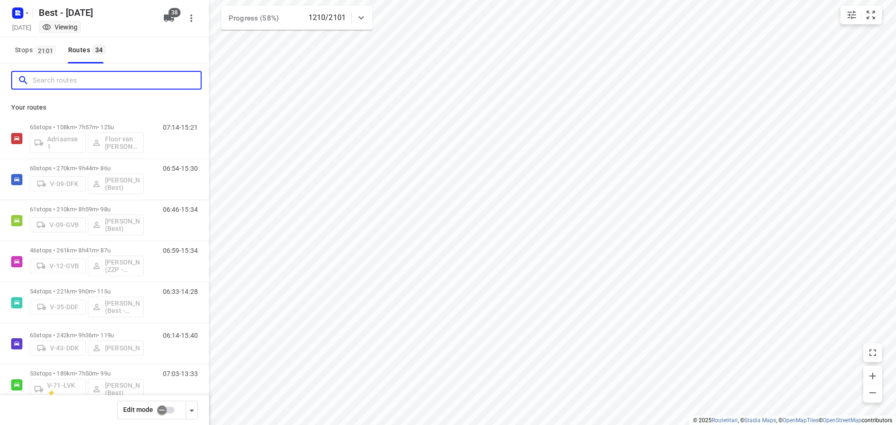
click at [115, 84] on input "Search routes" at bounding box center [117, 80] width 168 height 14
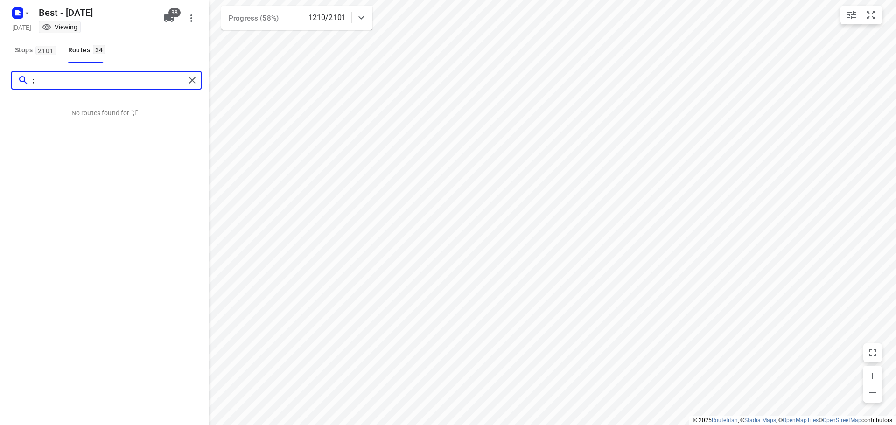
type input ";"
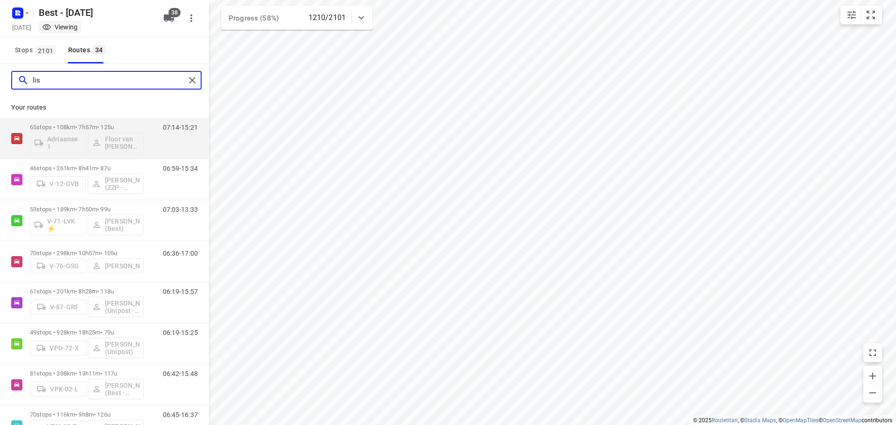
type input "[PERSON_NAME]"
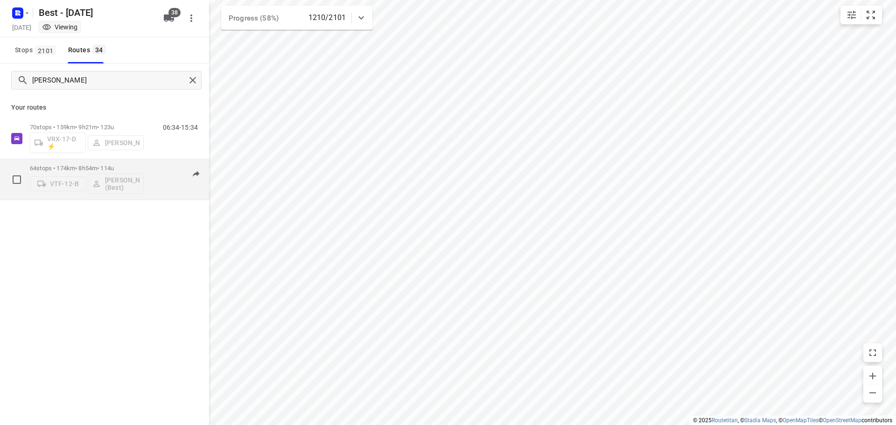
click at [95, 163] on div "64 stops • 174km • 8h54m • 114u VTF-12-B [PERSON_NAME] (Best)" at bounding box center [87, 179] width 114 height 39
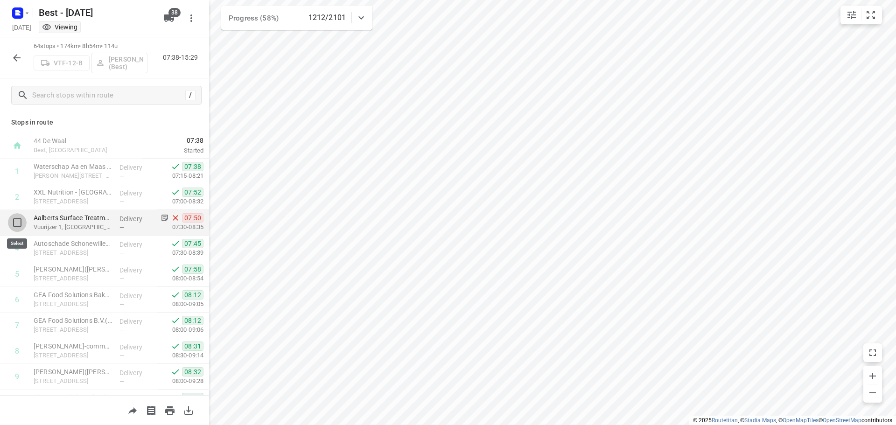
click at [17, 218] on input "checkbox" at bounding box center [17, 222] width 19 height 19
checkbox input "true"
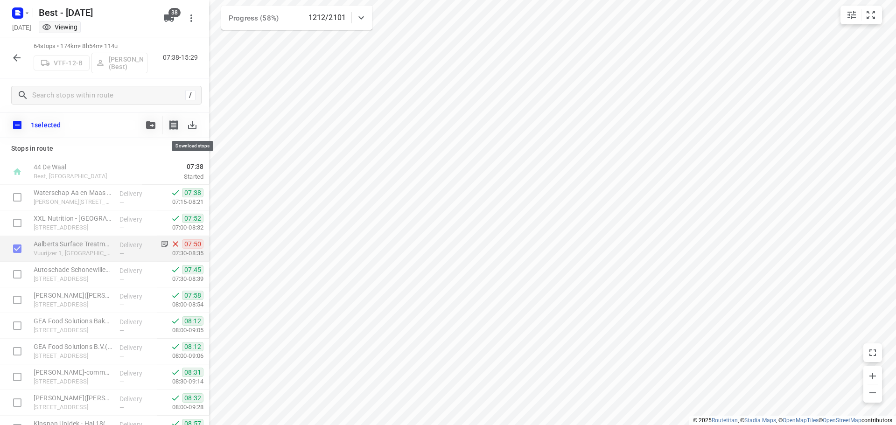
click at [195, 124] on icon "button" at bounding box center [192, 124] width 11 height 11
click at [20, 59] on icon "button" at bounding box center [16, 57] width 11 height 11
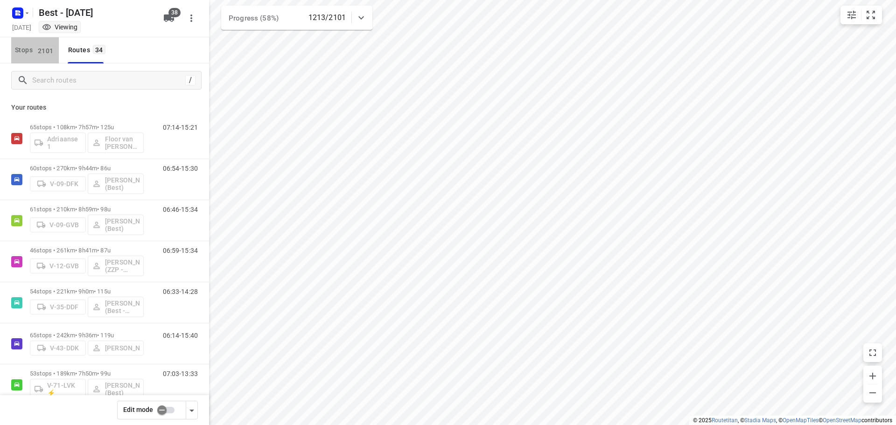
click at [46, 50] on span "2101" at bounding box center [45, 50] width 21 height 9
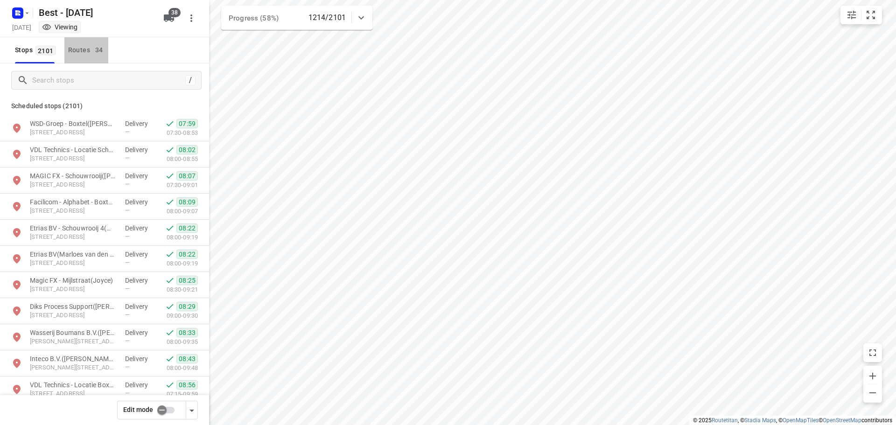
click at [88, 49] on div "Routes 34" at bounding box center [88, 50] width 40 height 12
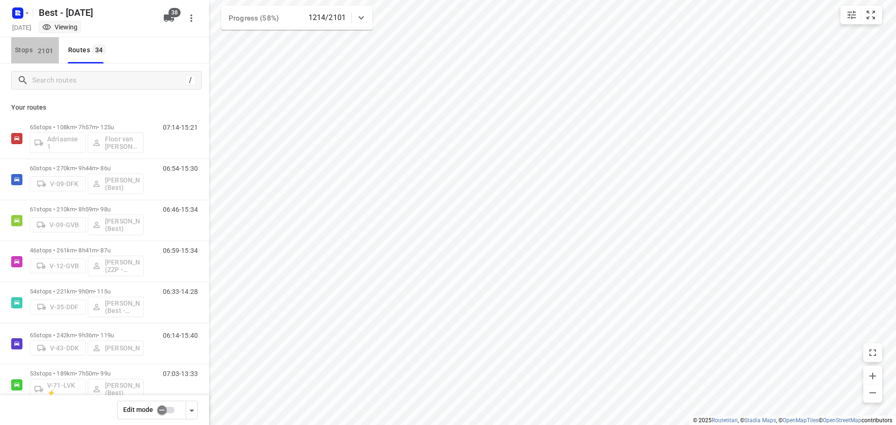
click at [37, 48] on span "2101" at bounding box center [45, 50] width 21 height 9
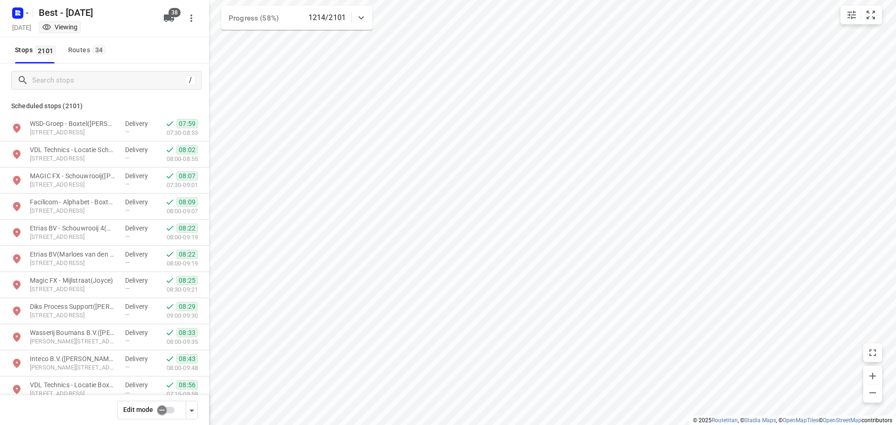
click at [166, 412] on input "checkbox" at bounding box center [161, 410] width 53 height 18
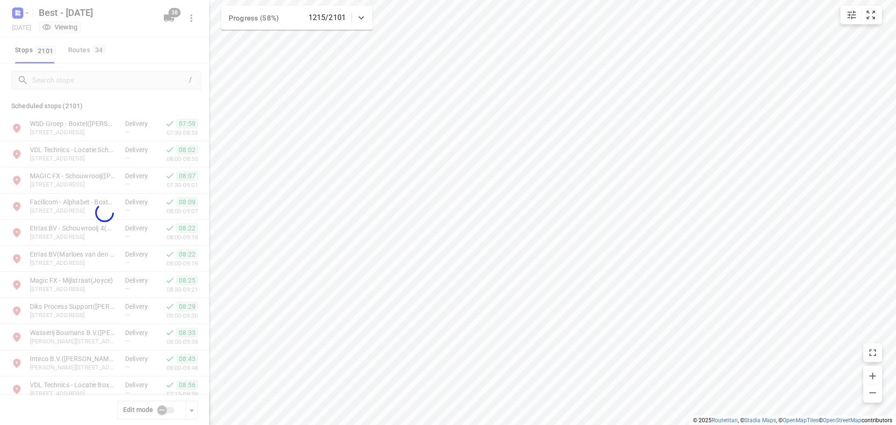
checkbox input "true"
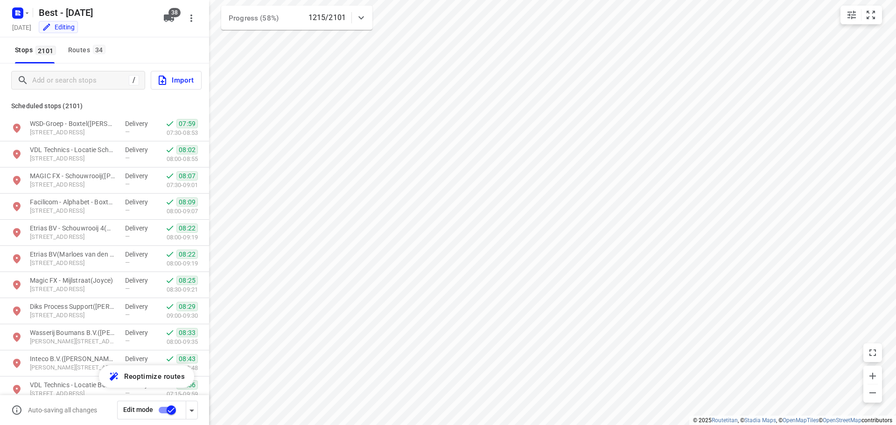
click at [179, 81] on span "Import" at bounding box center [175, 80] width 37 height 12
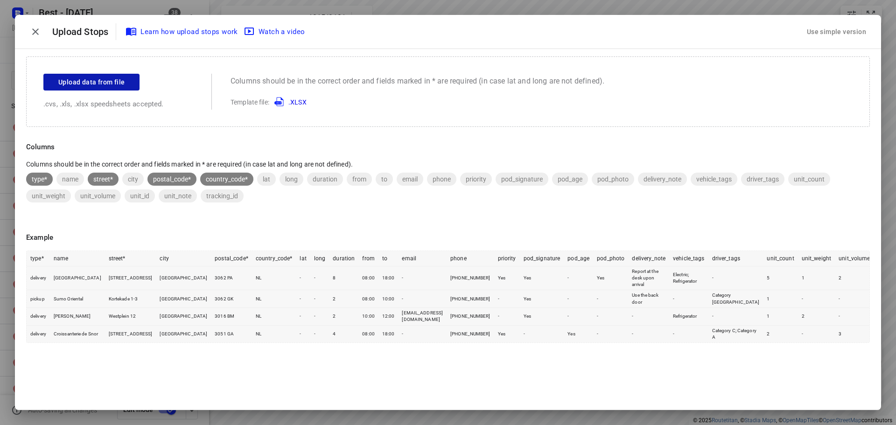
click at [103, 76] on button "Upload data from file" at bounding box center [91, 82] width 96 height 17
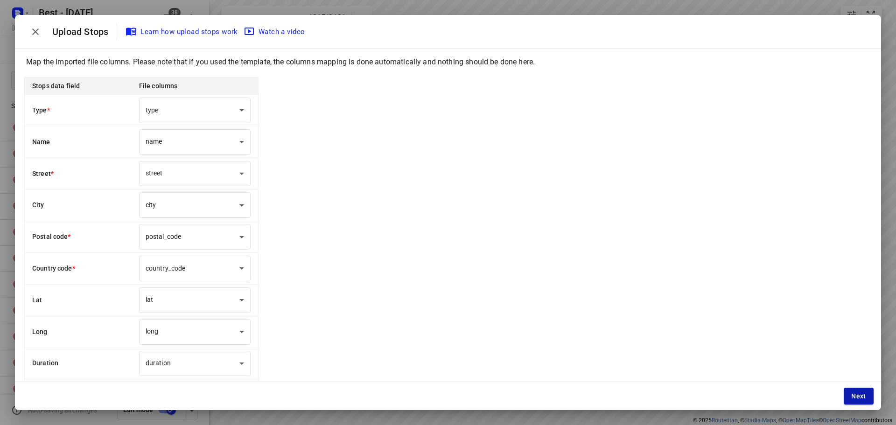
click at [868, 394] on button "Next" at bounding box center [859, 396] width 30 height 17
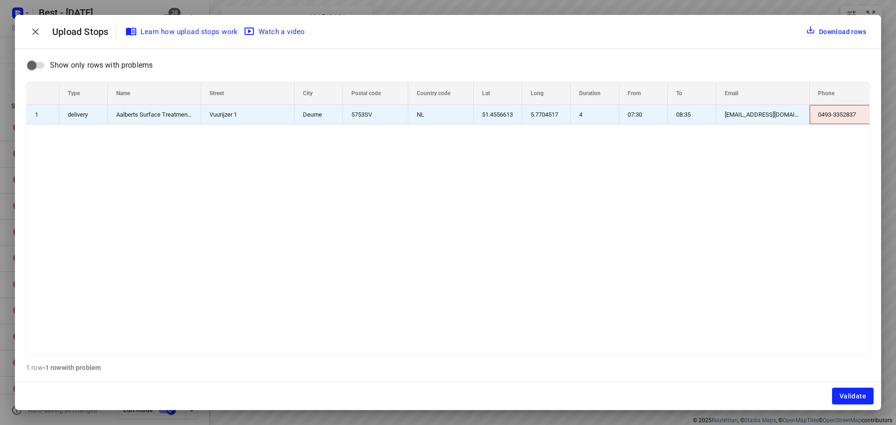
click at [828, 113] on div "0493-3352837" at bounding box center [844, 114] width 70 height 19
click at [828, 113] on input "0493-3352837" at bounding box center [834, 114] width 69 height 19
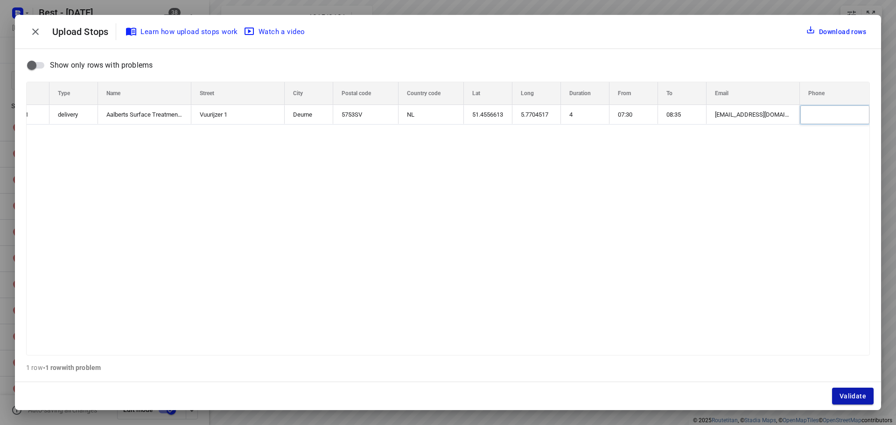
click at [857, 402] on button "Validate" at bounding box center [853, 396] width 42 height 17
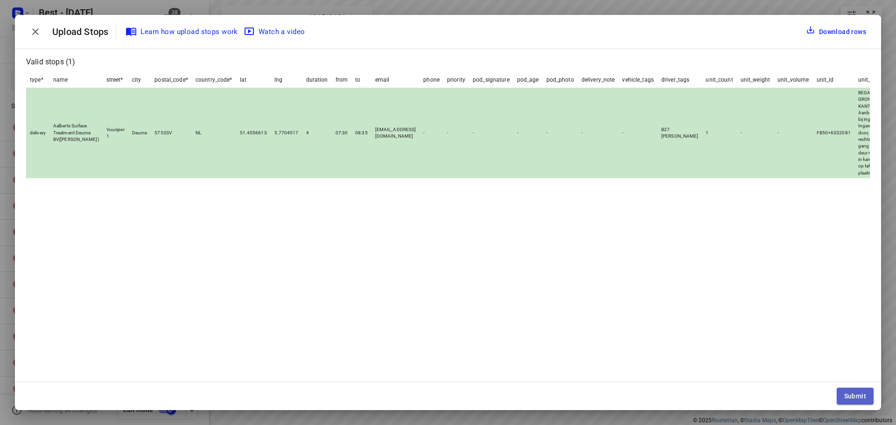
click at [858, 391] on button "Submit" at bounding box center [855, 396] width 37 height 17
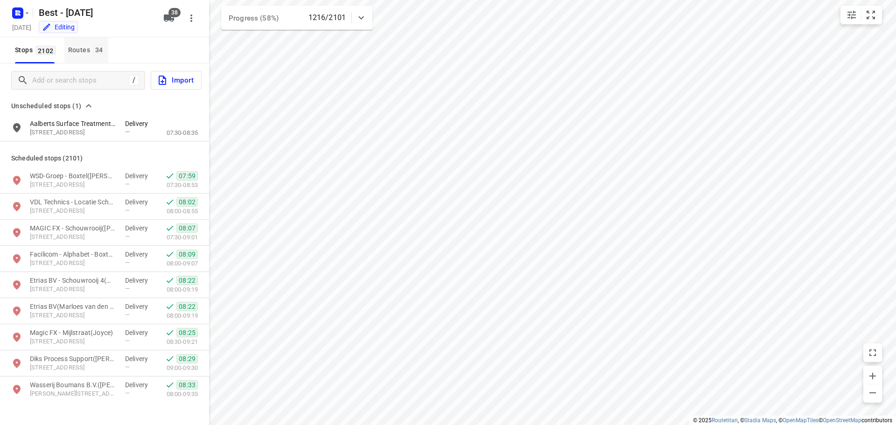
click at [84, 44] on button "Routes 34" at bounding box center [86, 50] width 44 height 26
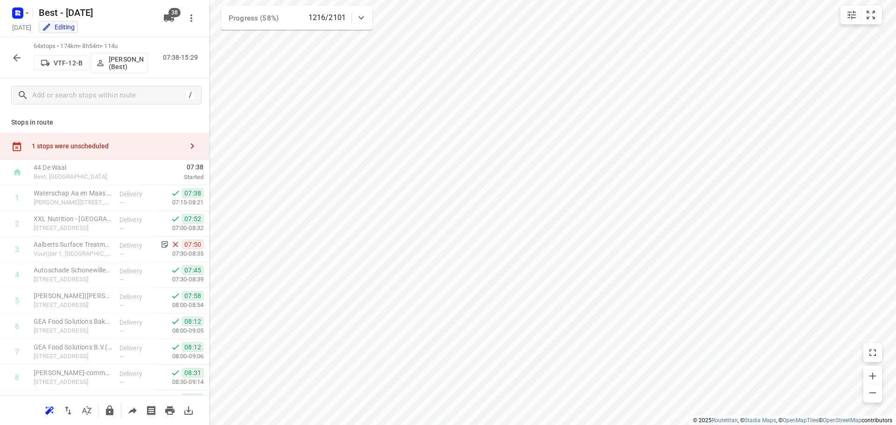
click at [74, 145] on div "1 stops were unscheduled" at bounding box center [107, 145] width 151 height 7
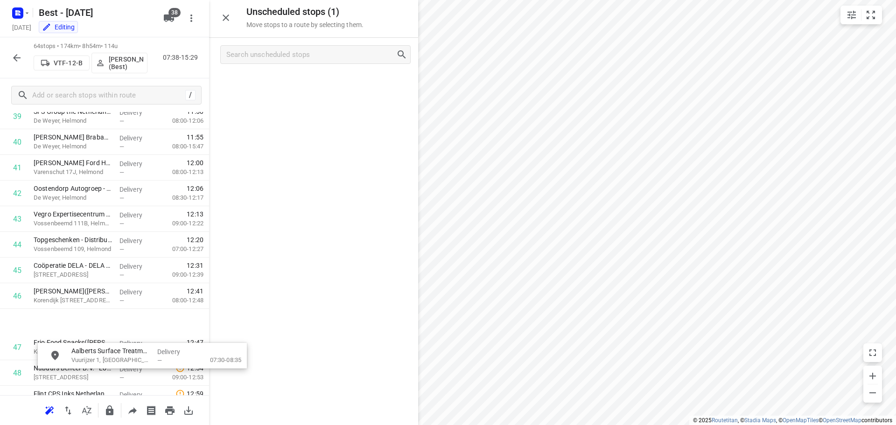
scroll to position [1058, 0]
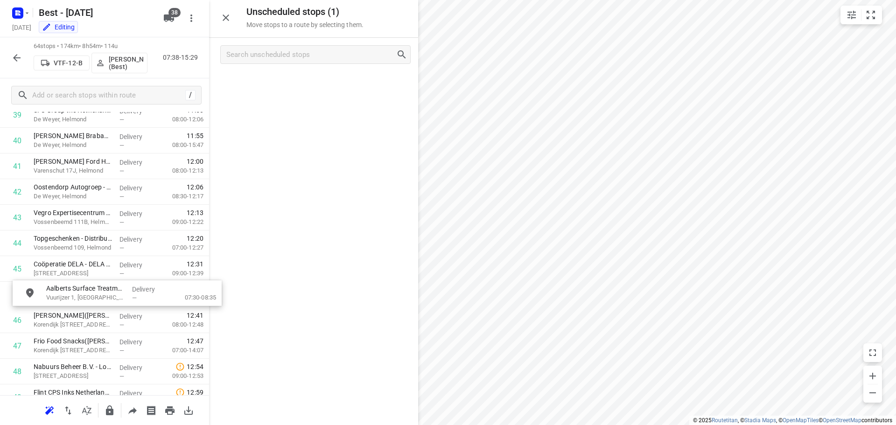
drag, startPoint x: 256, startPoint y: 81, endPoint x: 56, endPoint y: 294, distance: 292.8
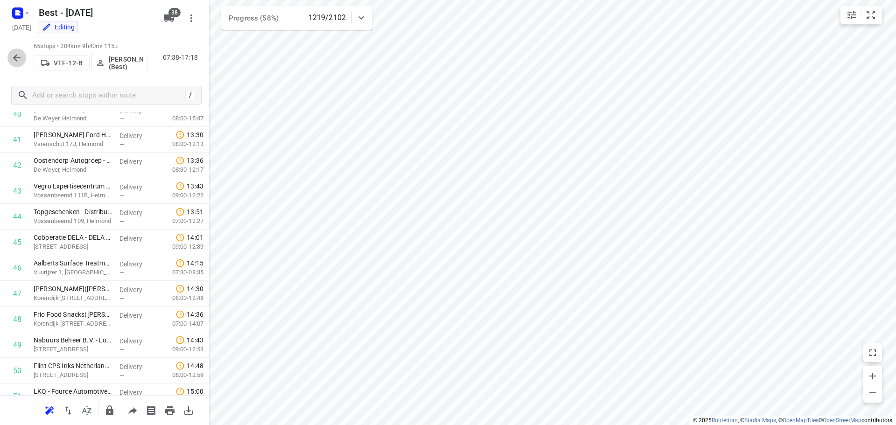
click at [20, 54] on icon "button" at bounding box center [16, 57] width 11 height 11
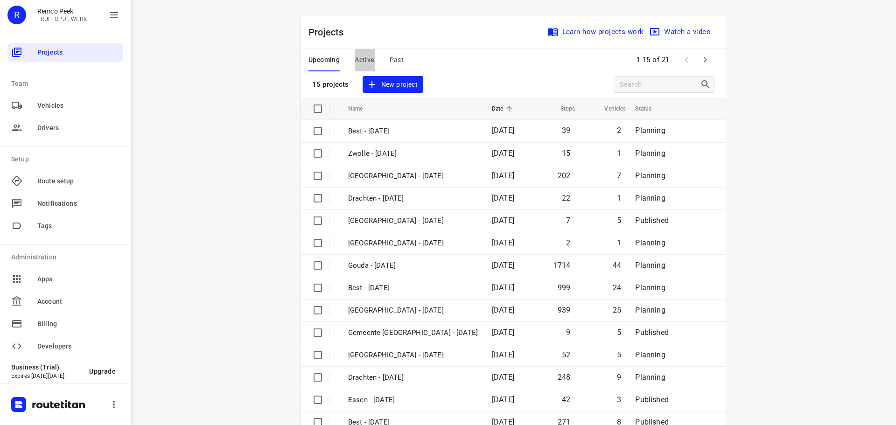
click at [361, 61] on span "Active" at bounding box center [365, 60] width 20 height 12
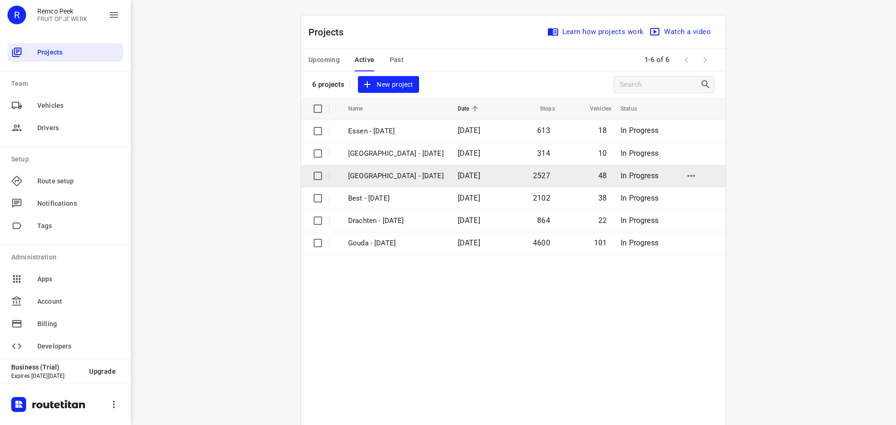
click at [388, 180] on p "[GEOGRAPHIC_DATA] - [DATE]" at bounding box center [396, 176] width 96 height 11
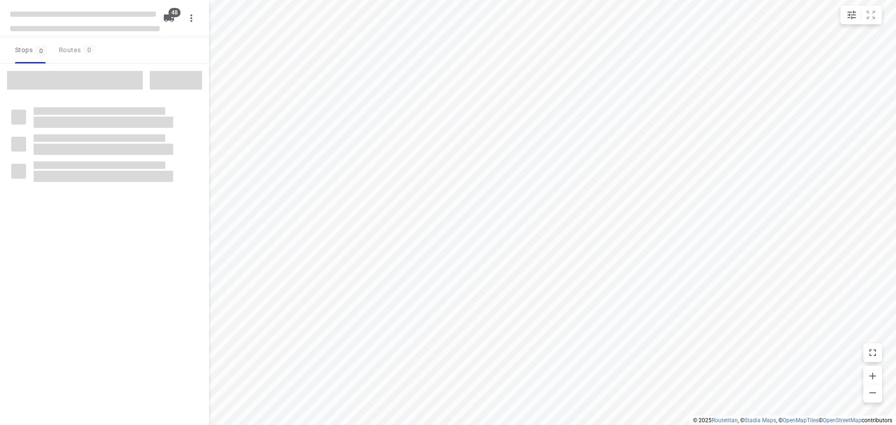
type input "distance"
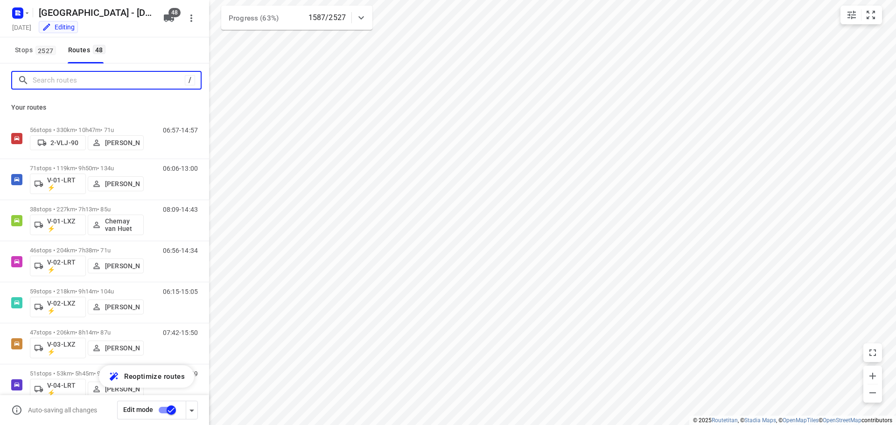
click at [61, 82] on input "Search routes" at bounding box center [109, 80] width 152 height 14
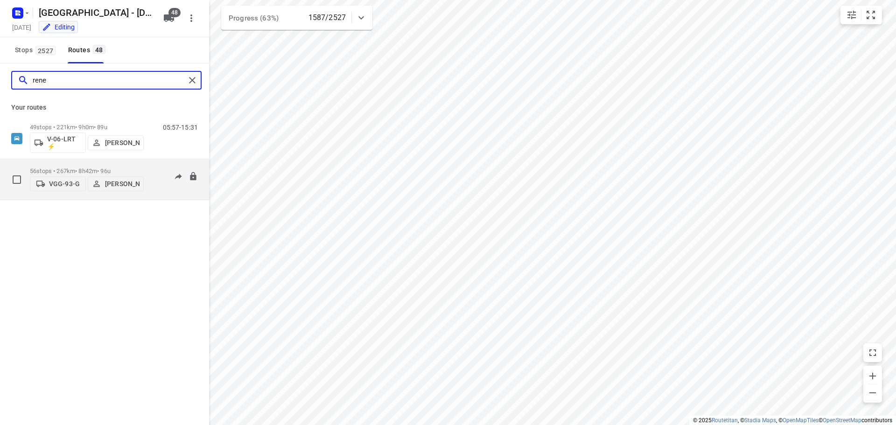
type input "rene"
click at [81, 168] on p "56 stops • 267km • 8h42m • 96u" at bounding box center [87, 170] width 114 height 7
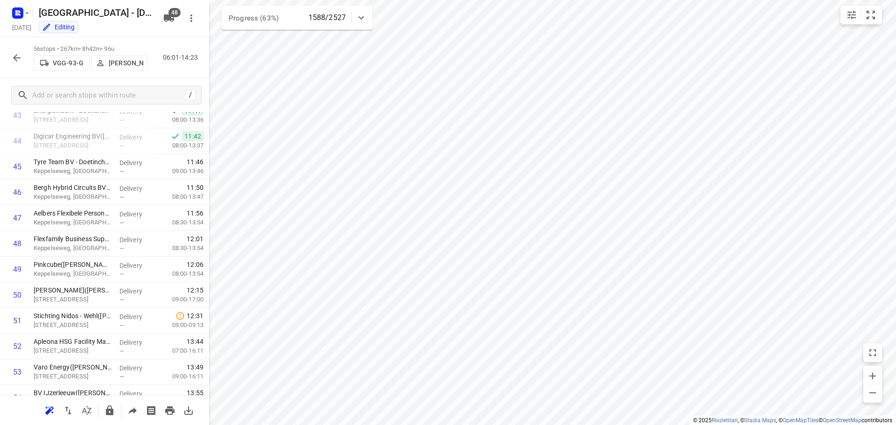
scroll to position [1226, 0]
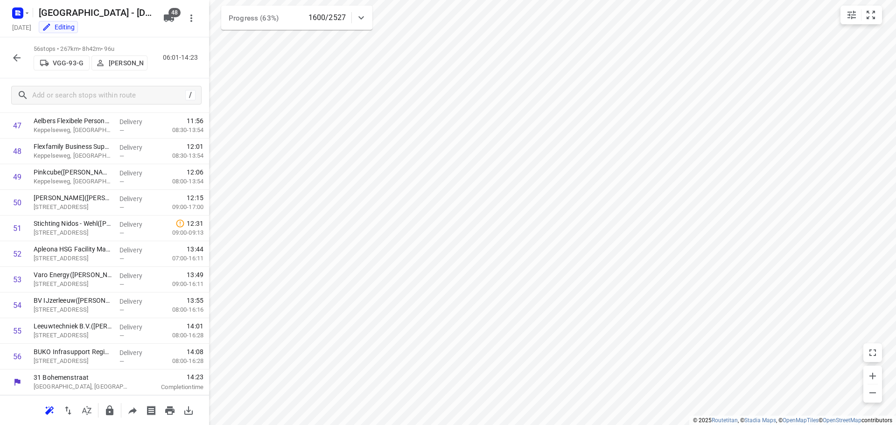
drag, startPoint x: 9, startPoint y: 55, endPoint x: 48, endPoint y: 1, distance: 65.9
click at [9, 55] on button "button" at bounding box center [16, 58] width 19 height 19
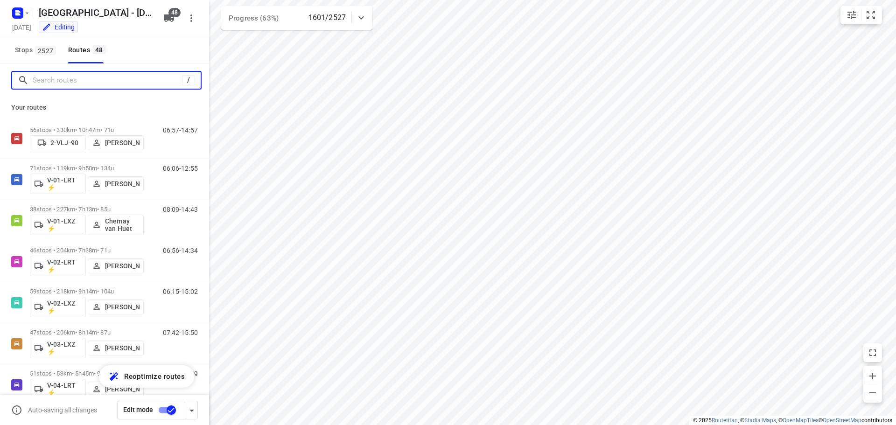
click at [100, 84] on input "Search routes" at bounding box center [107, 80] width 149 height 14
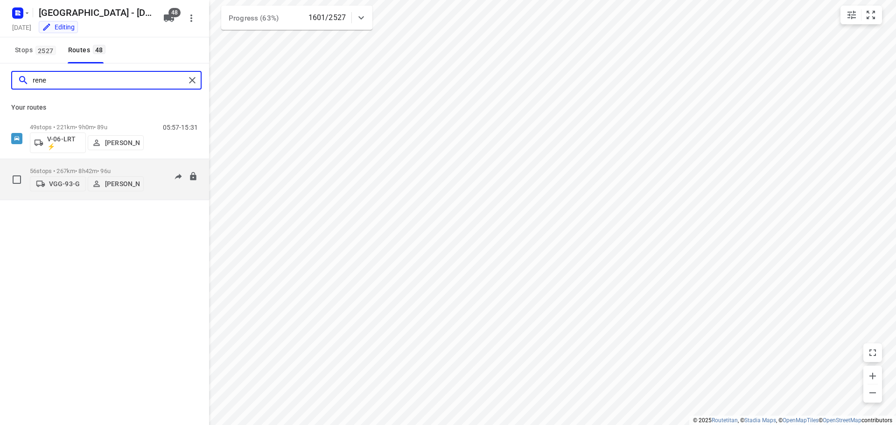
type input "rene"
click at [85, 168] on p "56 stops • 267km • 8h42m • 96u" at bounding box center [87, 170] width 114 height 7
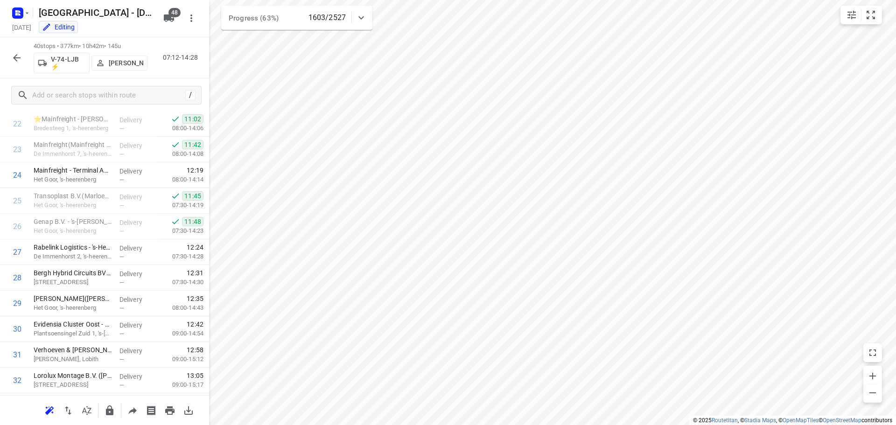
scroll to position [582, 0]
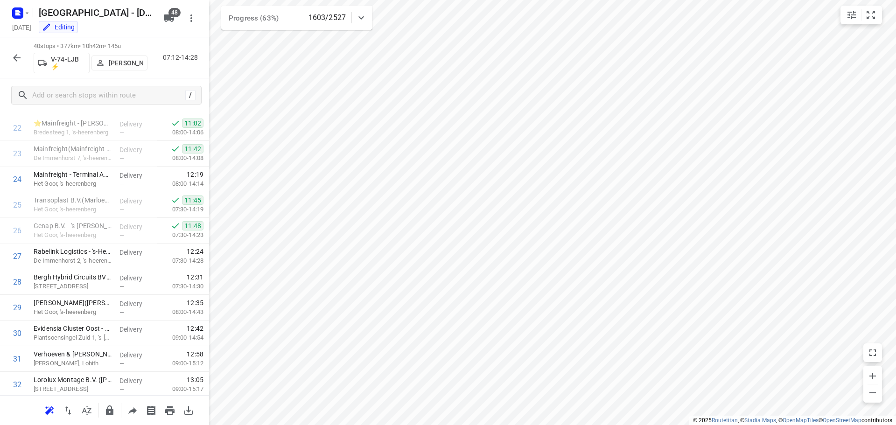
click at [23, 57] on button "button" at bounding box center [16, 58] width 19 height 19
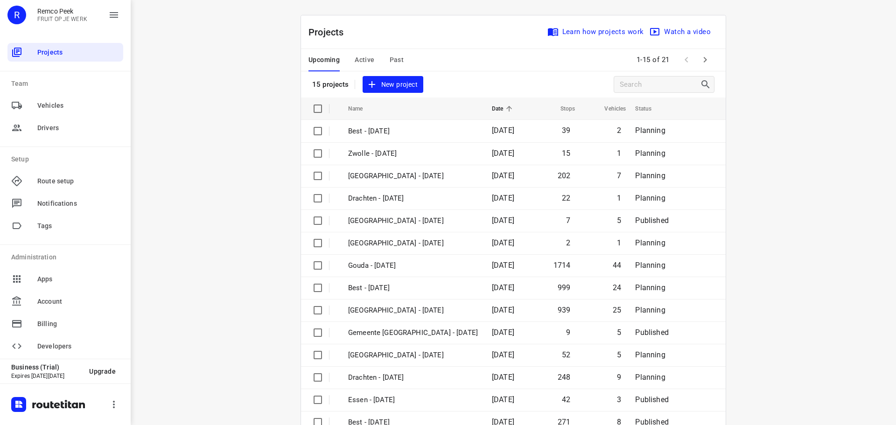
click at [362, 60] on span "Active" at bounding box center [365, 60] width 20 height 12
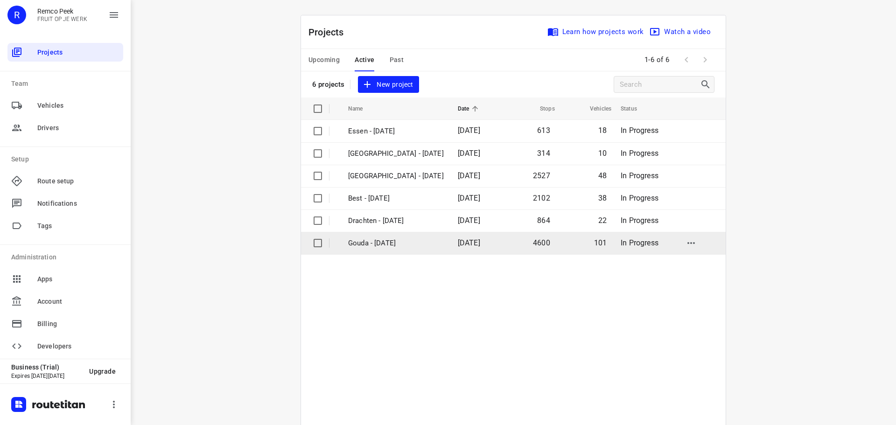
click at [365, 248] on p "Gouda - [DATE]" at bounding box center [396, 243] width 96 height 11
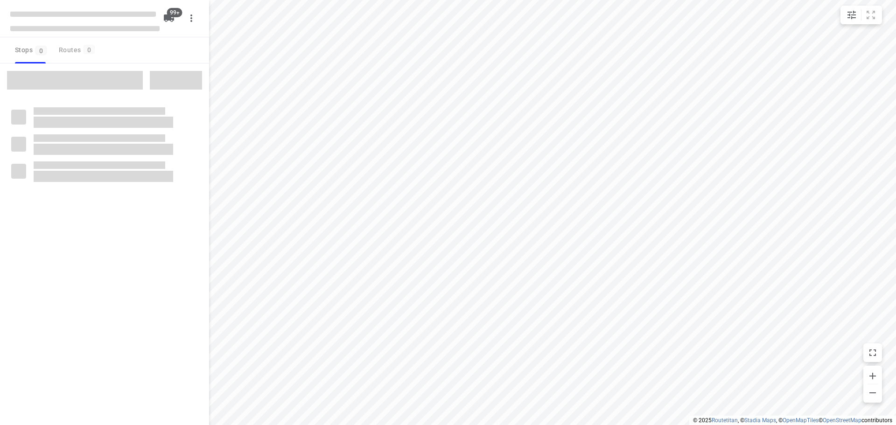
type input "distance"
checkbox input "true"
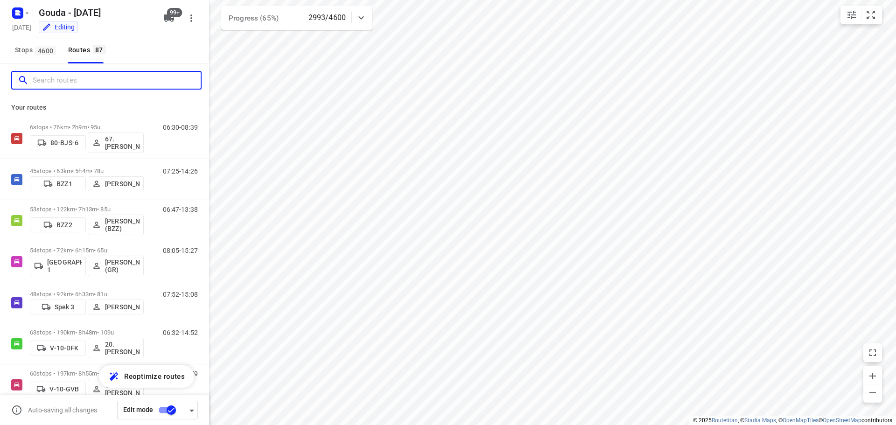
click at [69, 86] on input "Search routes" at bounding box center [117, 80] width 168 height 14
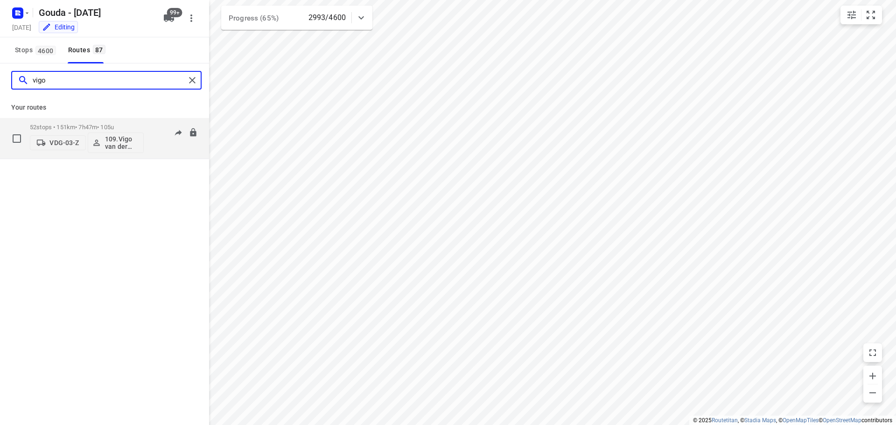
type input "vigo"
click at [97, 127] on p "52 stops • 151km • 7h47m • 105u" at bounding box center [87, 127] width 114 height 7
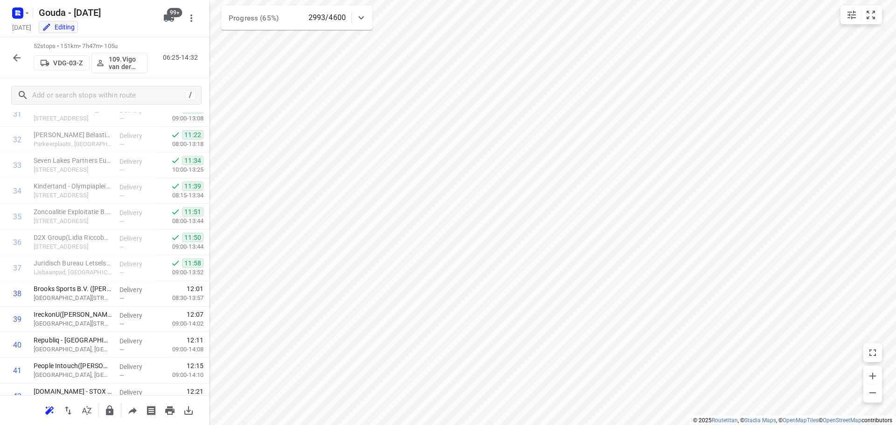
scroll to position [886, 0]
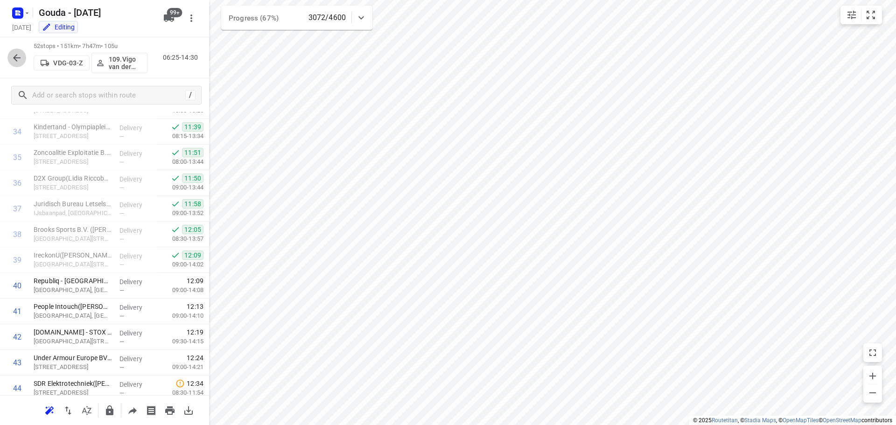
click at [16, 54] on icon "button" at bounding box center [16, 57] width 11 height 11
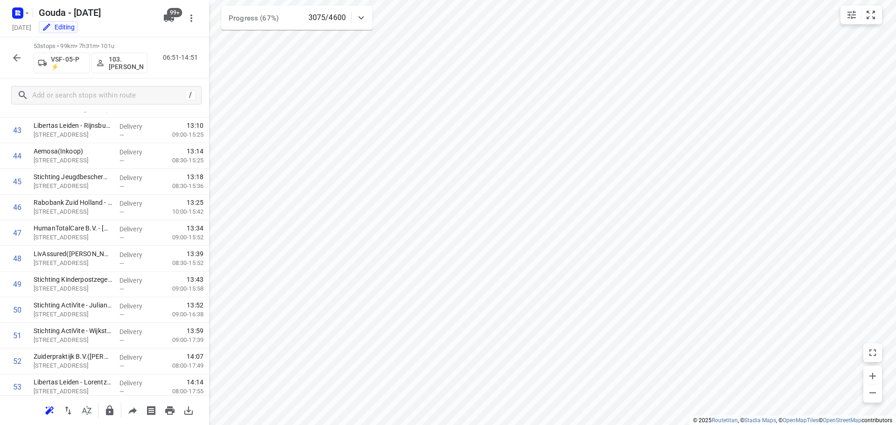
scroll to position [1149, 0]
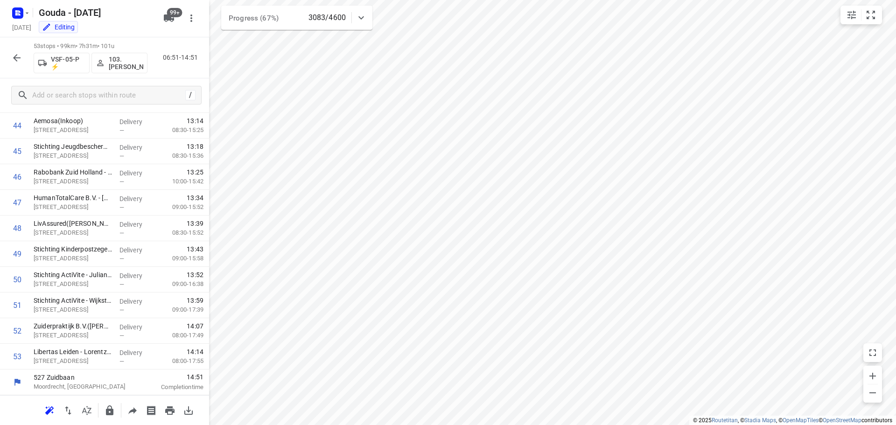
click at [13, 59] on icon "button" at bounding box center [16, 57] width 11 height 11
click at [21, 52] on icon "button" at bounding box center [16, 57] width 11 height 11
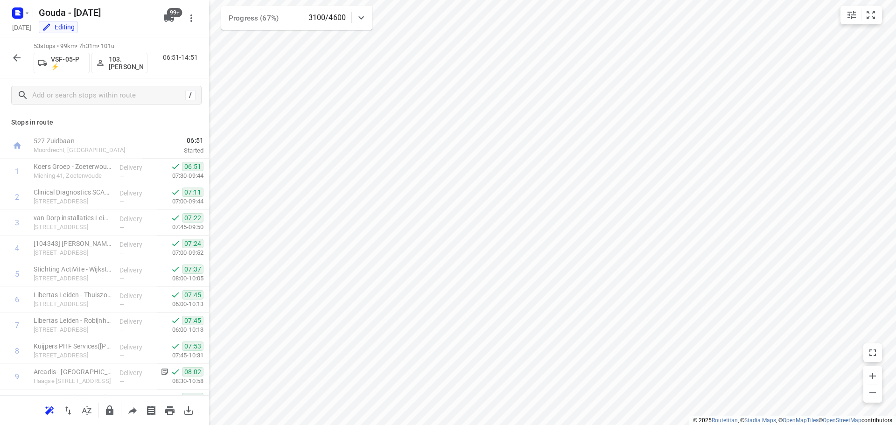
click at [12, 59] on icon "button" at bounding box center [16, 57] width 11 height 11
